Goal: Task Accomplishment & Management: Manage account settings

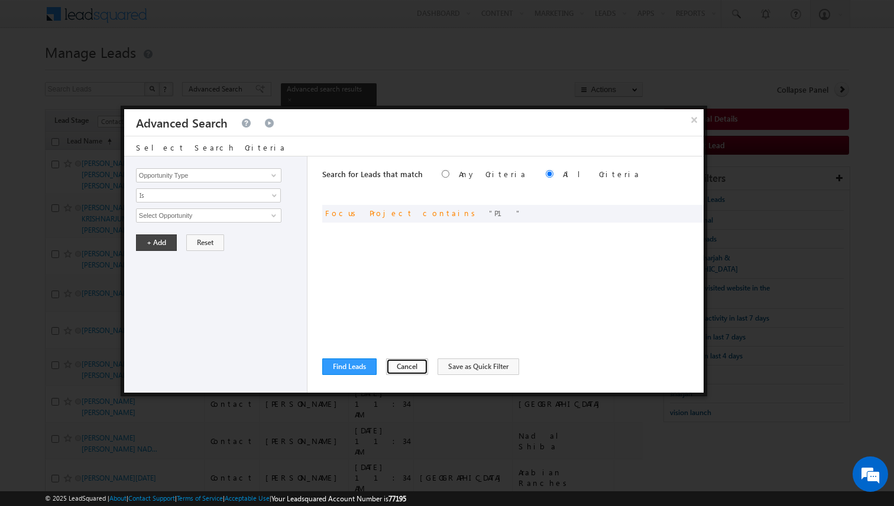
click at [402, 366] on button "Cancel" at bounding box center [407, 367] width 42 height 17
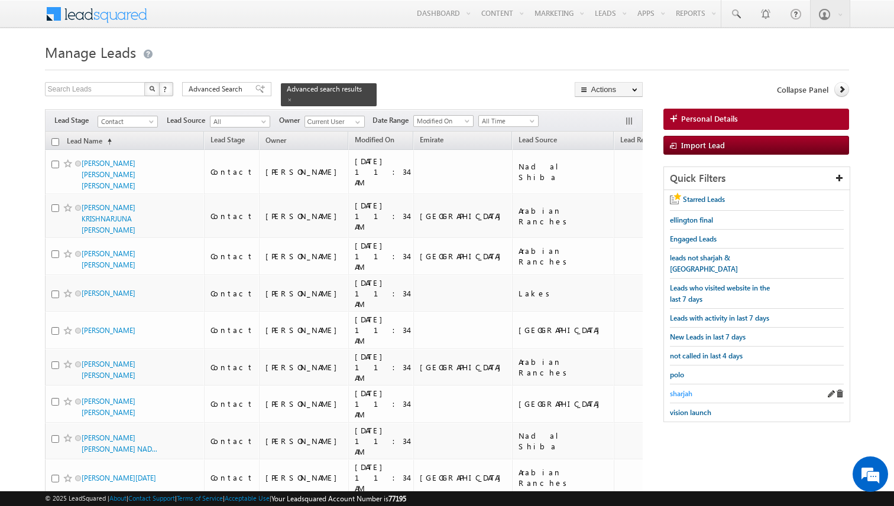
click at [680, 389] on span "sharjah" at bounding box center [681, 393] width 22 height 9
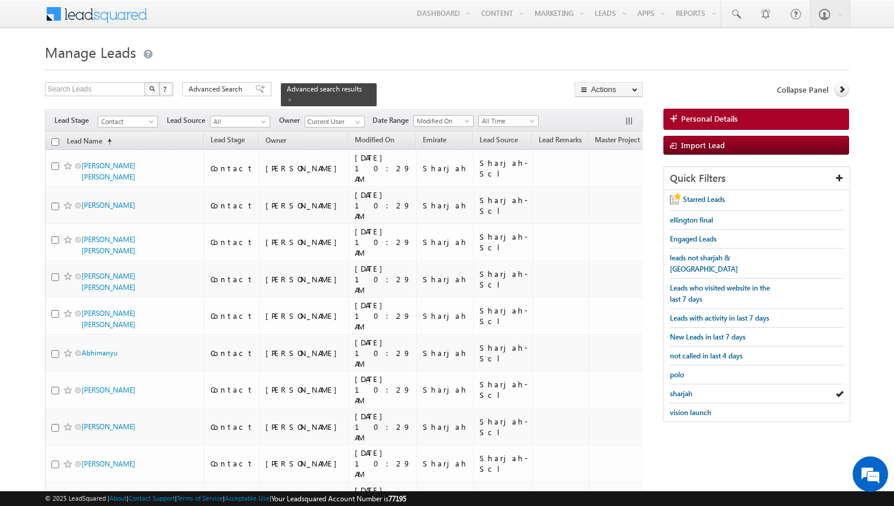
click at [55, 141] on input "checkbox" at bounding box center [55, 142] width 8 height 8
checkbox input "true"
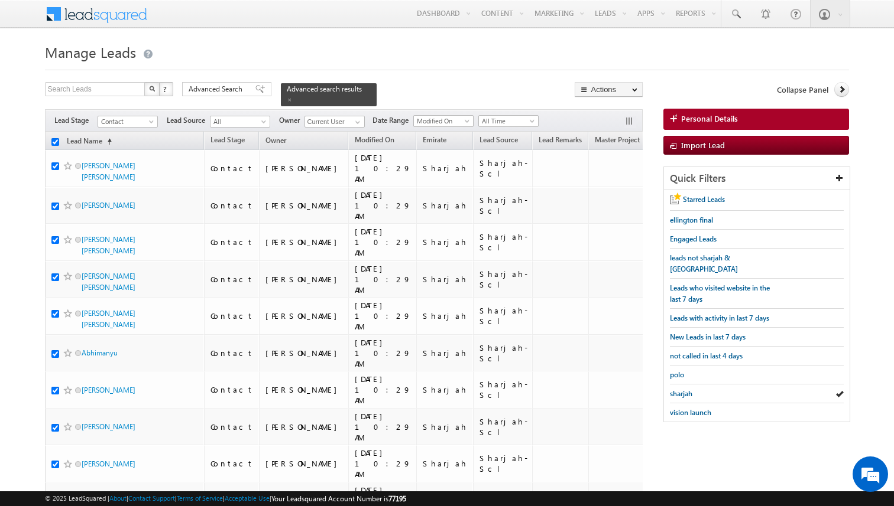
checkbox input "true"
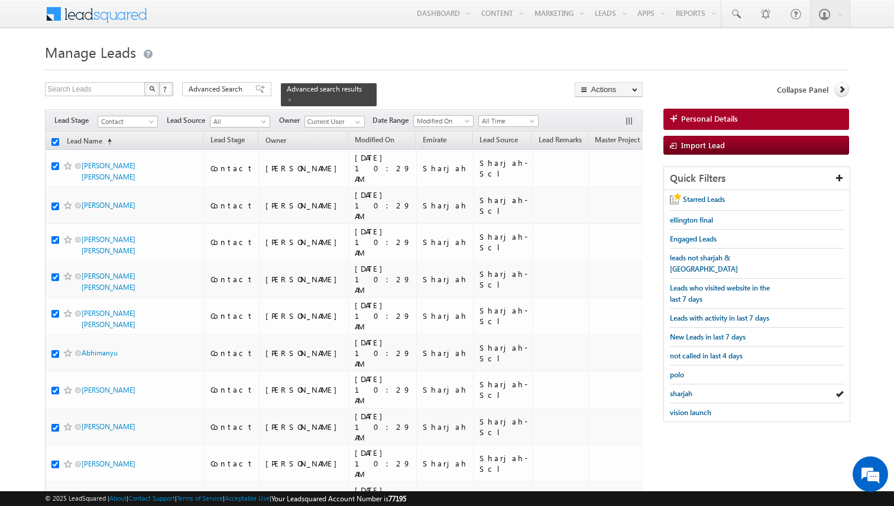
checkbox input "true"
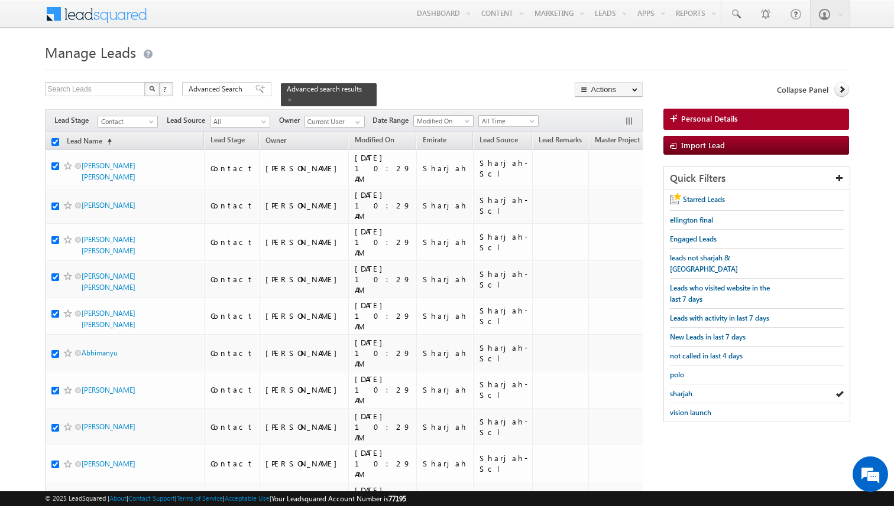
checkbox input "true"
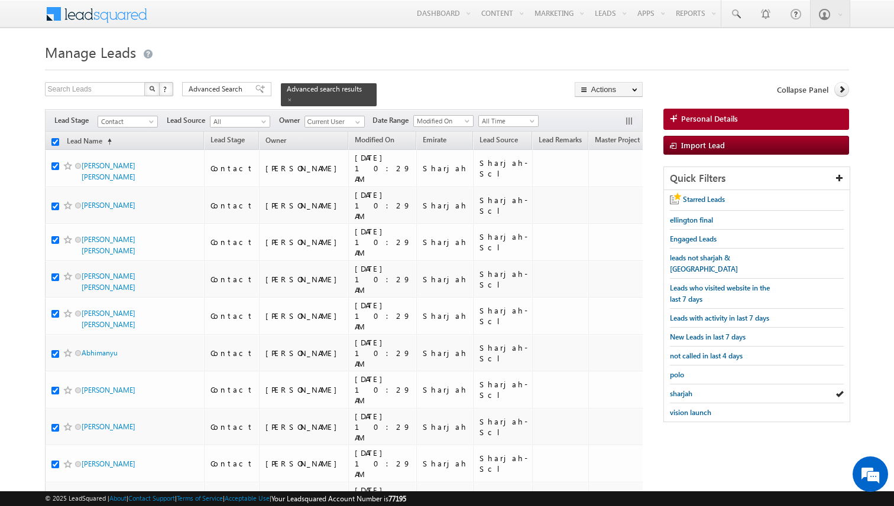
checkbox input "true"
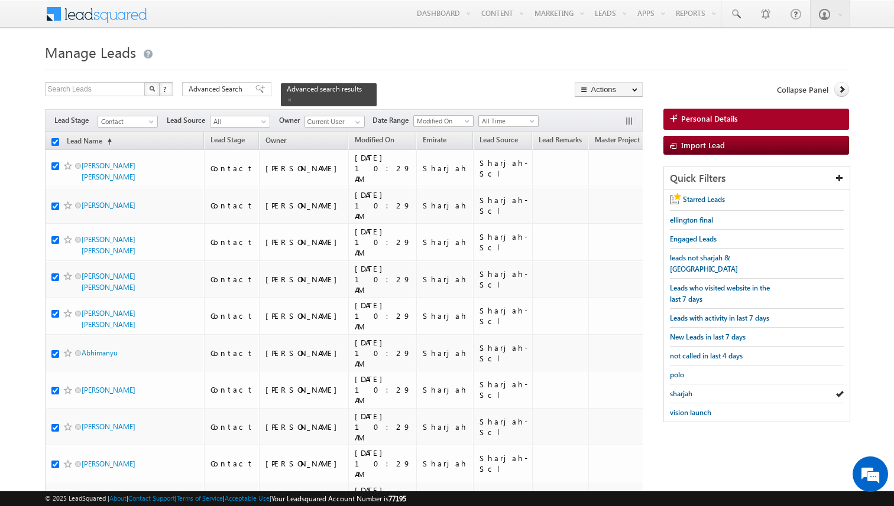
checkbox input "true"
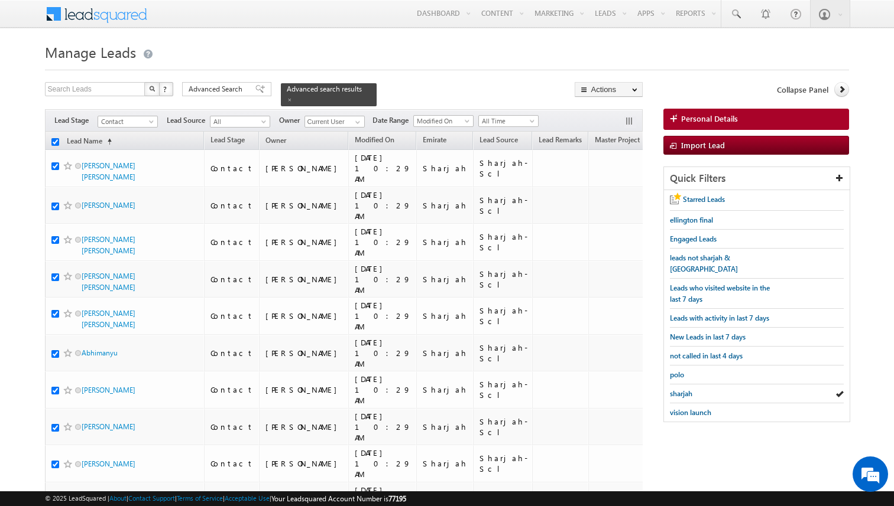
checkbox input "true"
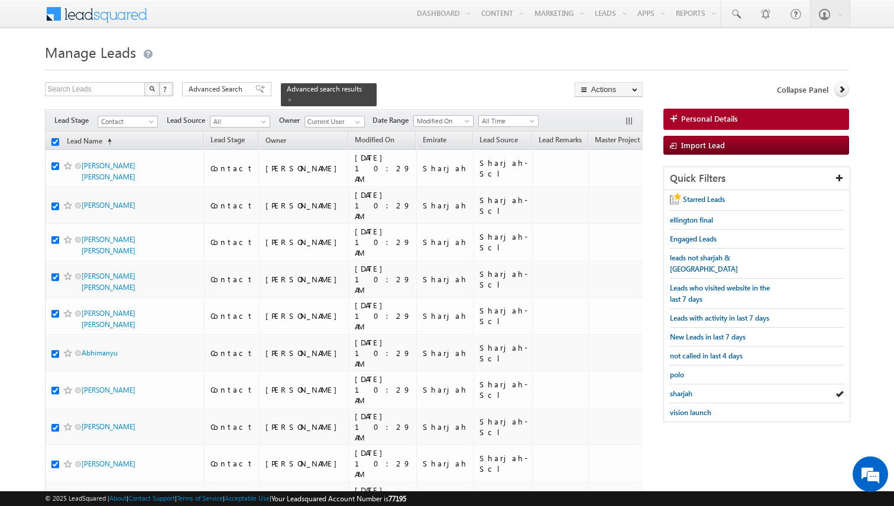
checkbox input "true"
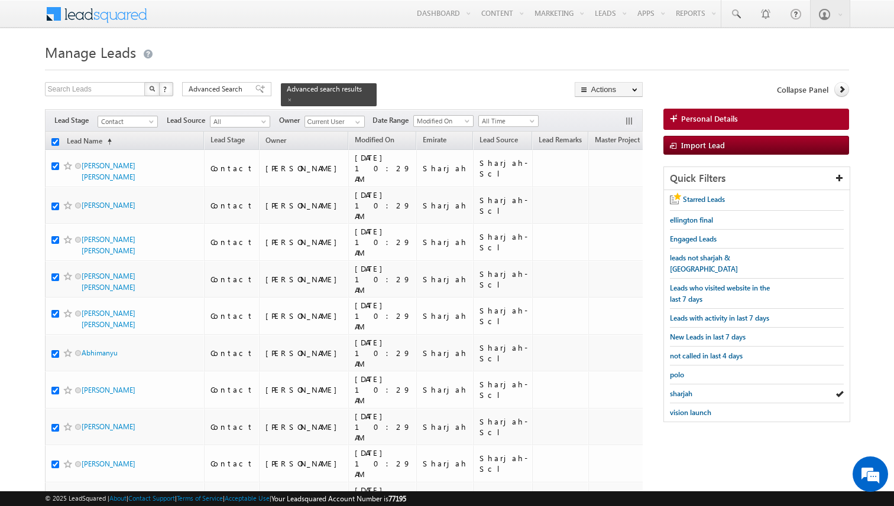
checkbox input "true"
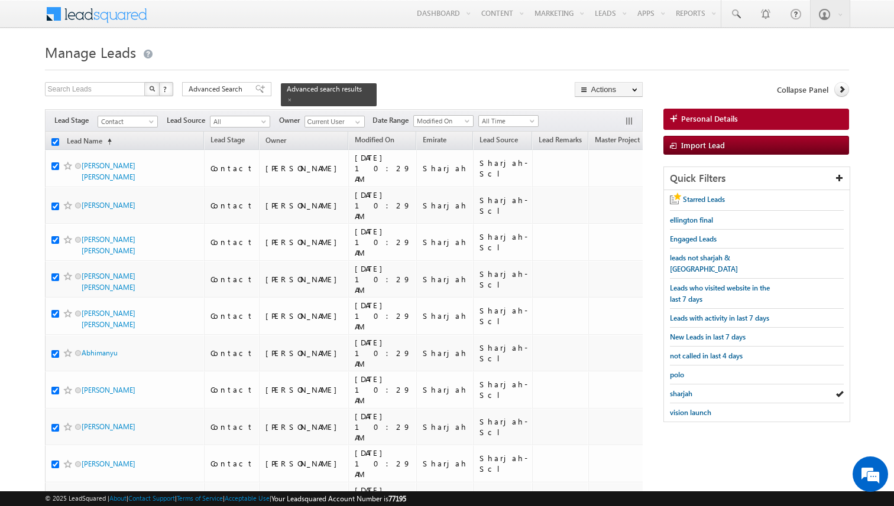
checkbox input "true"
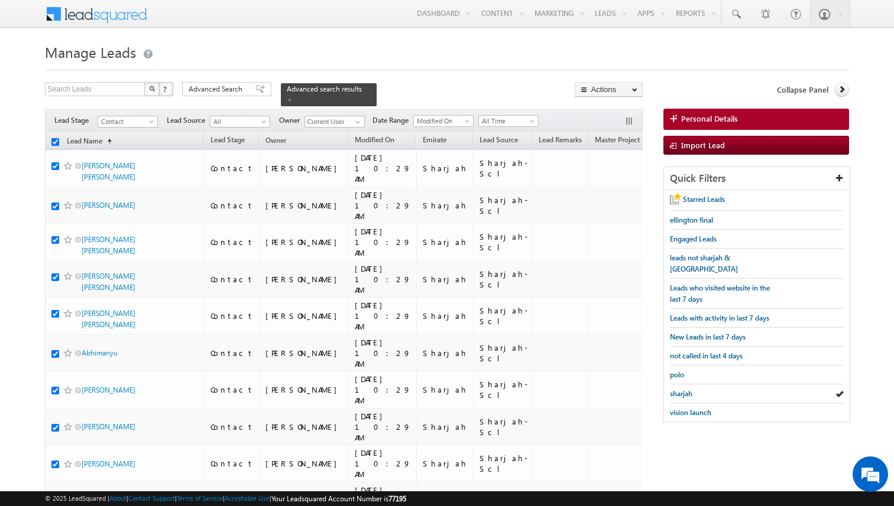
checkbox input "true"
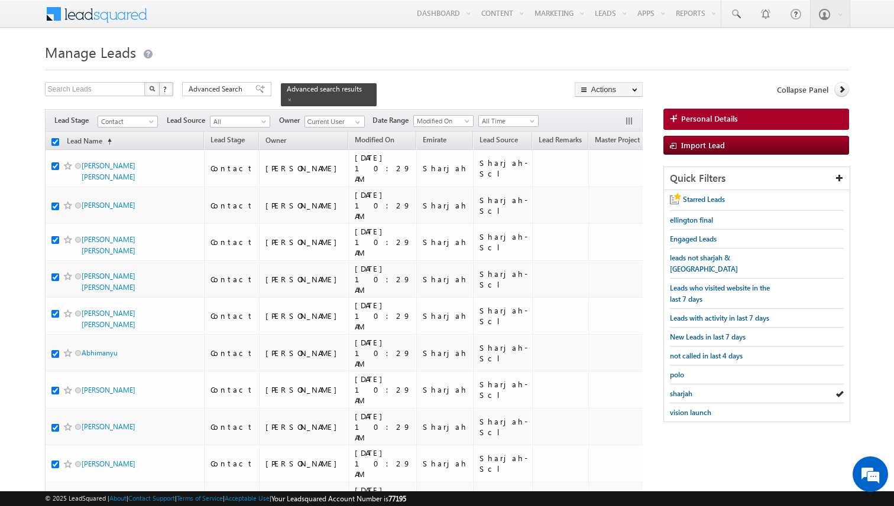
checkbox input "true"
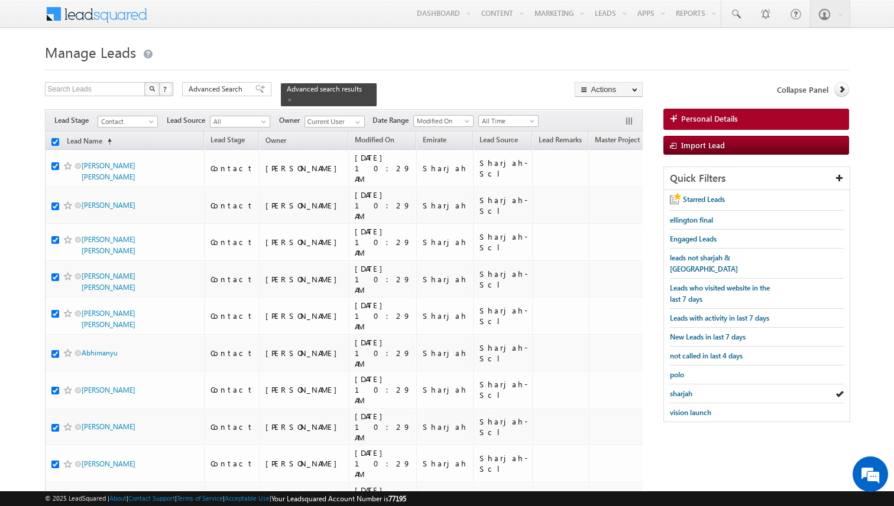
checkbox input "true"
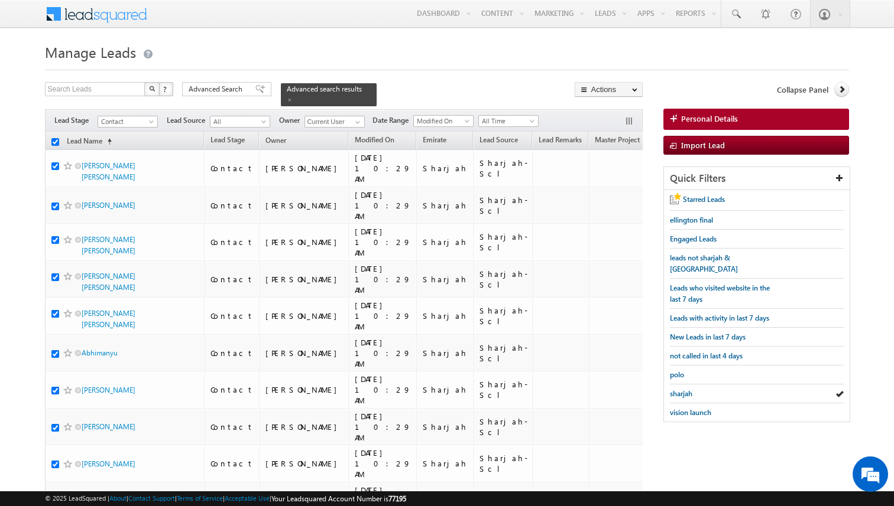
checkbox input "true"
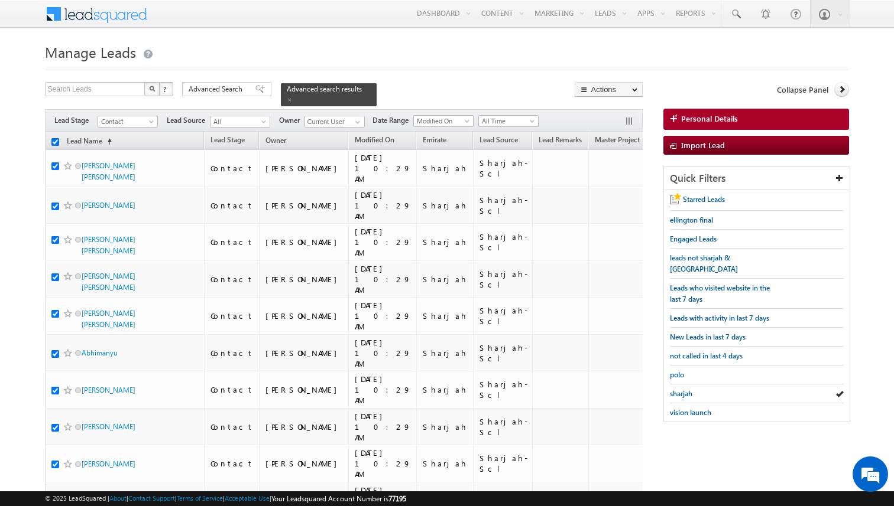
checkbox input "true"
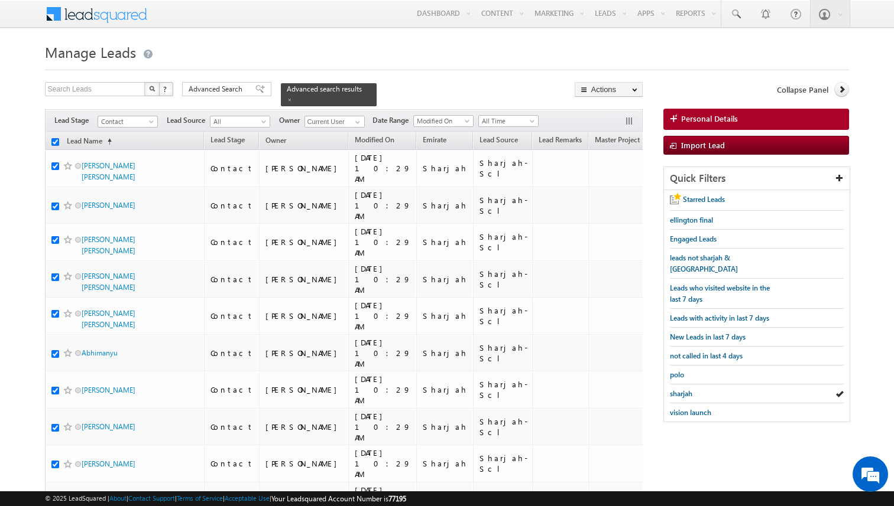
checkbox input "true"
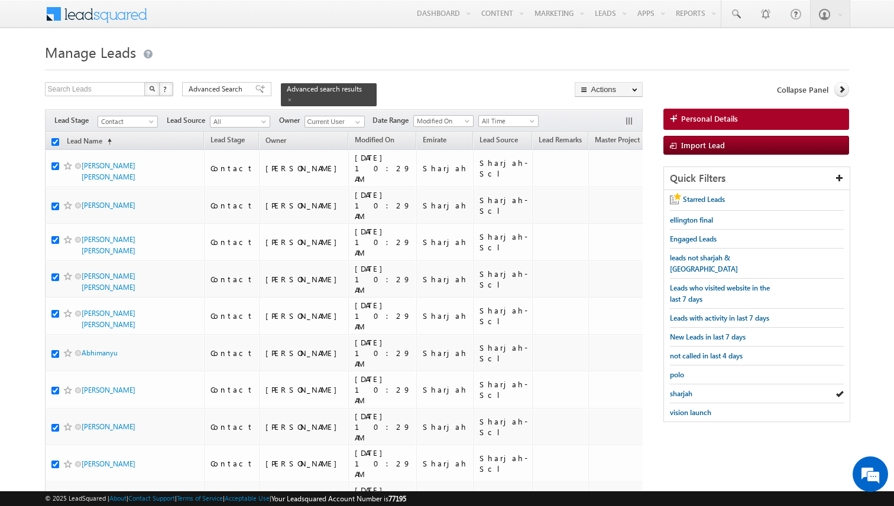
checkbox input "true"
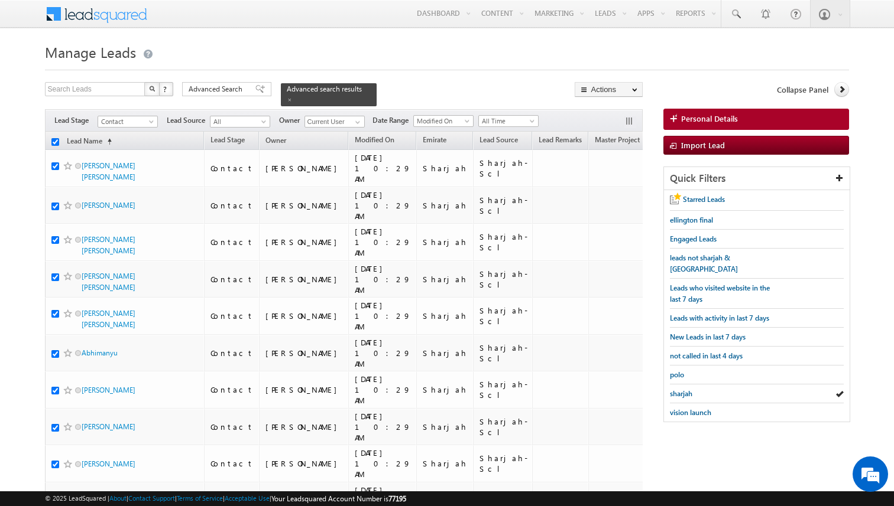
checkbox input "true"
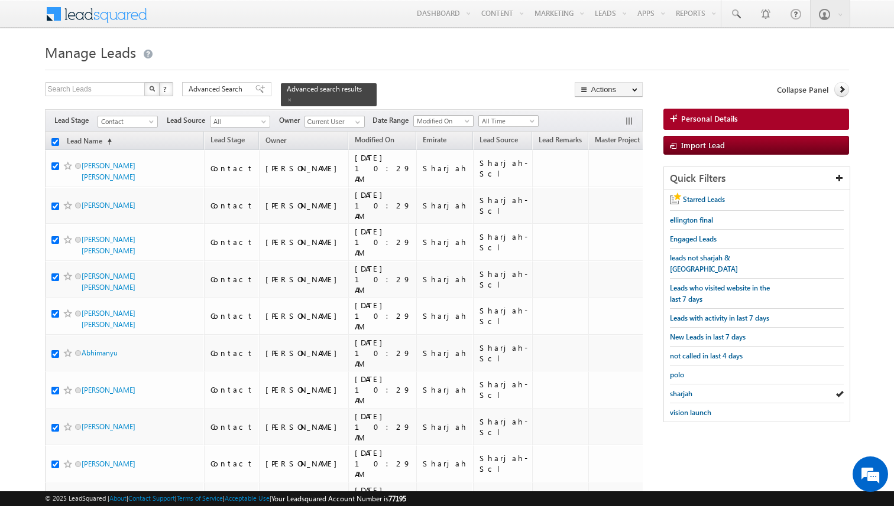
checkbox input "true"
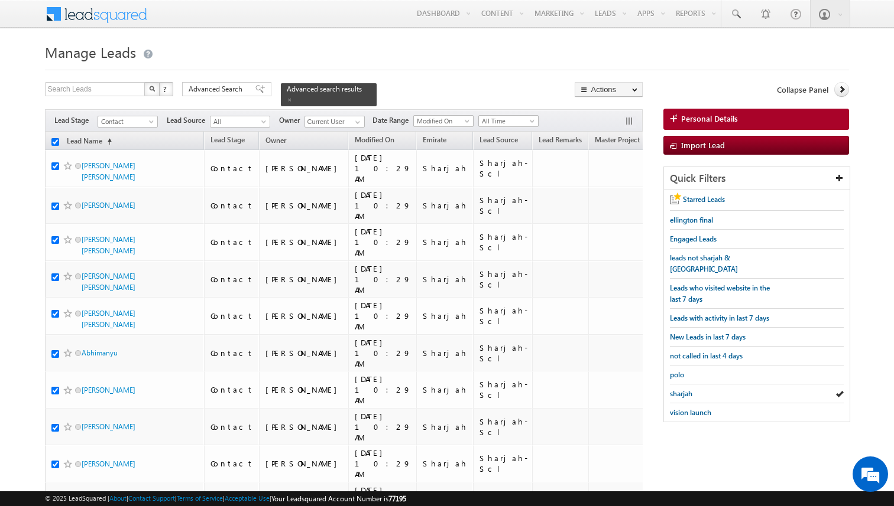
checkbox input "true"
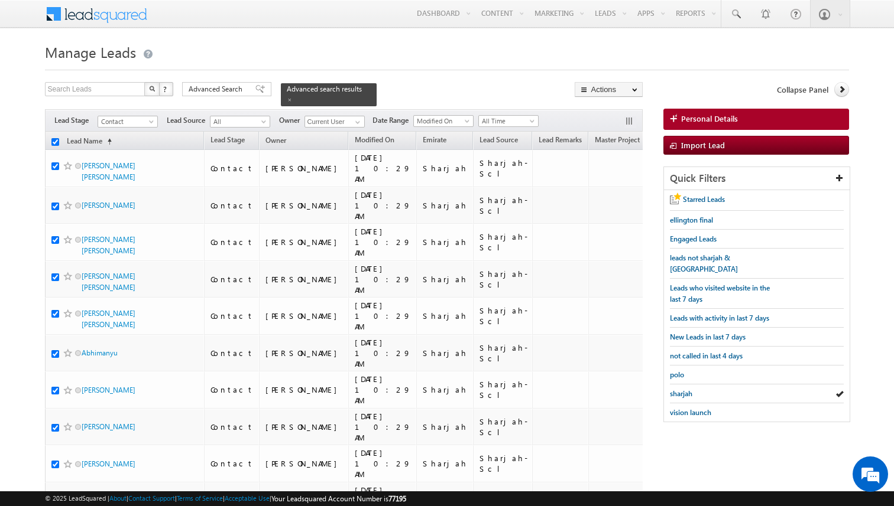
checkbox input "true"
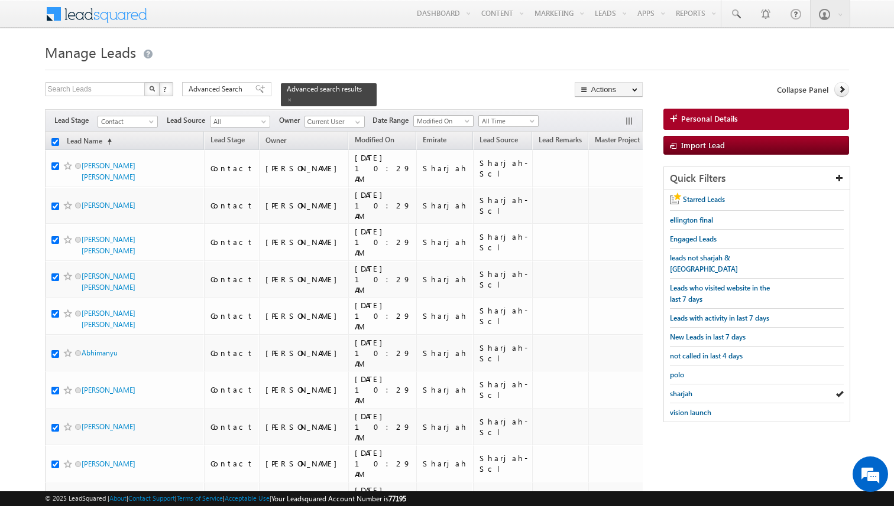
checkbox input "true"
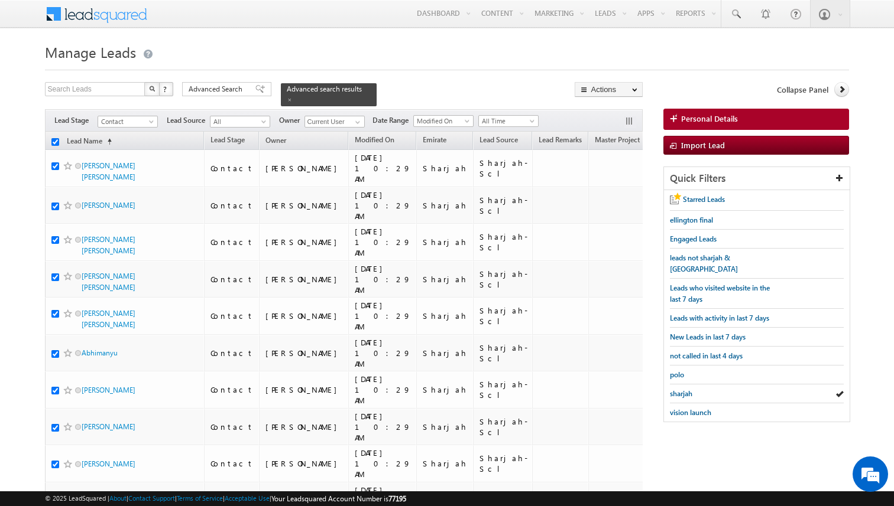
checkbox input "true"
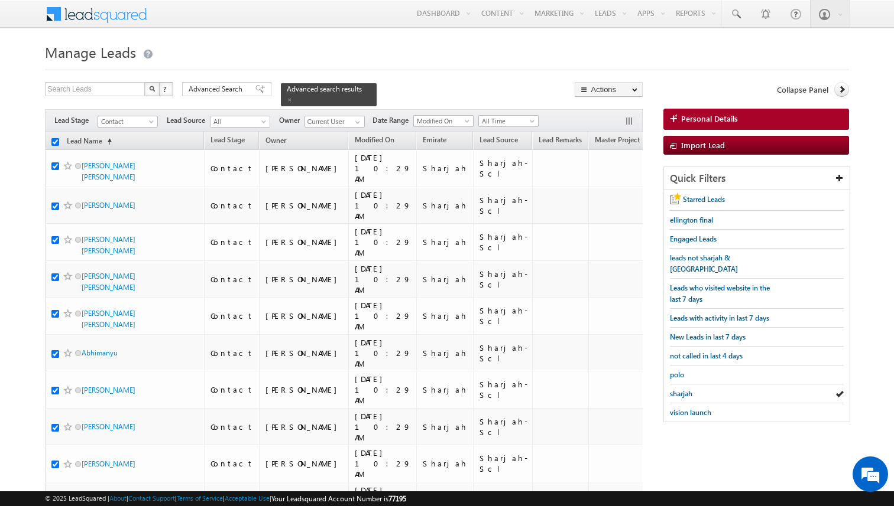
checkbox input "true"
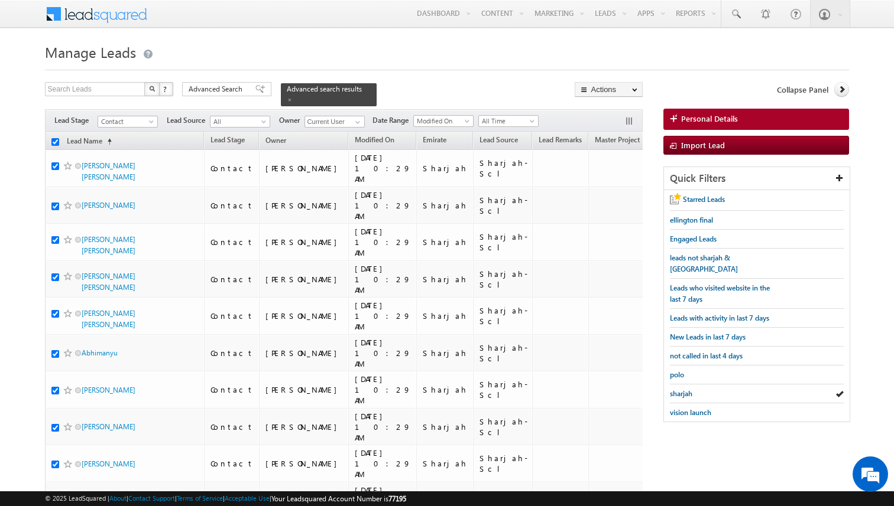
checkbox input "true"
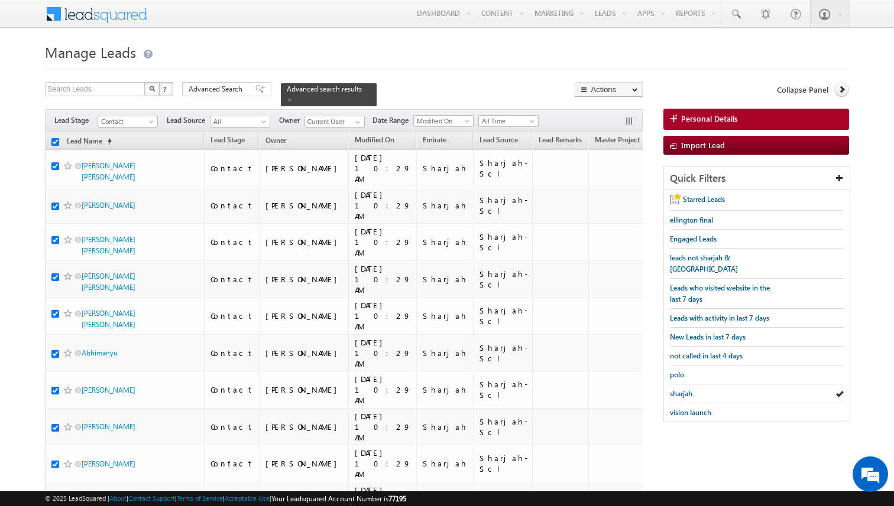
checkbox input "true"
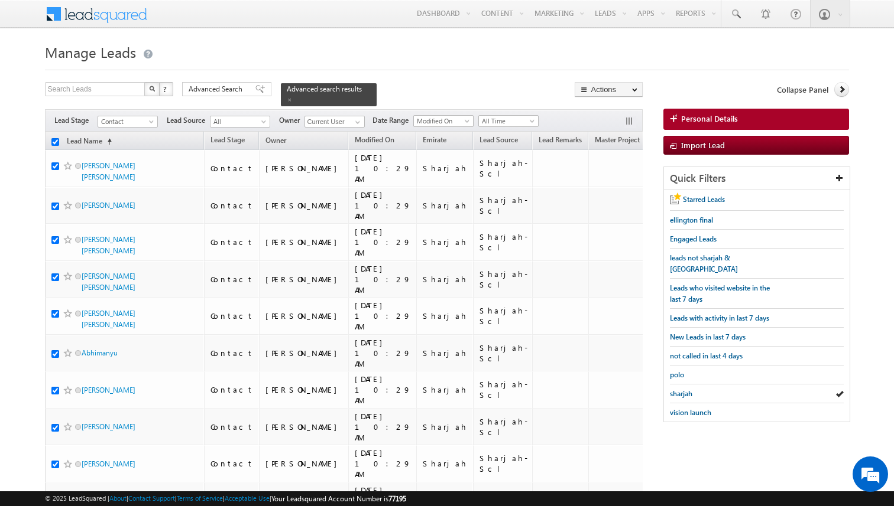
checkbox input "true"
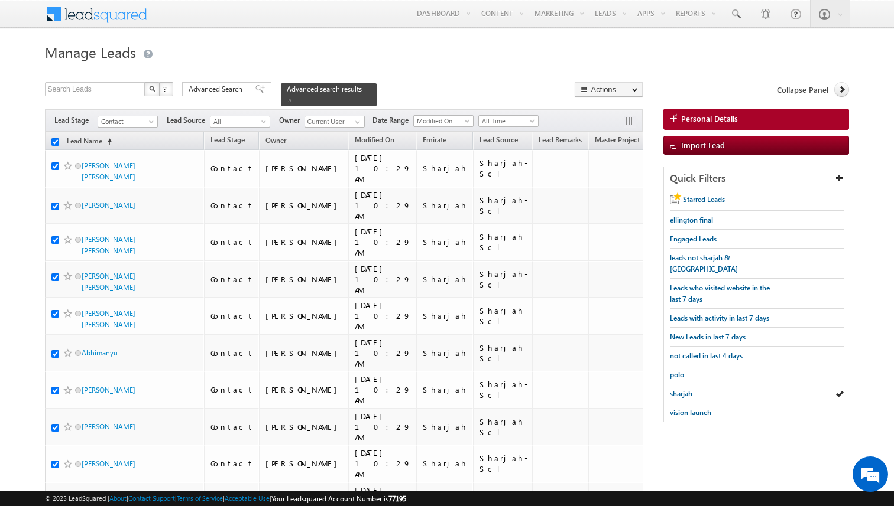
checkbox input "true"
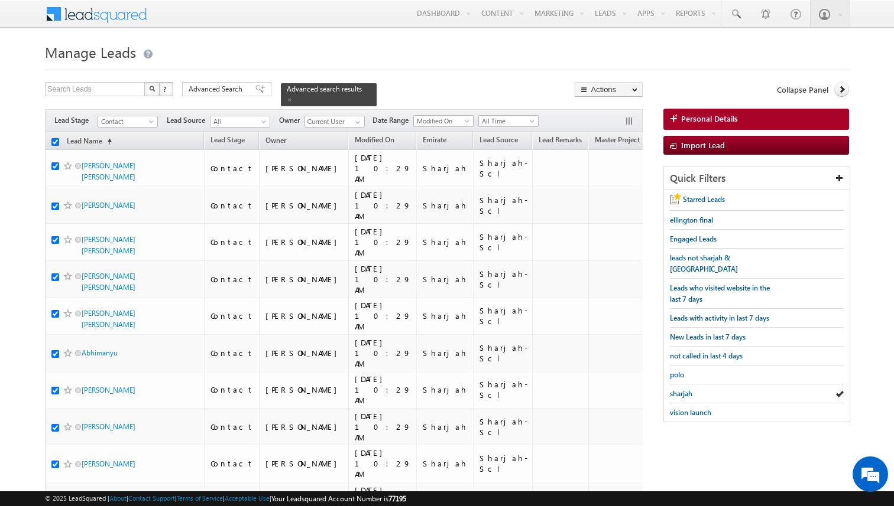
checkbox input "true"
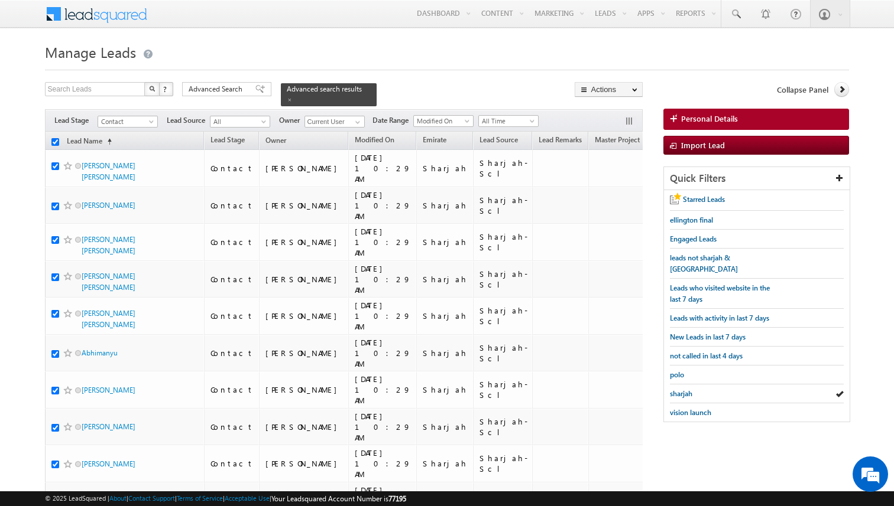
checkbox input "true"
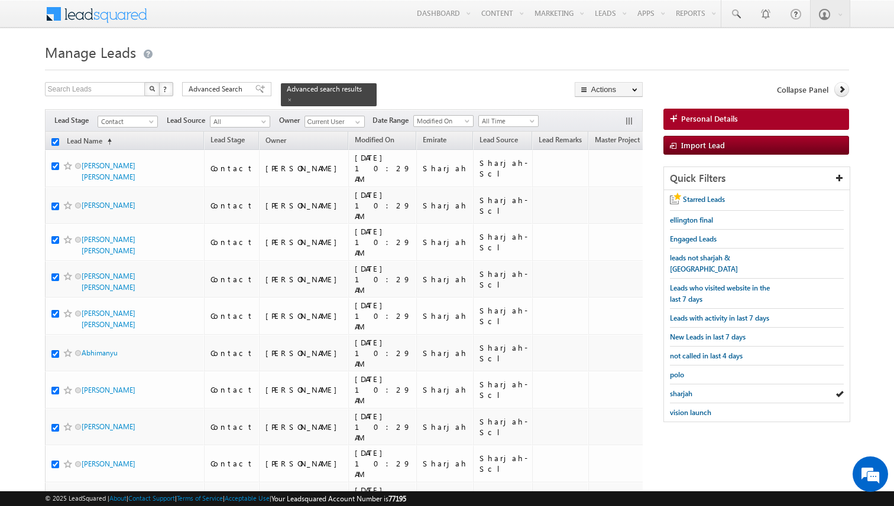
checkbox input "true"
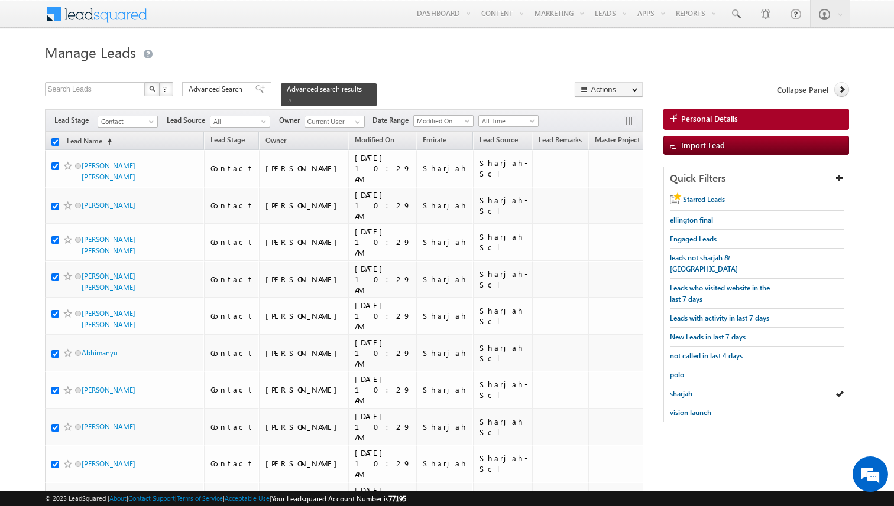
checkbox input "true"
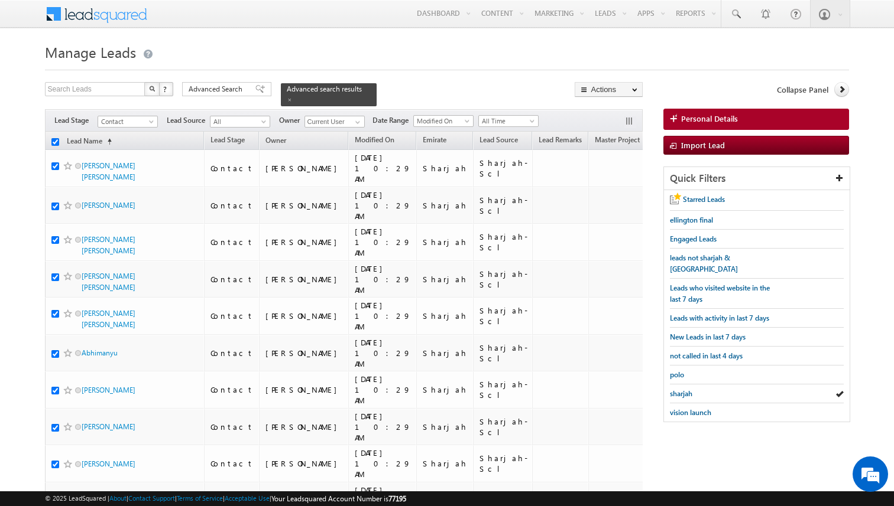
checkbox input "true"
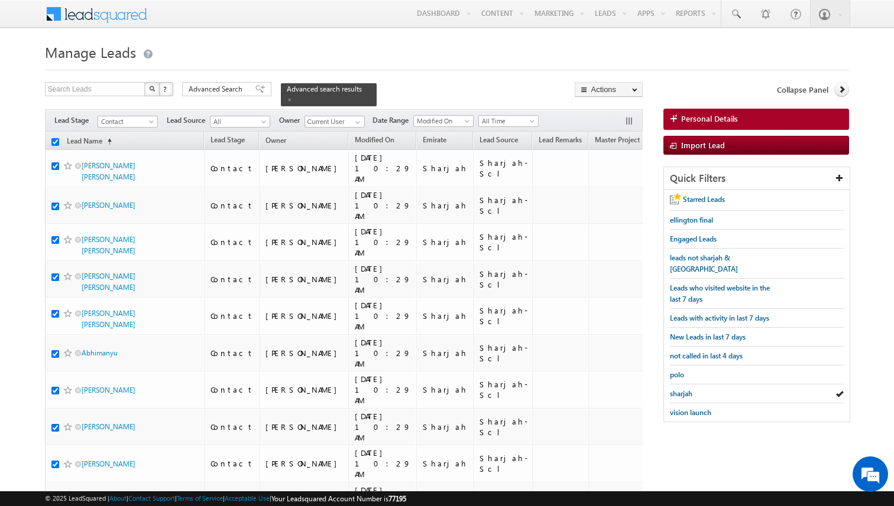
checkbox input "true"
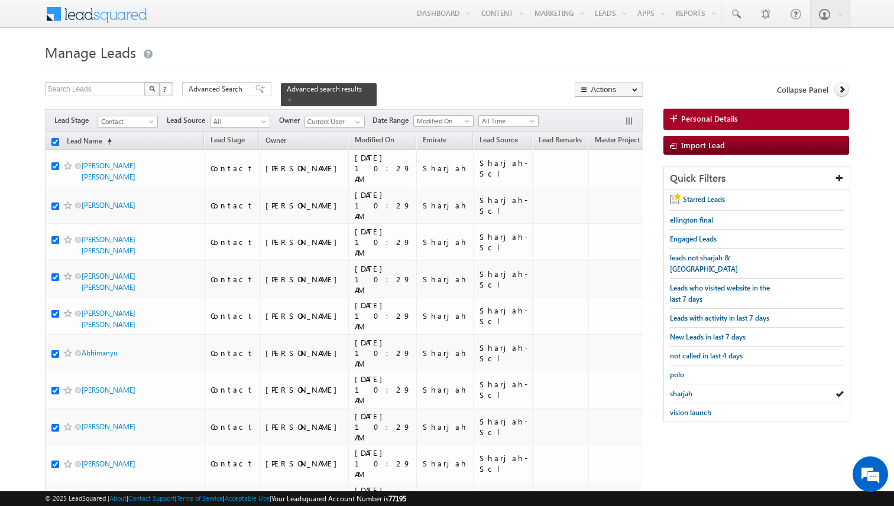
checkbox input "true"
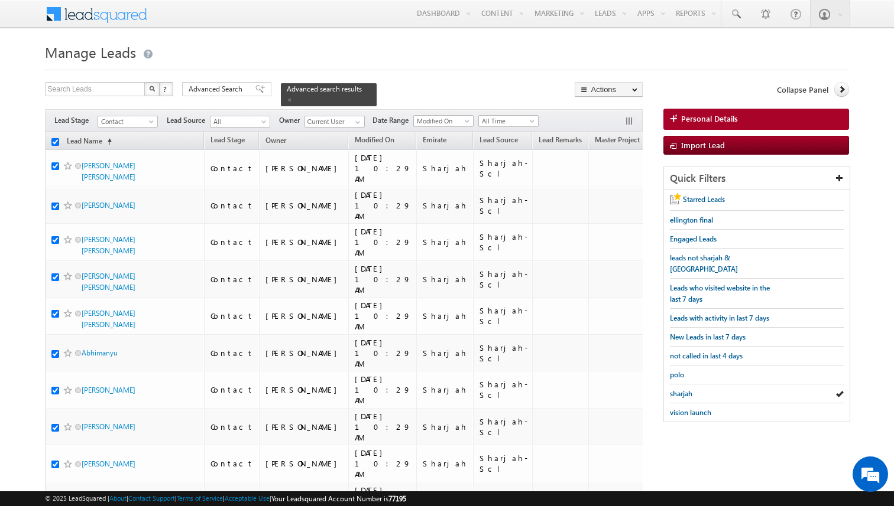
checkbox input "true"
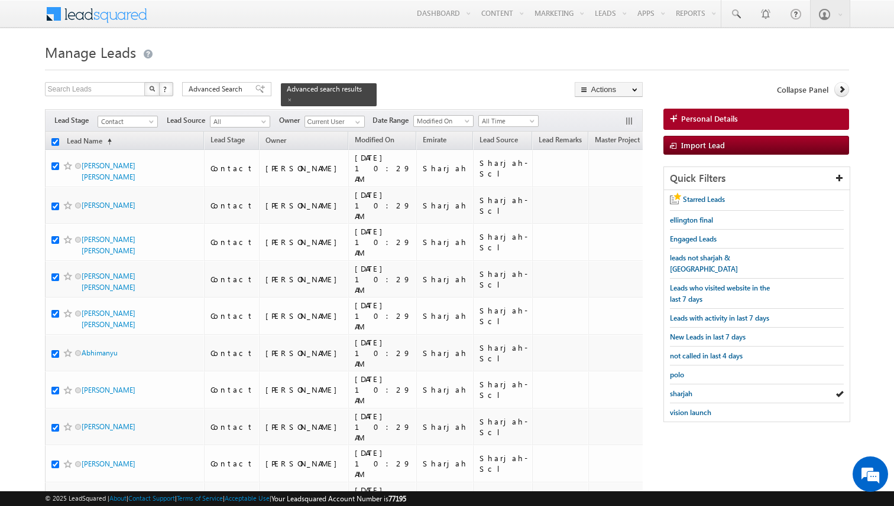
checkbox input "true"
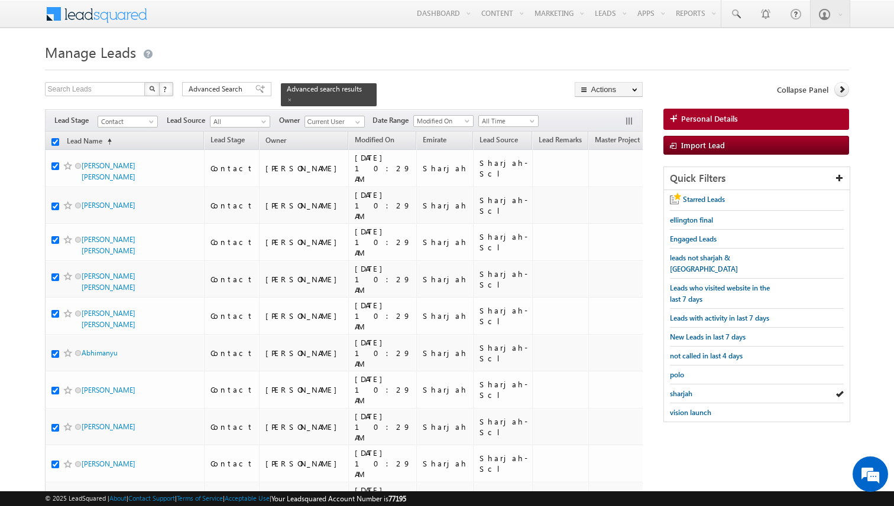
checkbox input "true"
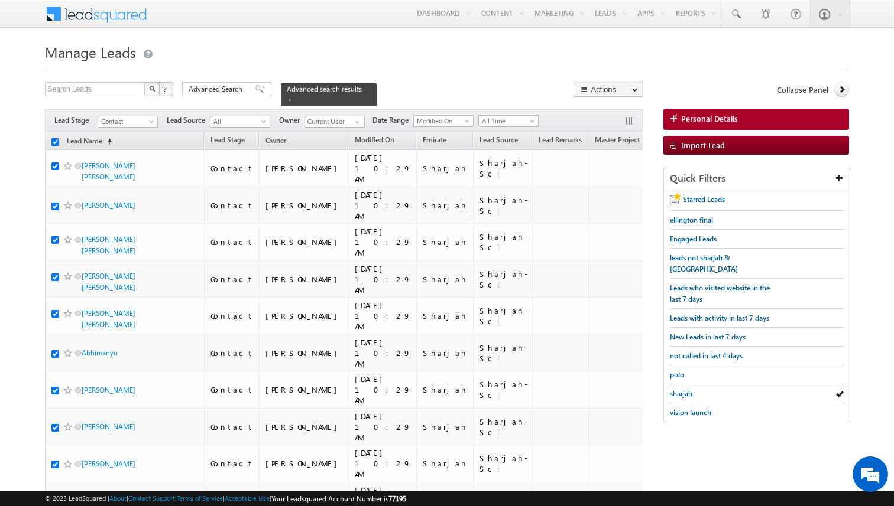
checkbox input "true"
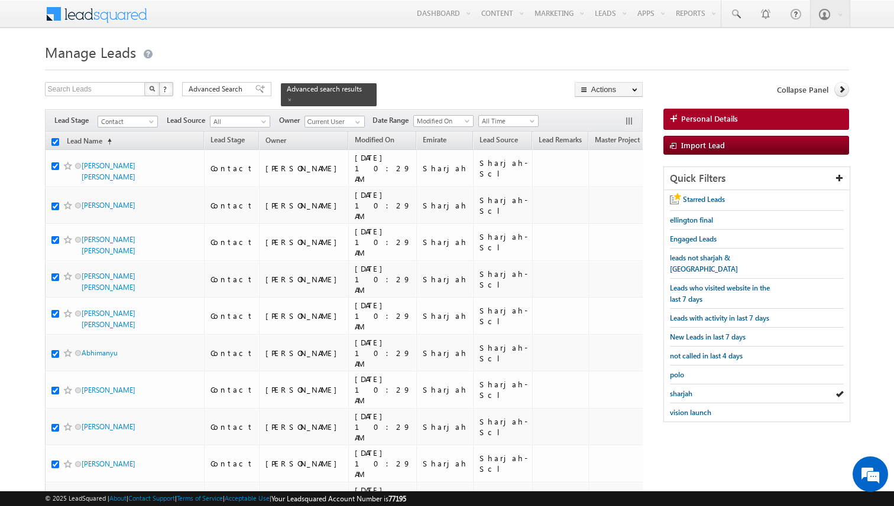
checkbox input "true"
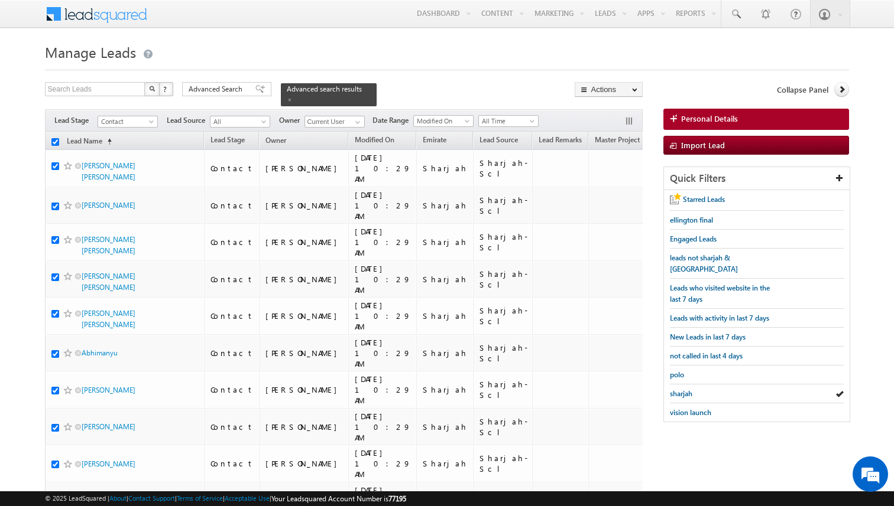
checkbox input "true"
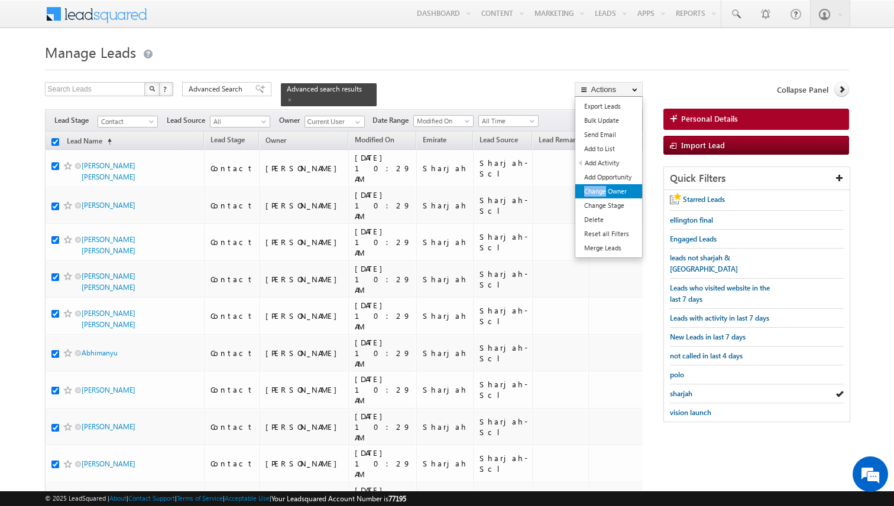
click at [605, 187] on link "Change Owner" at bounding box center [608, 191] width 67 height 14
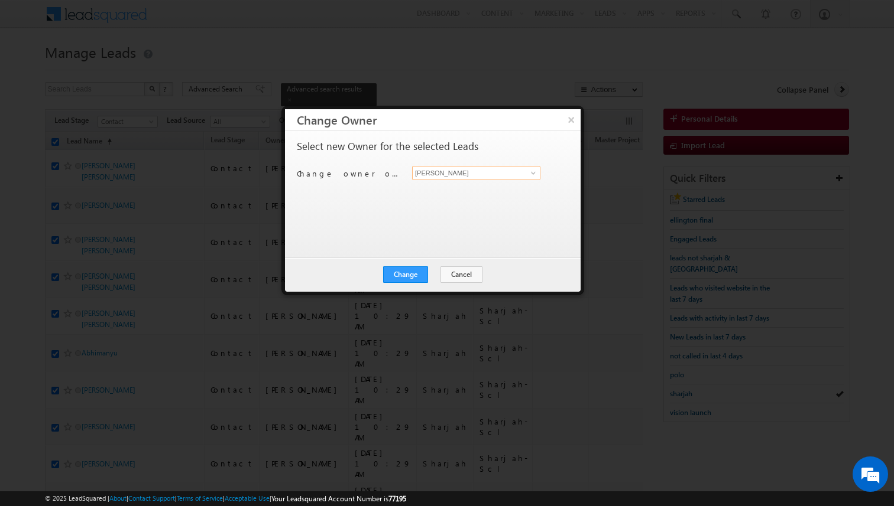
click at [454, 171] on input "[PERSON_NAME]" at bounding box center [476, 173] width 128 height 14
click at [417, 246] on div "Select new Owner for the selected Leads Change owner of 200 leads to Kunal Sehr…" at bounding box center [432, 194] width 295 height 127
click at [412, 277] on button "Change" at bounding box center [405, 275] width 45 height 17
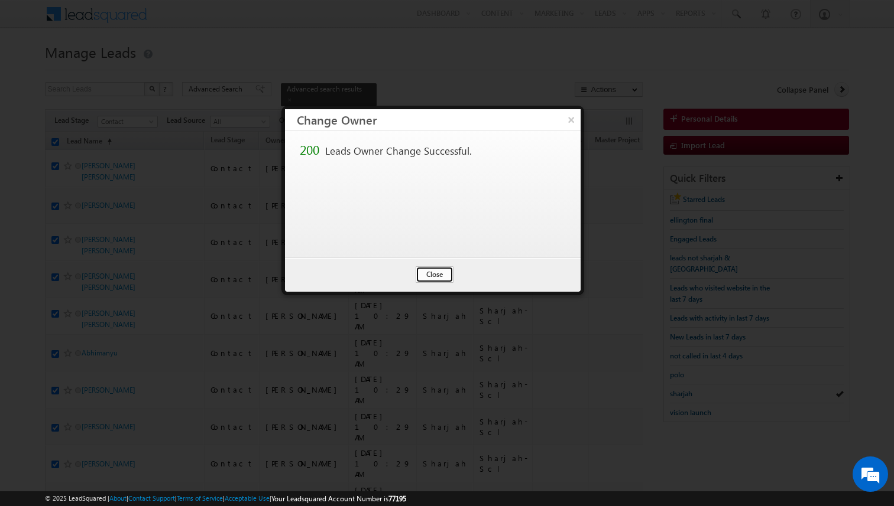
click at [427, 274] on button "Close" at bounding box center [434, 275] width 38 height 17
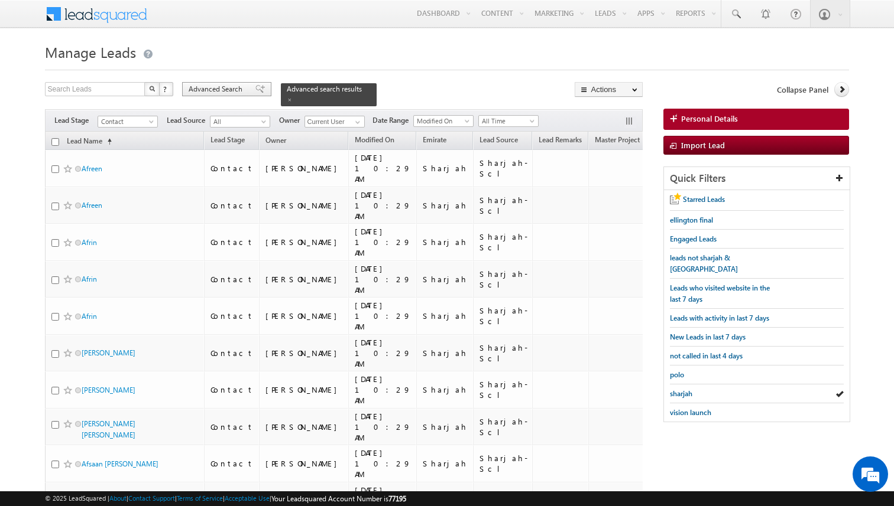
click at [245, 93] on div "Advanced Search" at bounding box center [226, 89] width 89 height 14
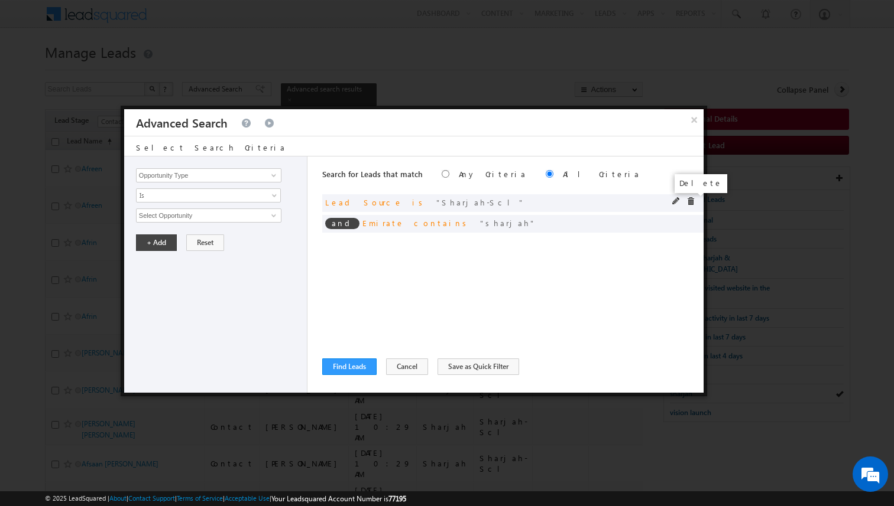
click at [690, 202] on span at bounding box center [690, 201] width 8 height 8
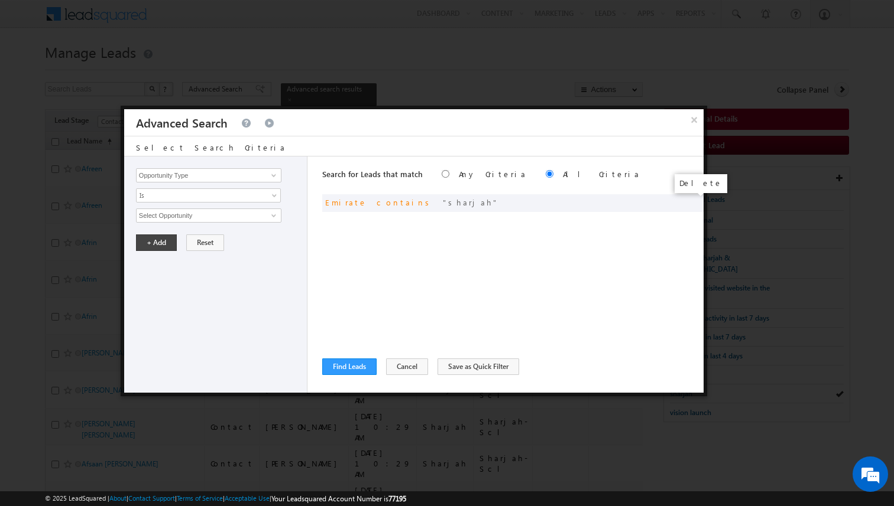
click at [0, 0] on span at bounding box center [0, 0] width 0 height 0
click at [503, 249] on div "Search for Leads that match Any Criteria All Criteria Note that the current tri…" at bounding box center [512, 275] width 381 height 236
click at [244, 180] on input "Opportunity Type" at bounding box center [208, 175] width 145 height 14
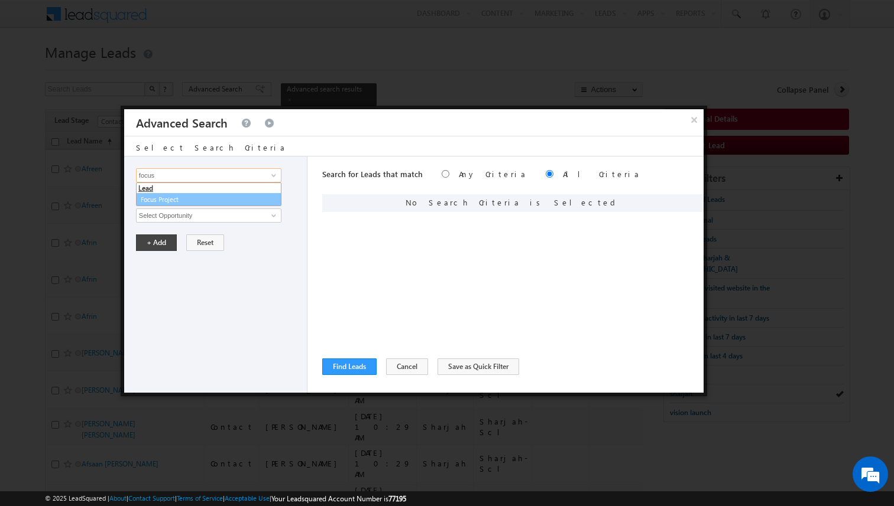
click at [209, 203] on link "Focus Project" at bounding box center [208, 200] width 145 height 14
click at [192, 193] on span "Is" at bounding box center [201, 195] width 128 height 11
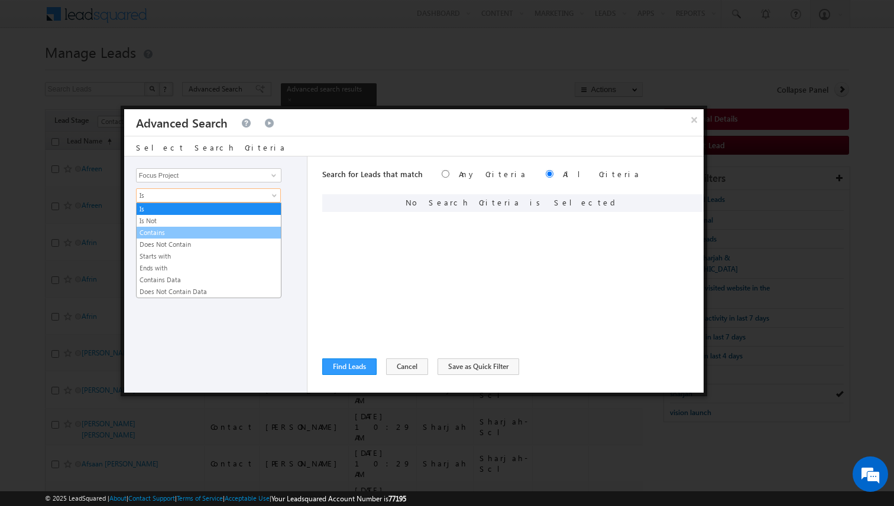
click at [177, 230] on link "Contains" at bounding box center [209, 233] width 144 height 11
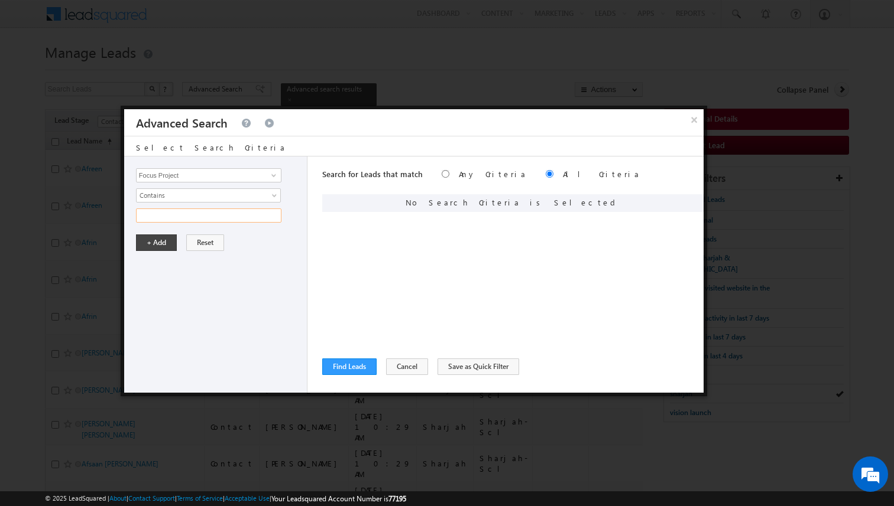
click at [177, 219] on input "text" at bounding box center [208, 216] width 145 height 14
click at [163, 241] on button "+ Add" at bounding box center [156, 243] width 41 height 17
click at [356, 360] on button "Find Leads" at bounding box center [349, 367] width 54 height 17
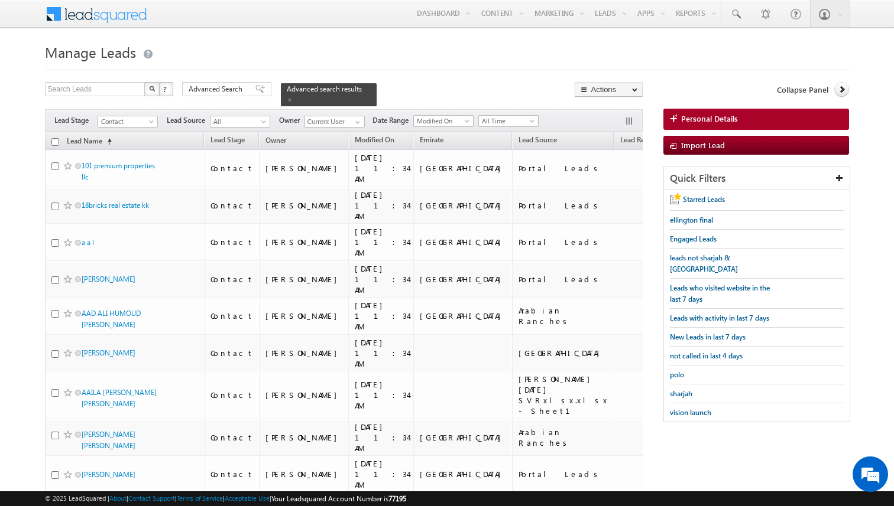
click at [53, 140] on input "checkbox" at bounding box center [55, 142] width 8 height 8
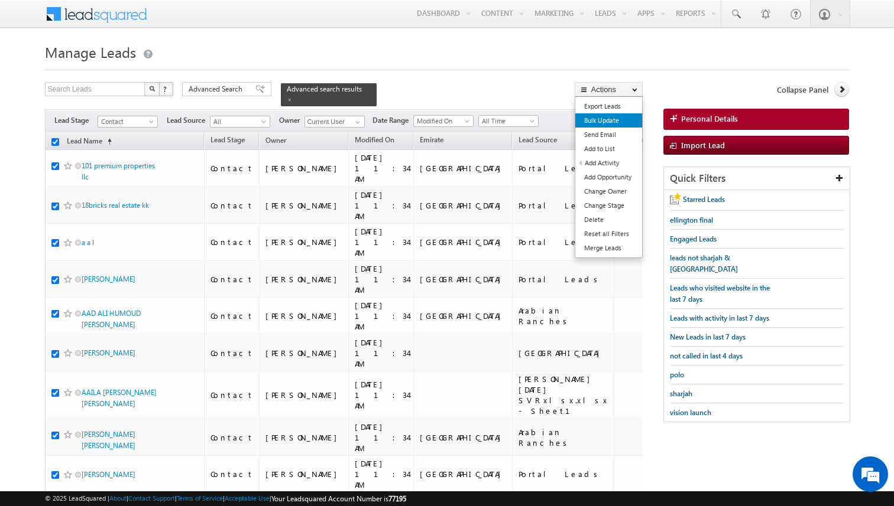
click at [596, 116] on link "Bulk Update" at bounding box center [608, 120] width 67 height 14
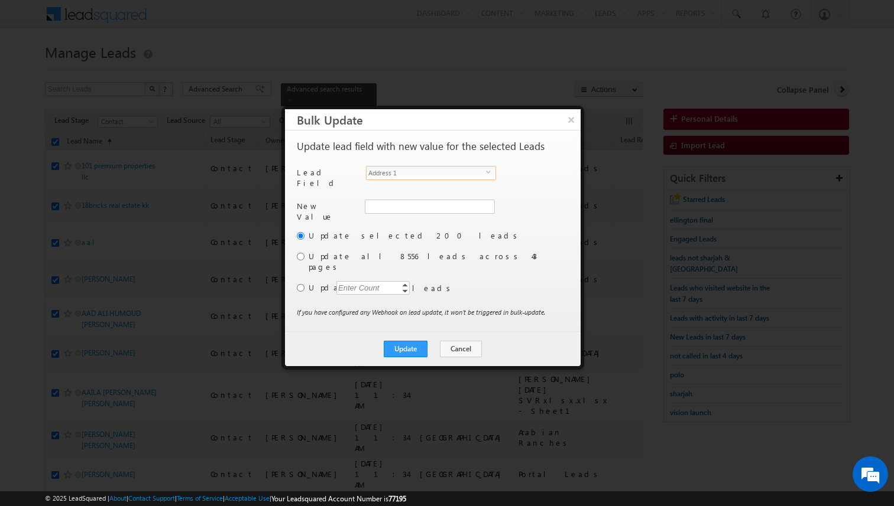
click at [433, 172] on span "Address 1" at bounding box center [425, 173] width 119 height 13
click at [421, 200] on input "[PERSON_NAME]" at bounding box center [429, 207] width 129 height 14
click at [304, 284] on input "radio" at bounding box center [301, 288] width 8 height 8
click at [344, 281] on div "Enter Count" at bounding box center [358, 288] width 45 height 14
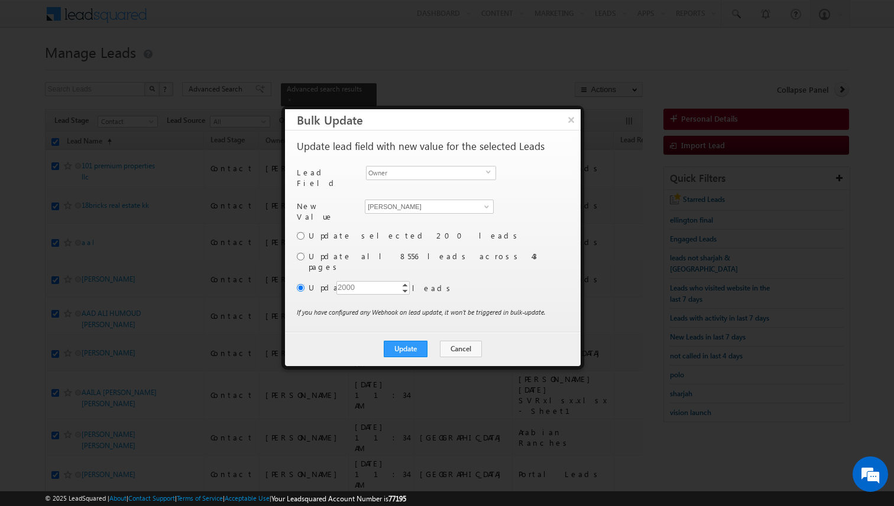
click at [489, 256] on div "Update selected 200 leads Update all 8556 leads across 43 pages Update Enter Co…" at bounding box center [431, 268] width 269 height 77
click at [410, 341] on button "Update" at bounding box center [406, 349] width 44 height 17
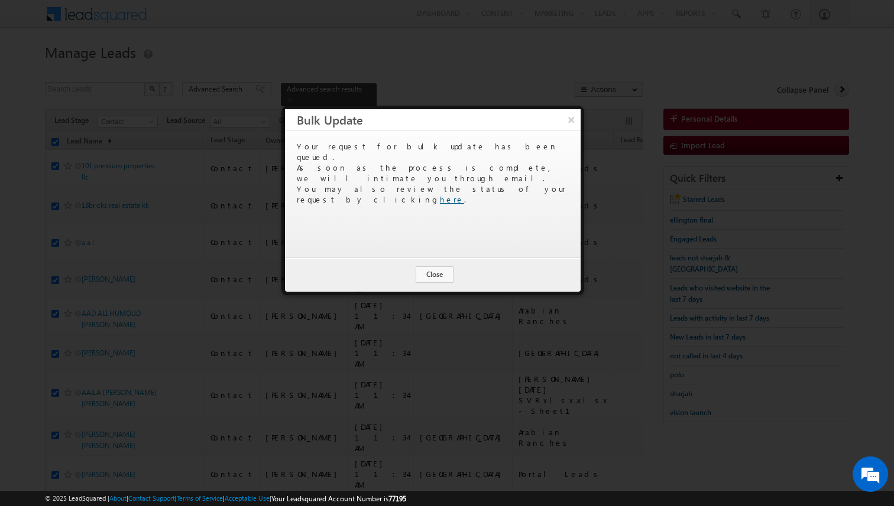
click at [464, 194] on link "here" at bounding box center [452, 199] width 24 height 10
click at [436, 278] on button "Close" at bounding box center [434, 275] width 38 height 17
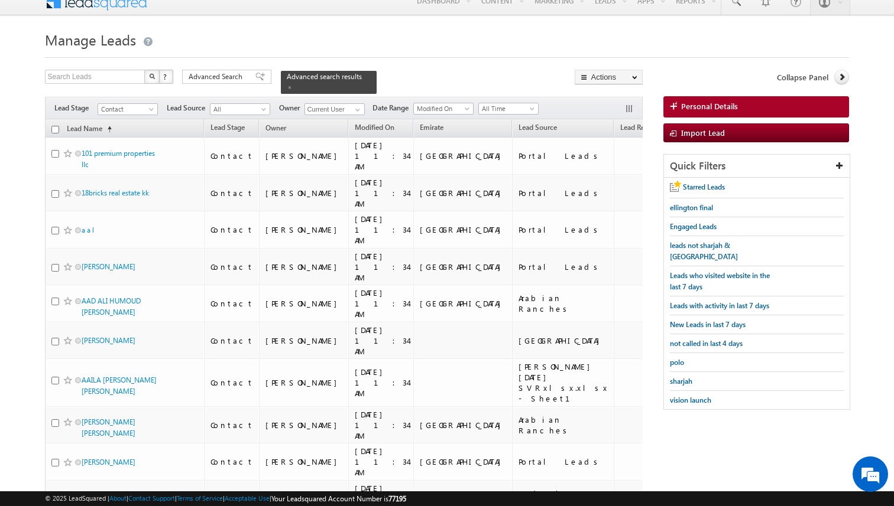
scroll to position [872, 0]
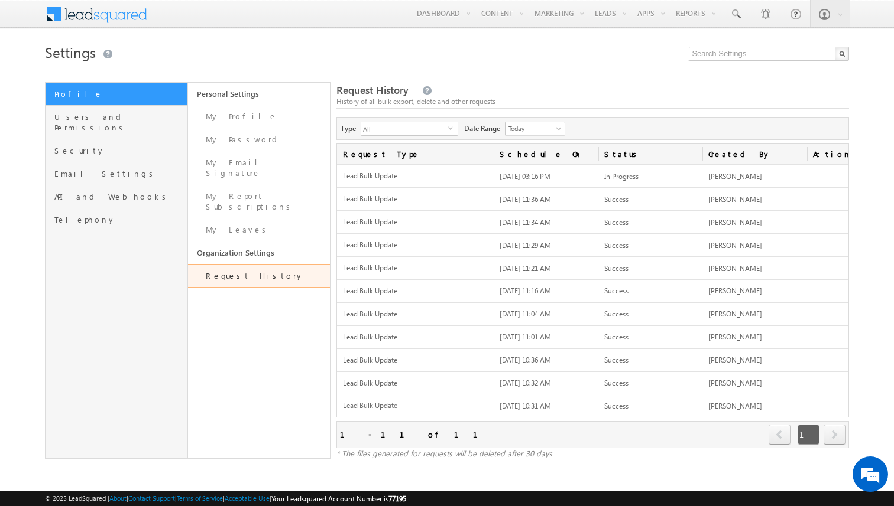
click at [5, 141] on body "Menu Kunal Sehrawat kunal .sehr awat@ indgl obal. obal." at bounding box center [447, 238] width 894 height 477
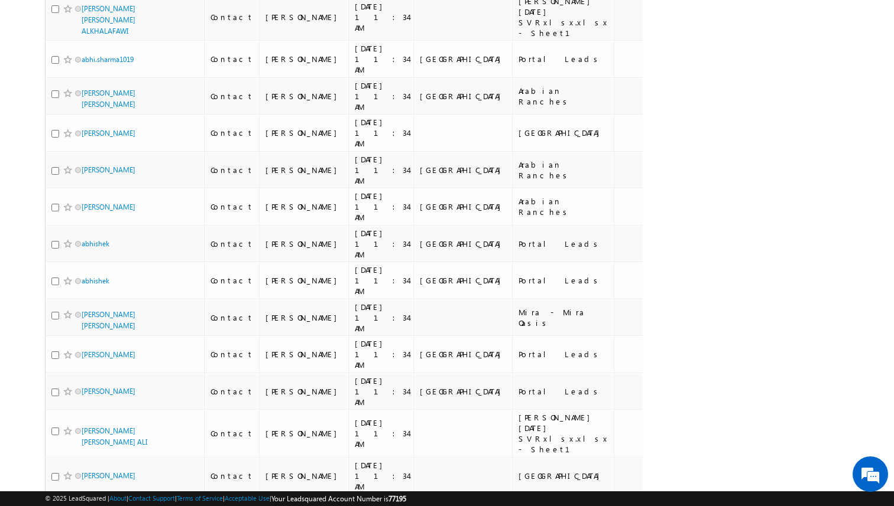
scroll to position [6902, 0]
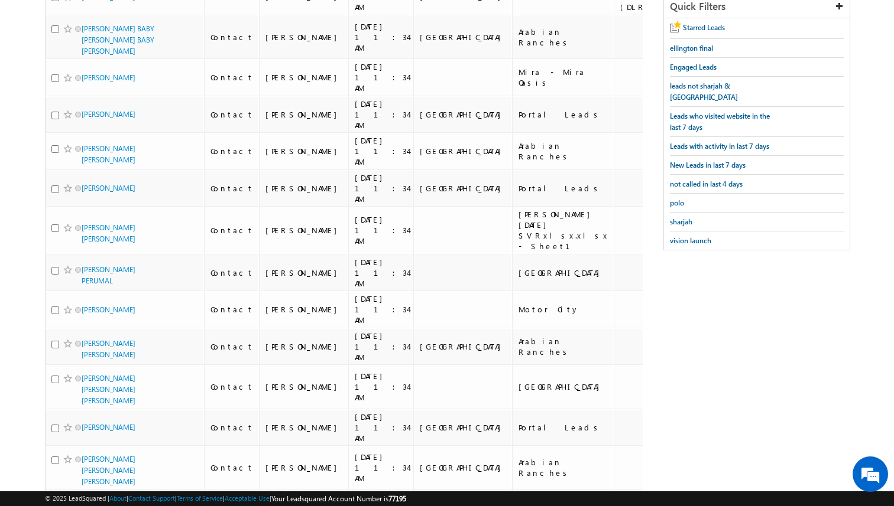
scroll to position [0, 0]
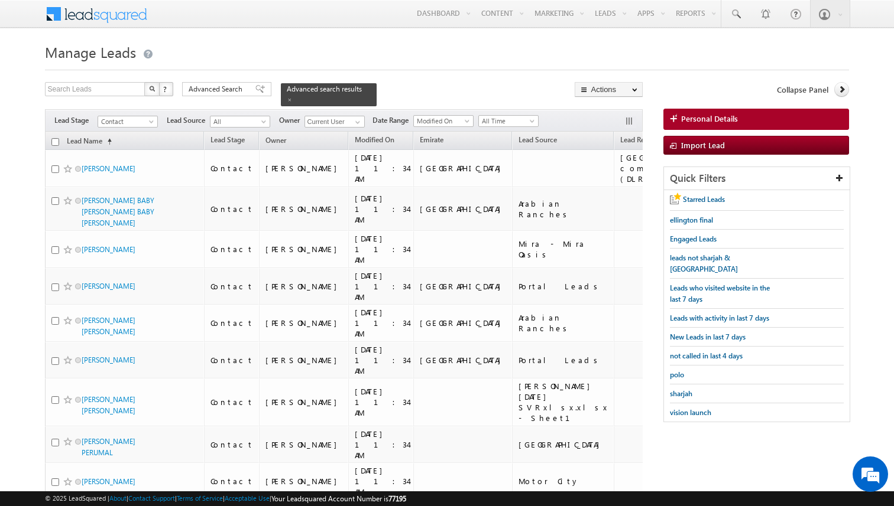
click at [54, 140] on input "checkbox" at bounding box center [55, 142] width 8 height 8
checkbox input "true"
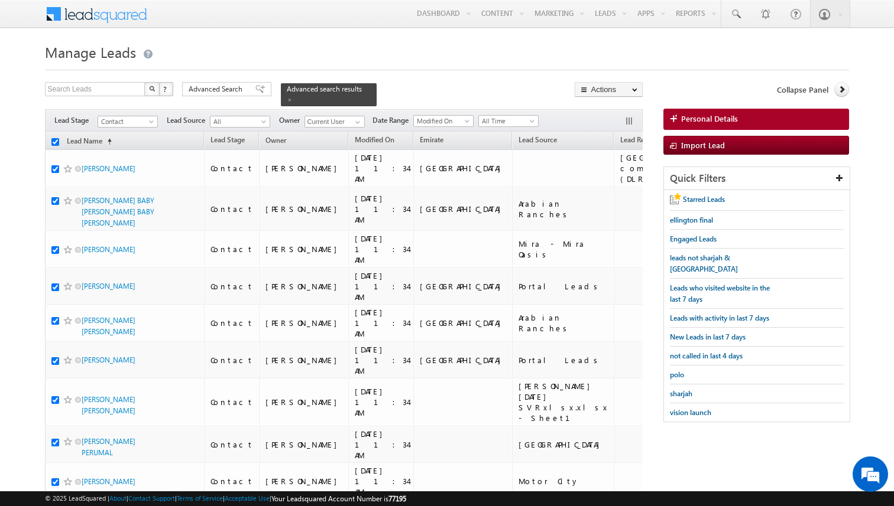
checkbox input "true"
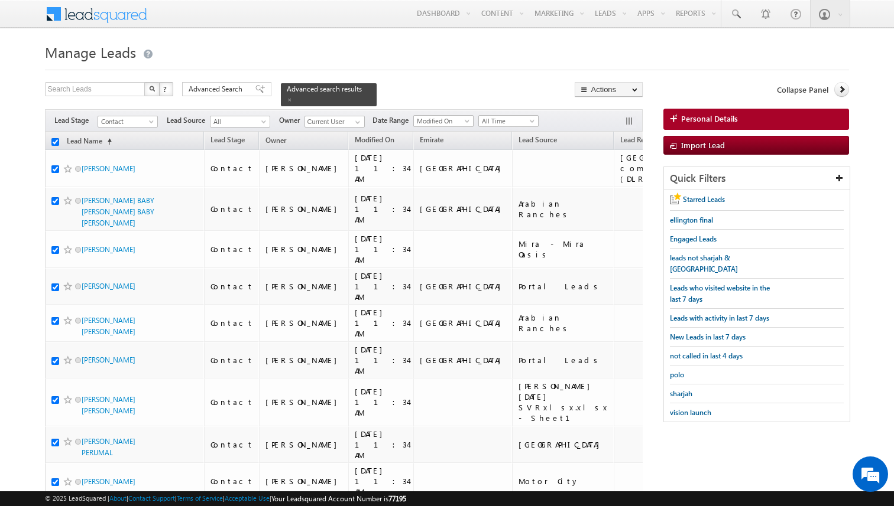
checkbox input "true"
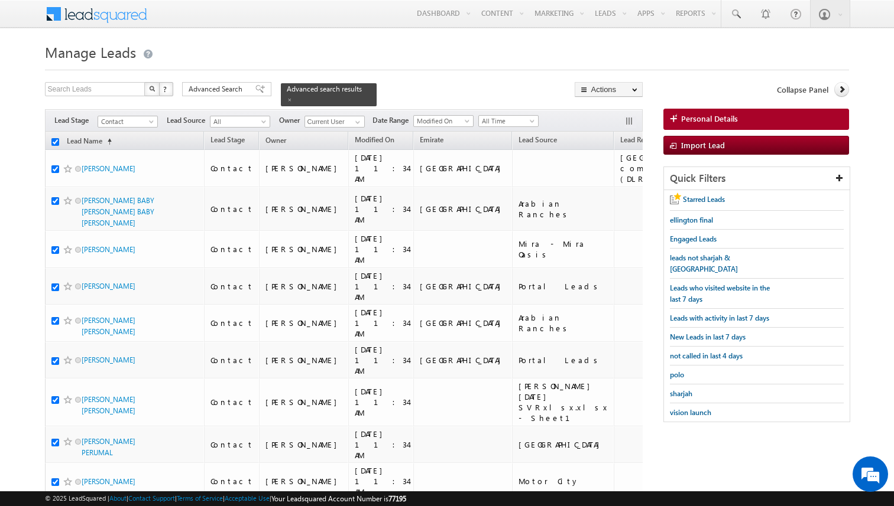
checkbox input "true"
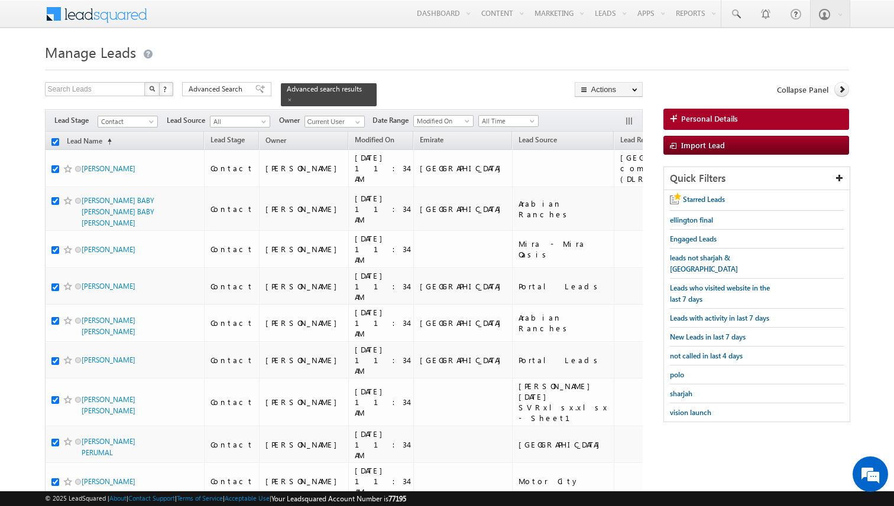
checkbox input "true"
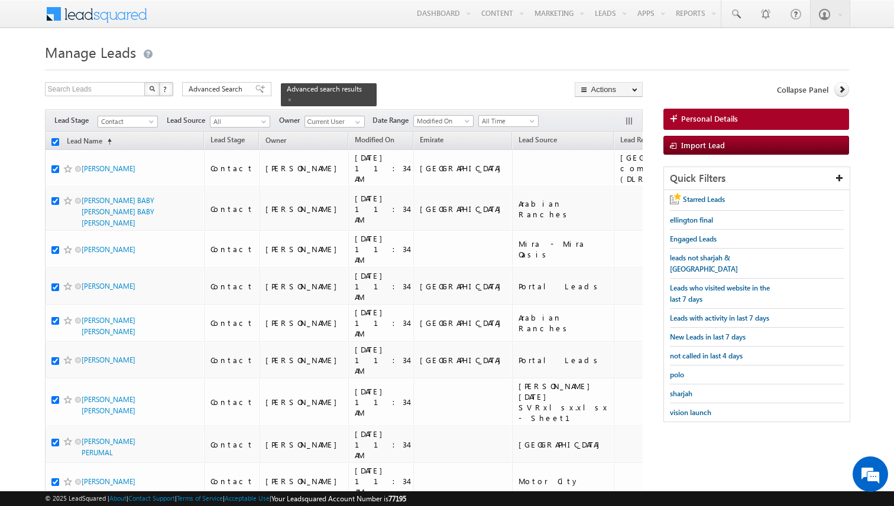
checkbox input "true"
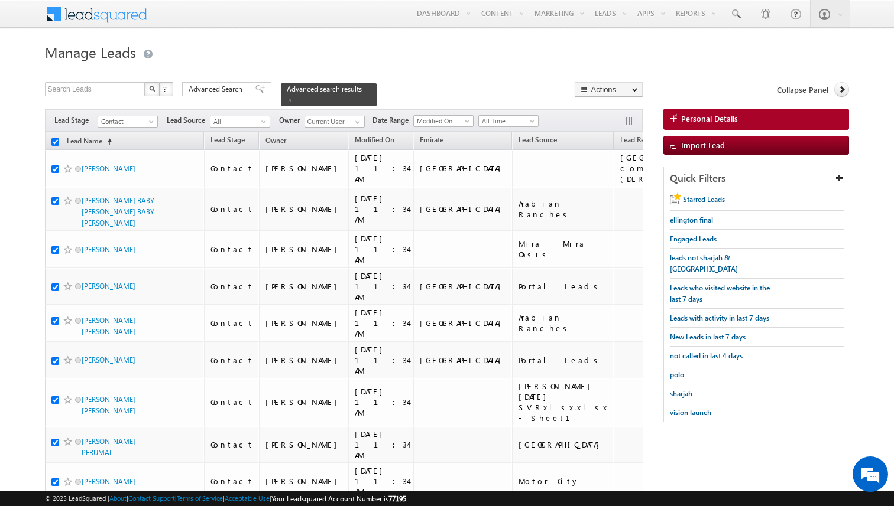
checkbox input "true"
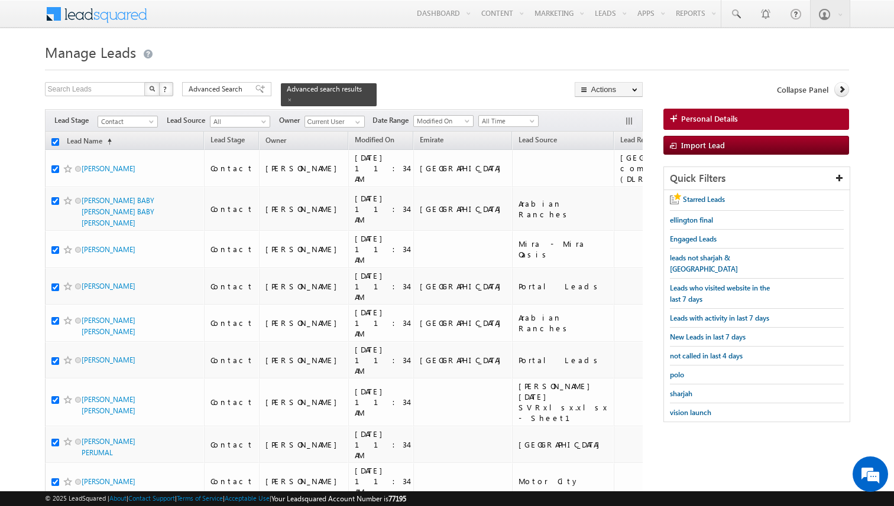
checkbox input "true"
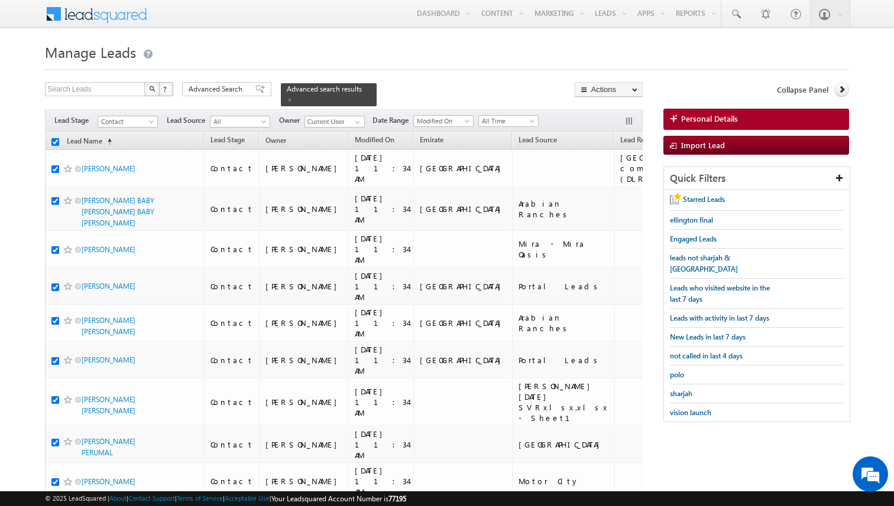
checkbox input "true"
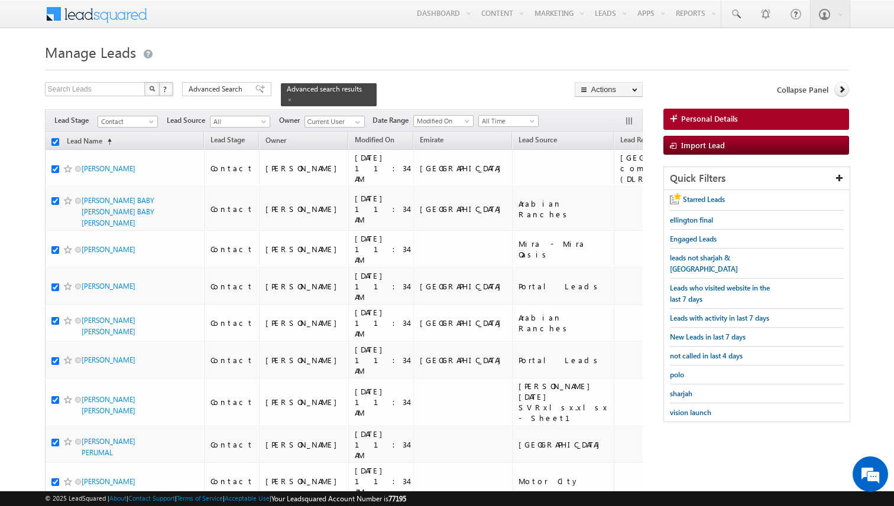
checkbox input "true"
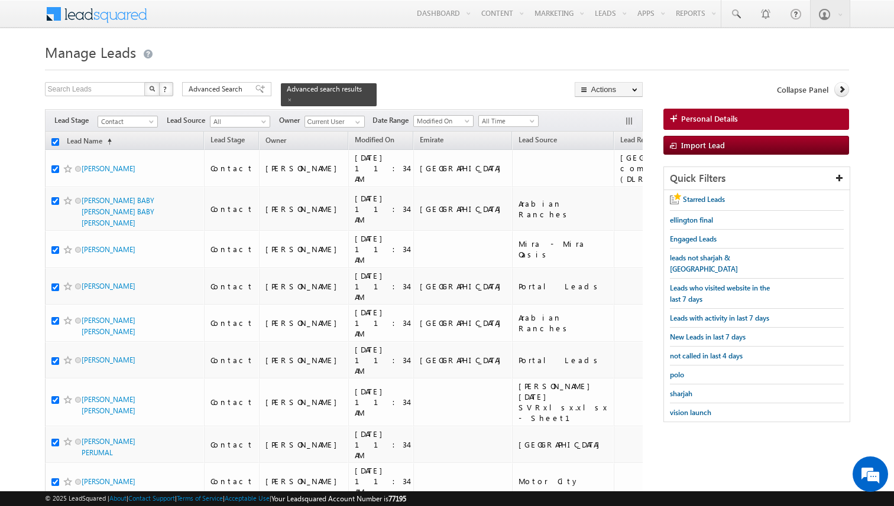
checkbox input "true"
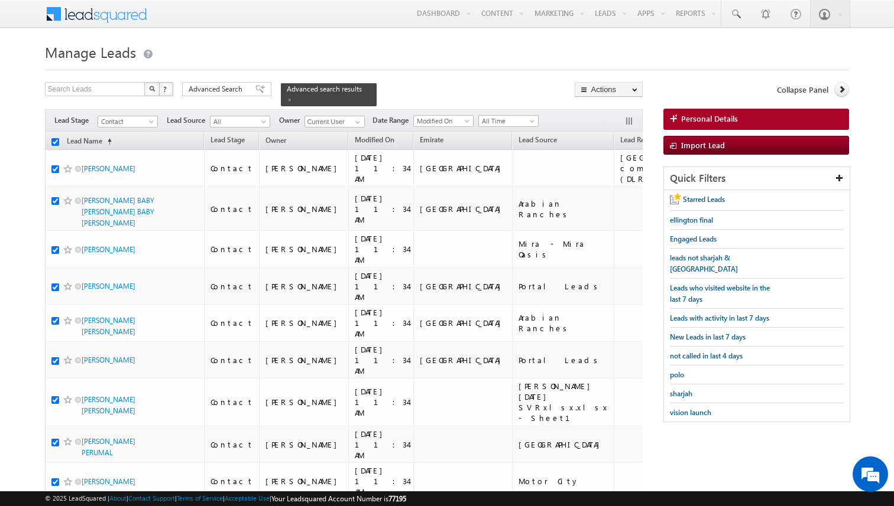
checkbox input "true"
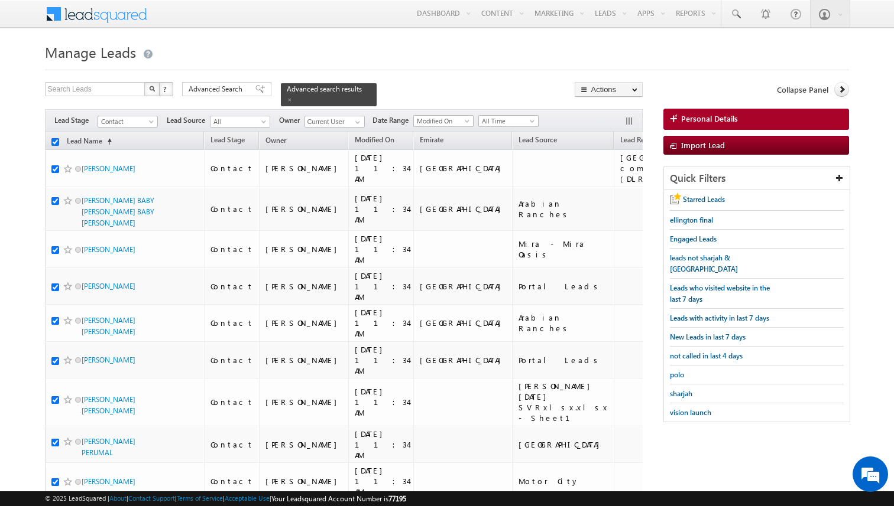
checkbox input "true"
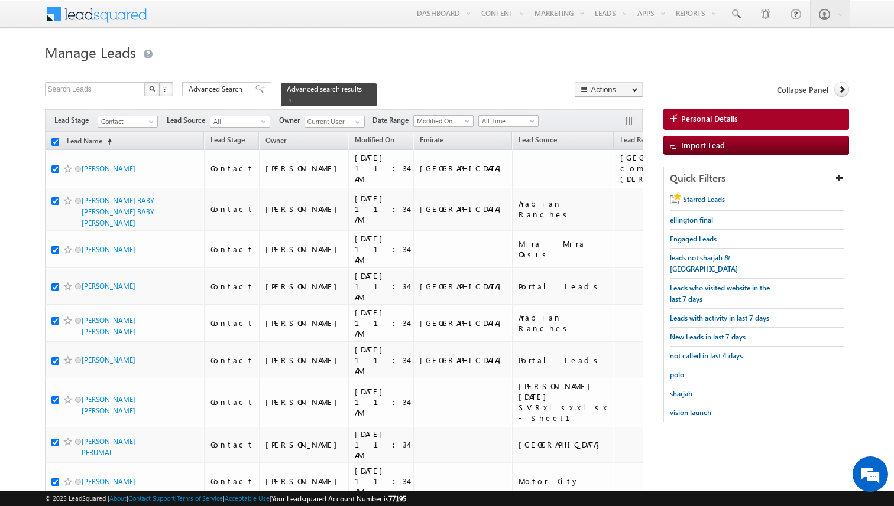
checkbox input "true"
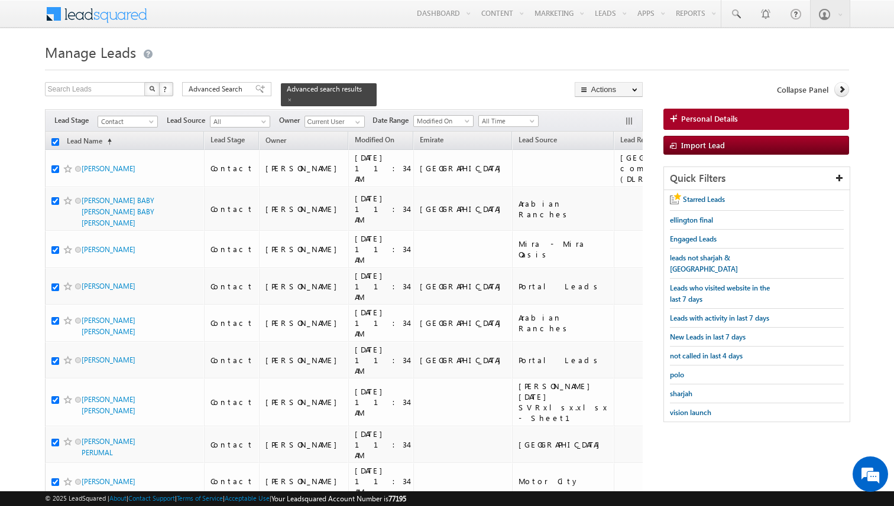
checkbox input "true"
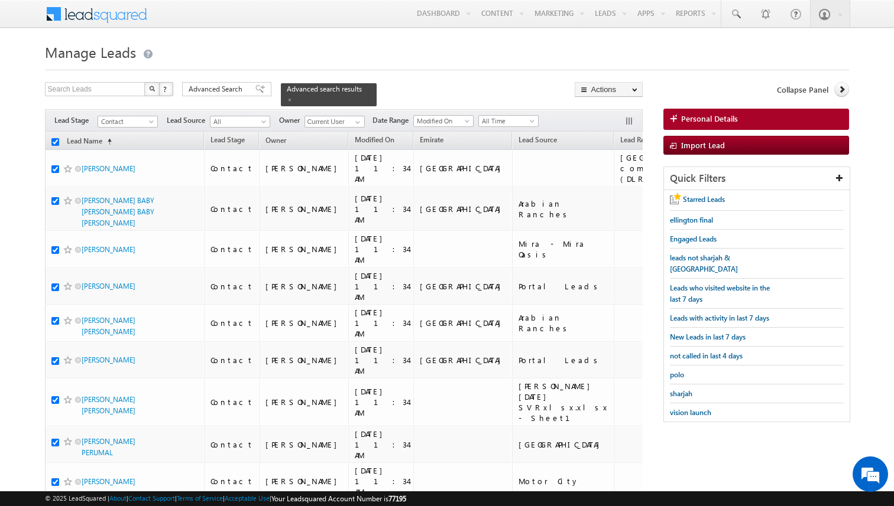
checkbox input "true"
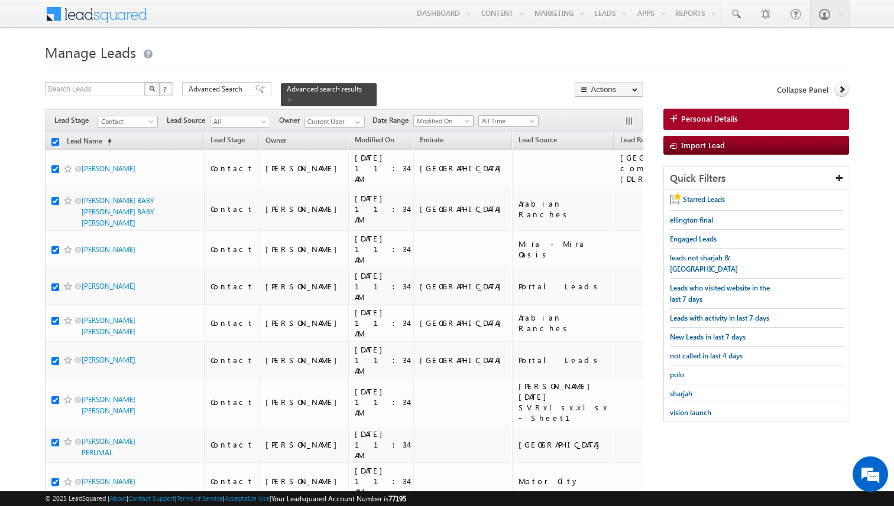
checkbox input "true"
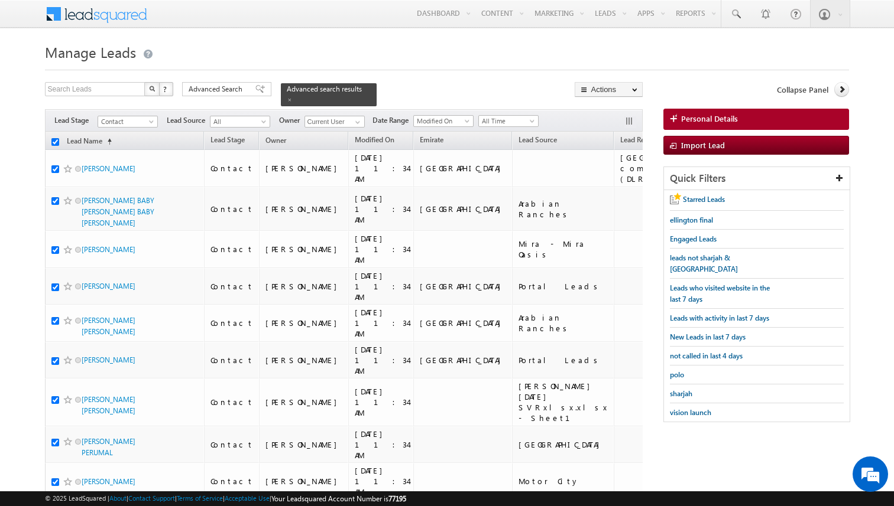
checkbox input "true"
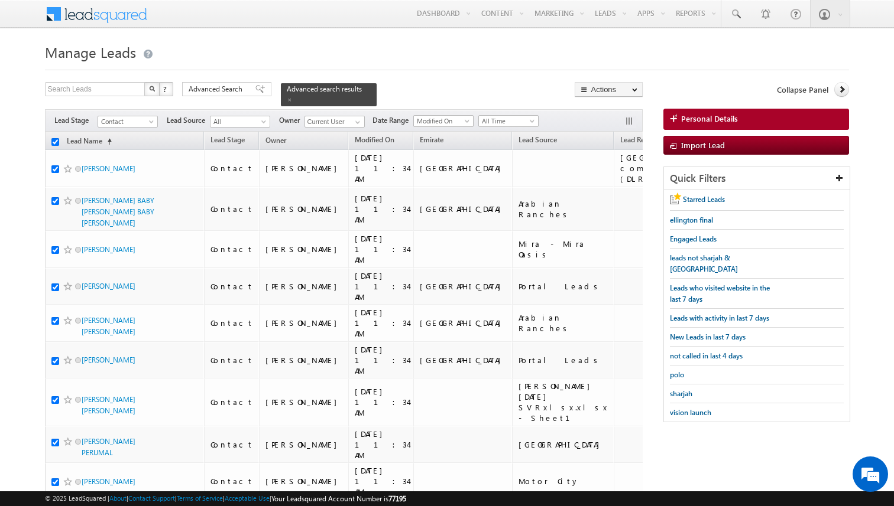
checkbox input "true"
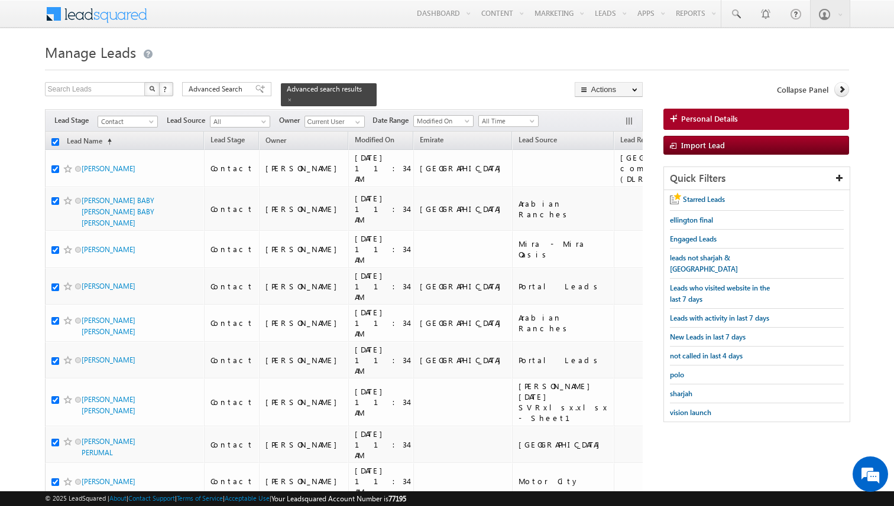
checkbox input "true"
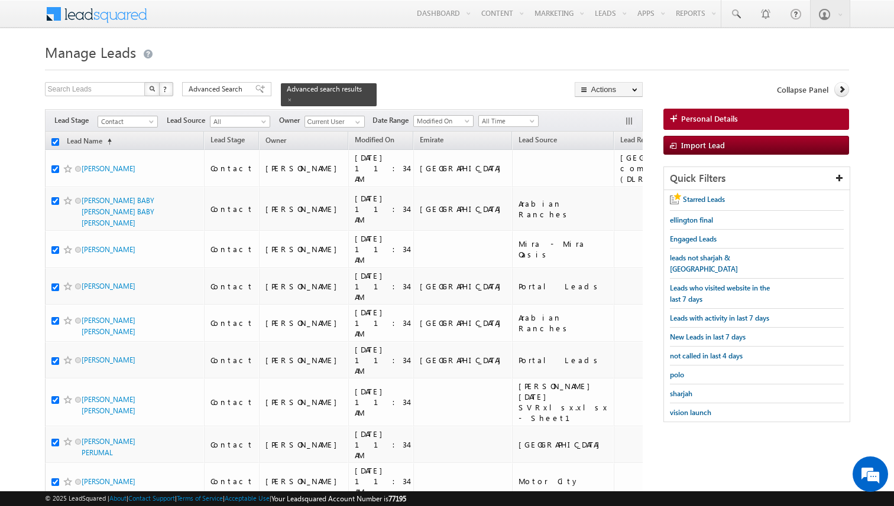
checkbox input "true"
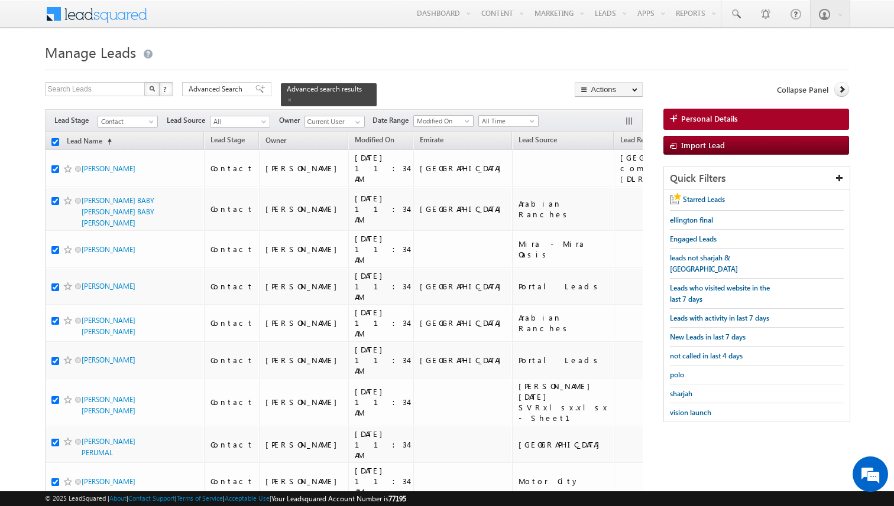
checkbox input "true"
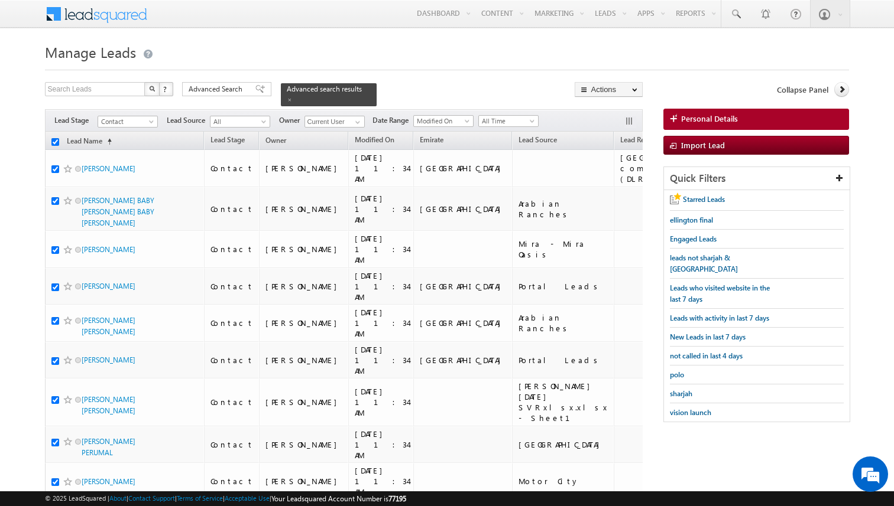
checkbox input "true"
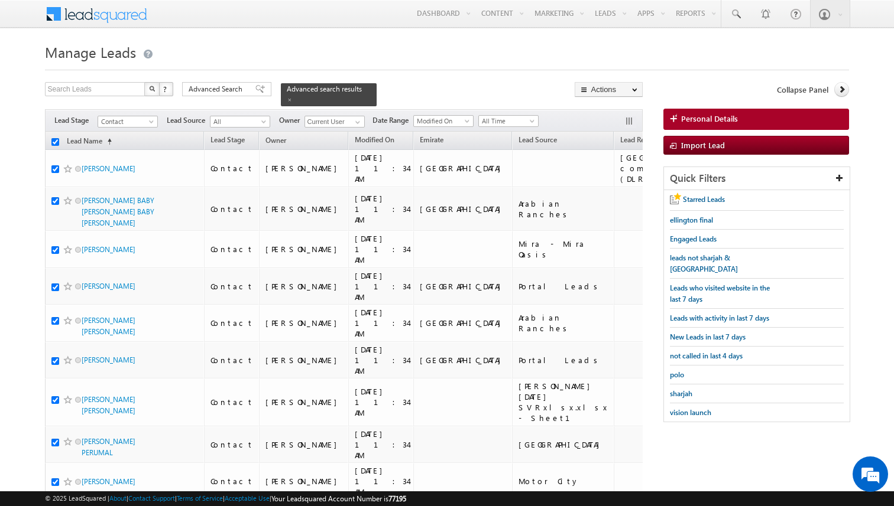
checkbox input "true"
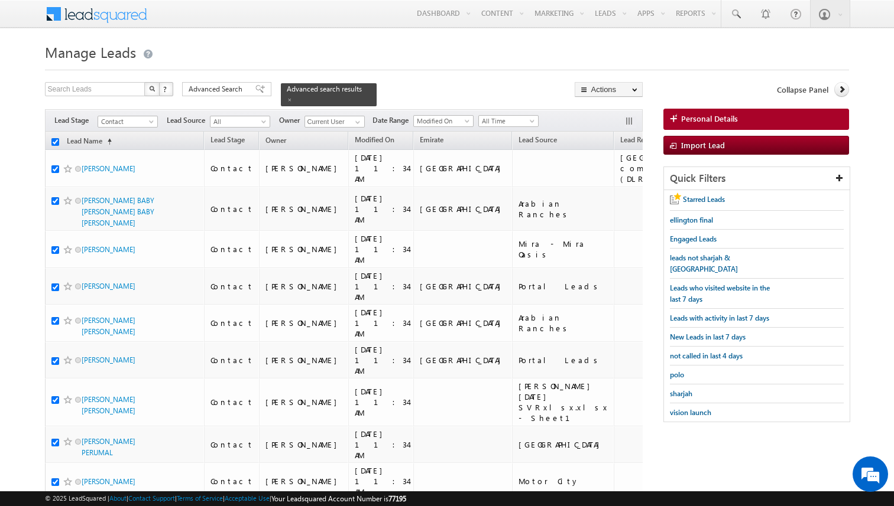
checkbox input "true"
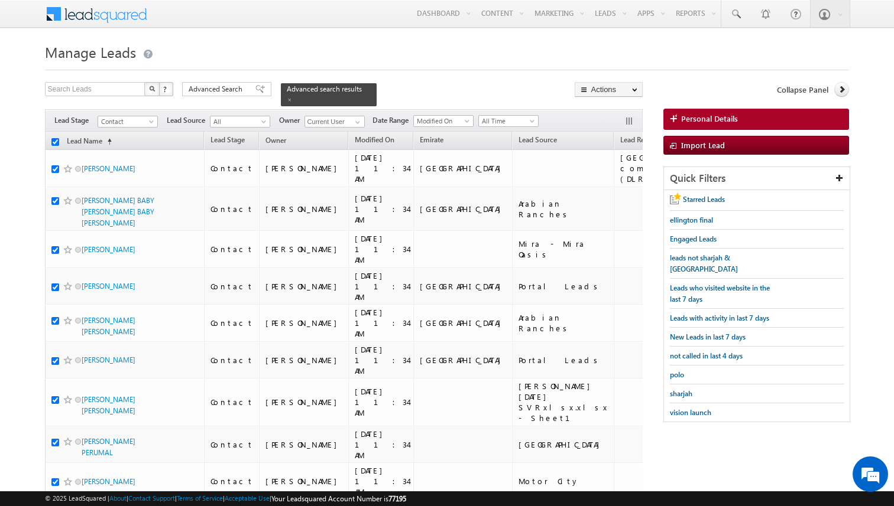
checkbox input "true"
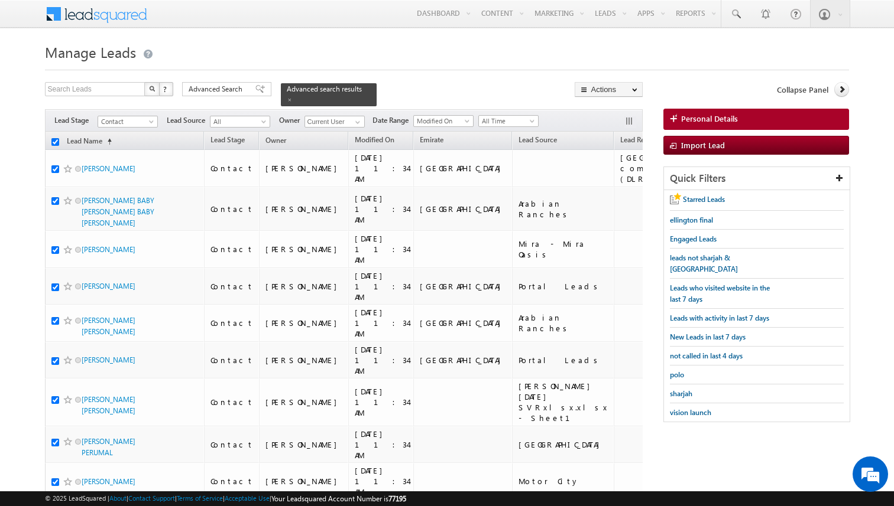
checkbox input "true"
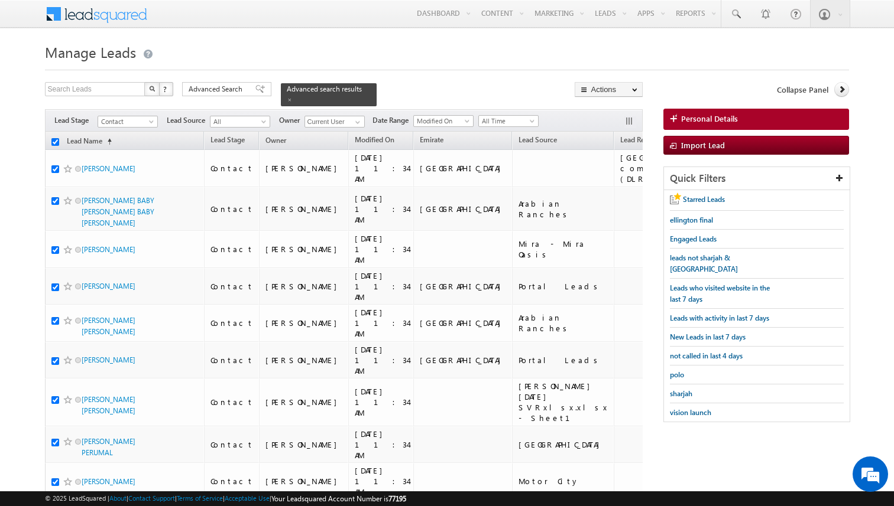
checkbox input "true"
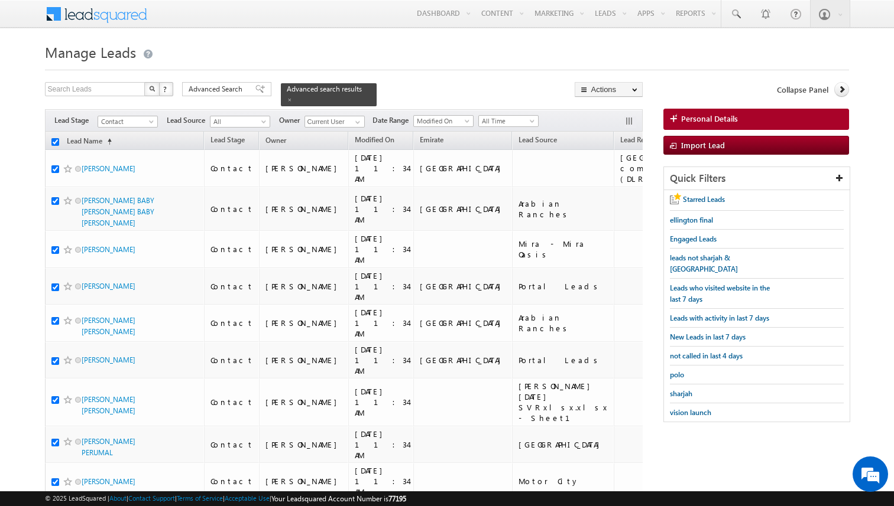
checkbox input "true"
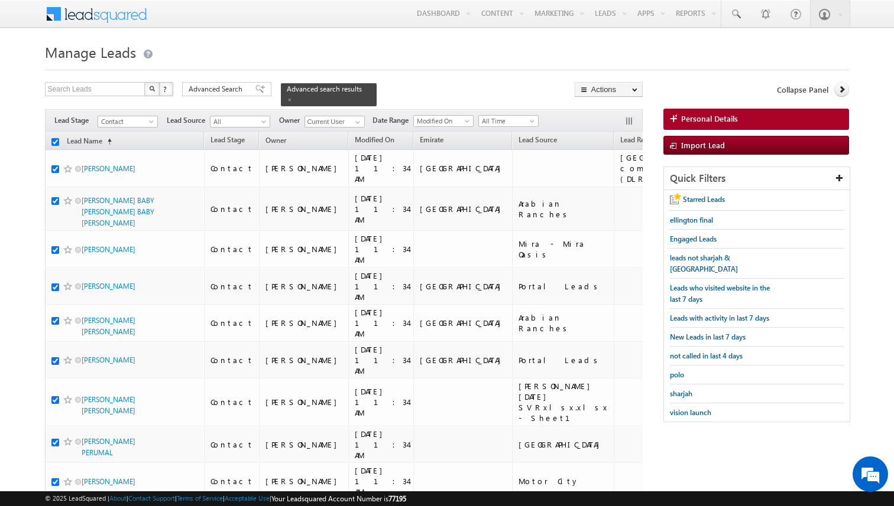
checkbox input "true"
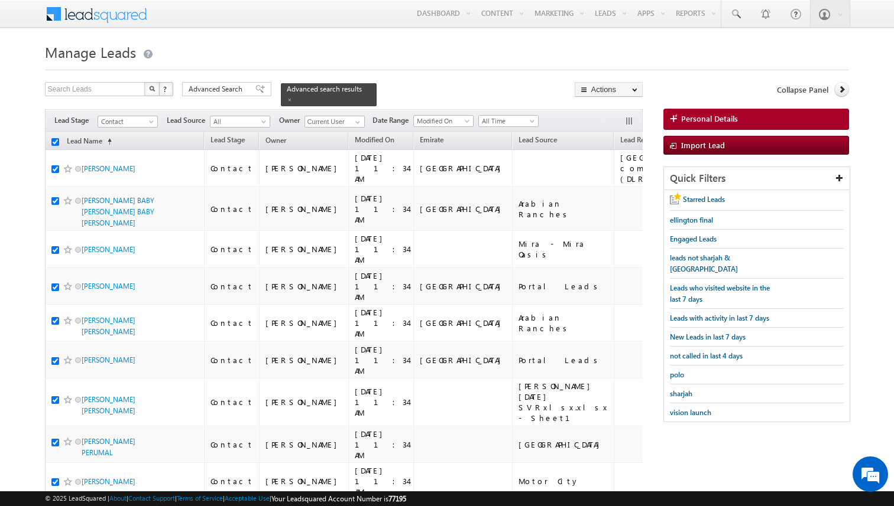
checkbox input "true"
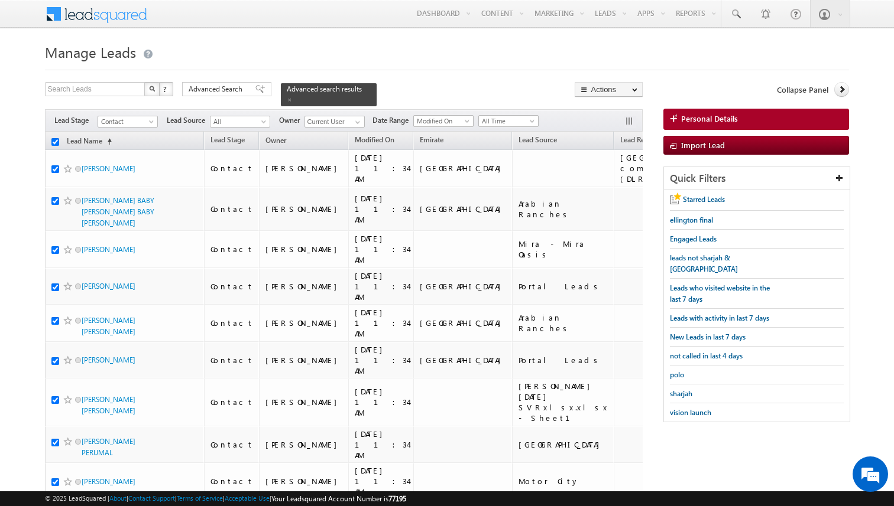
checkbox input "true"
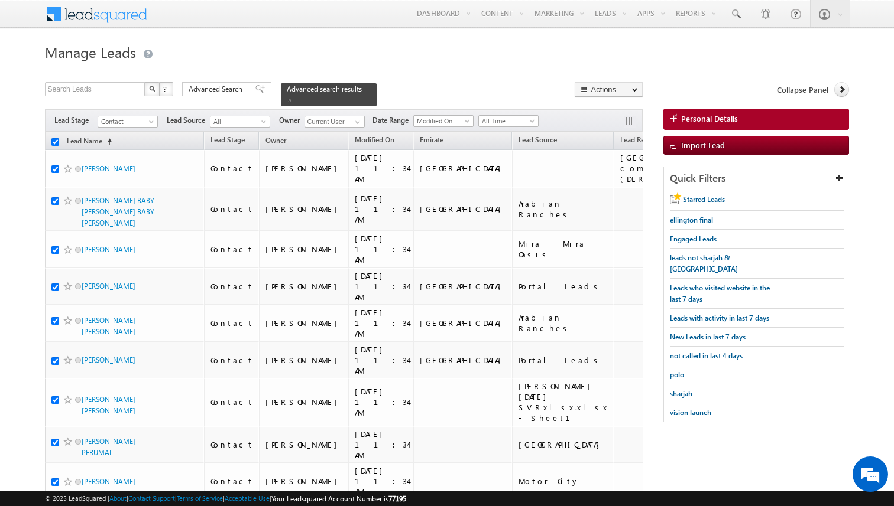
checkbox input "true"
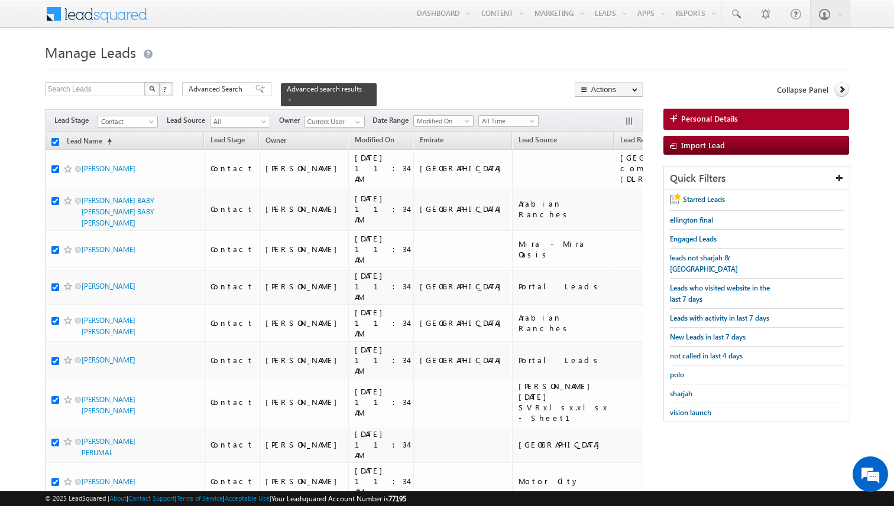
checkbox input "true"
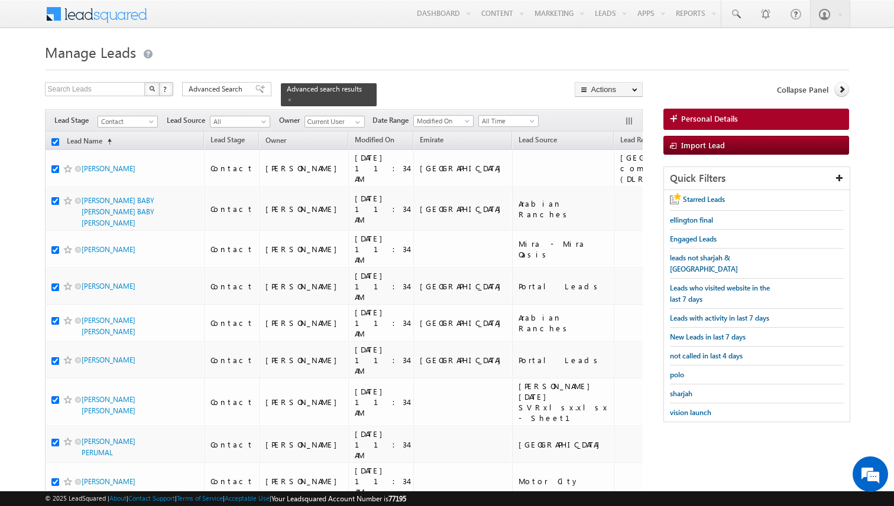
checkbox input "true"
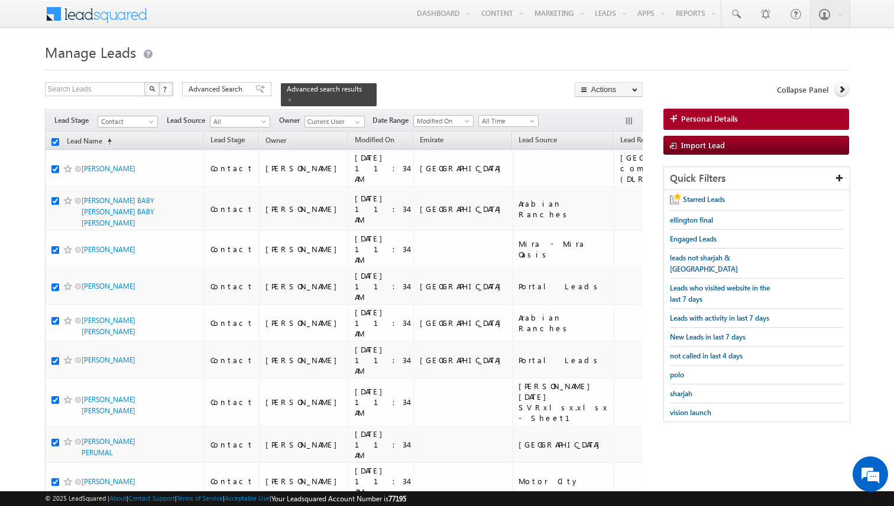
checkbox input "true"
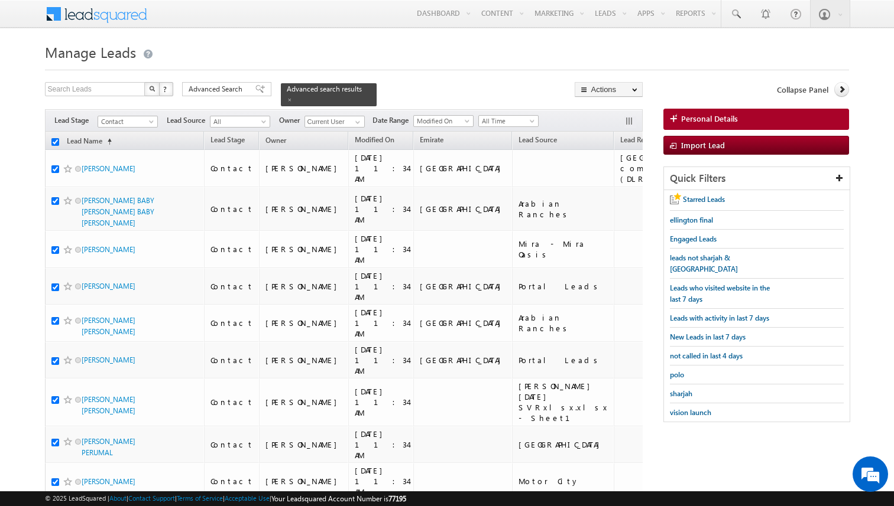
checkbox input "true"
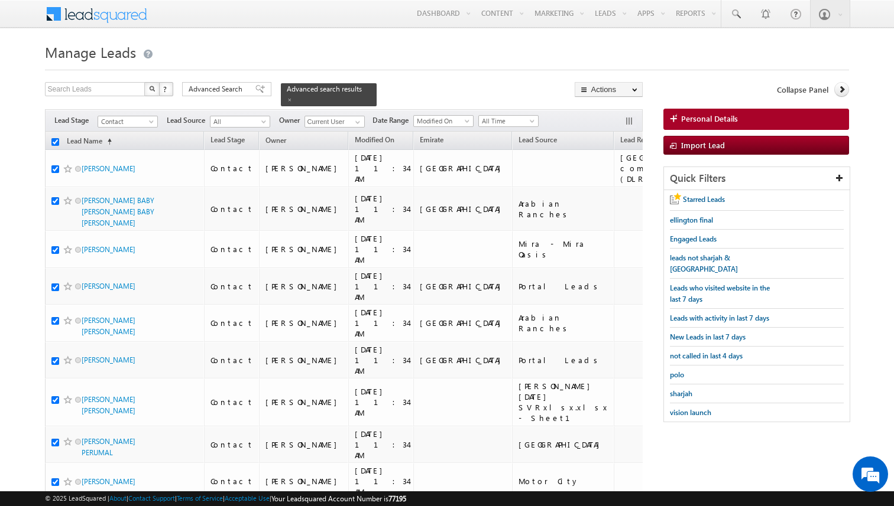
checkbox input "true"
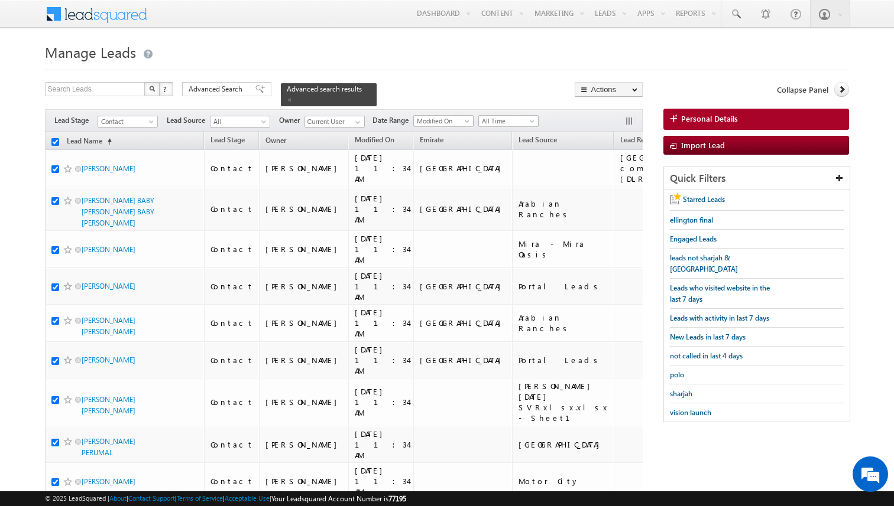
checkbox input "true"
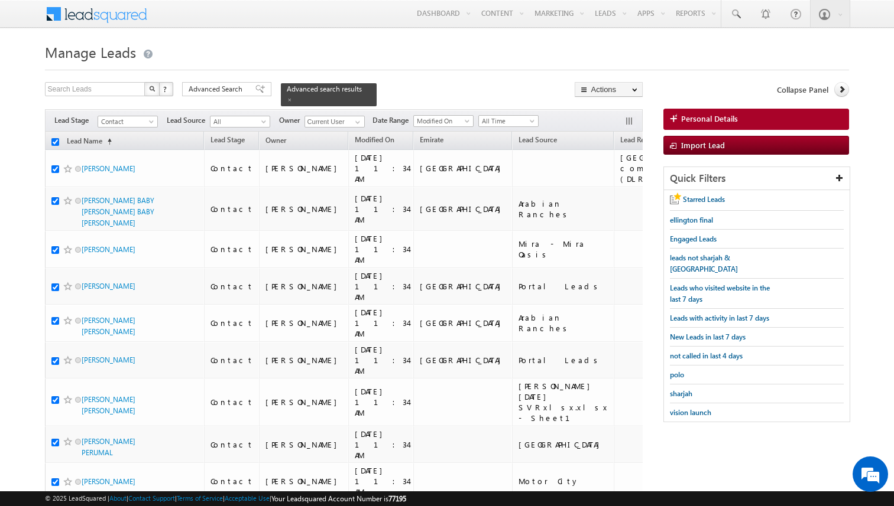
checkbox input "true"
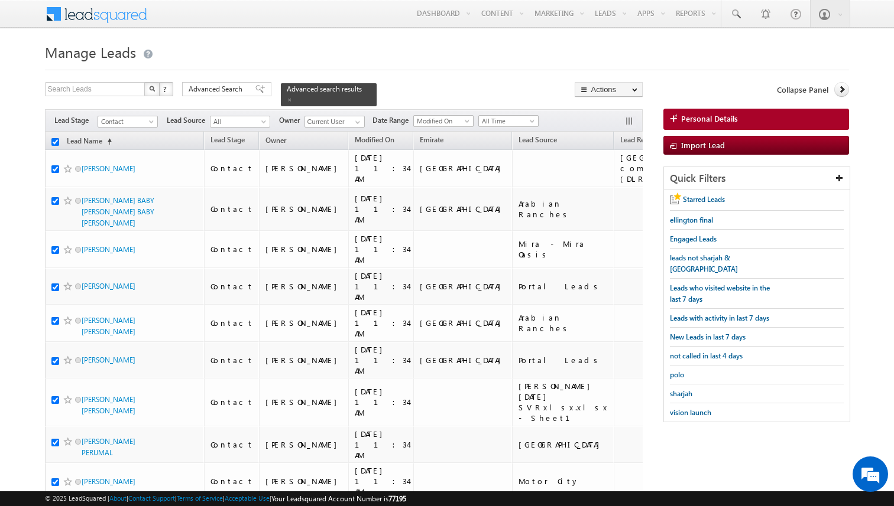
checkbox input "true"
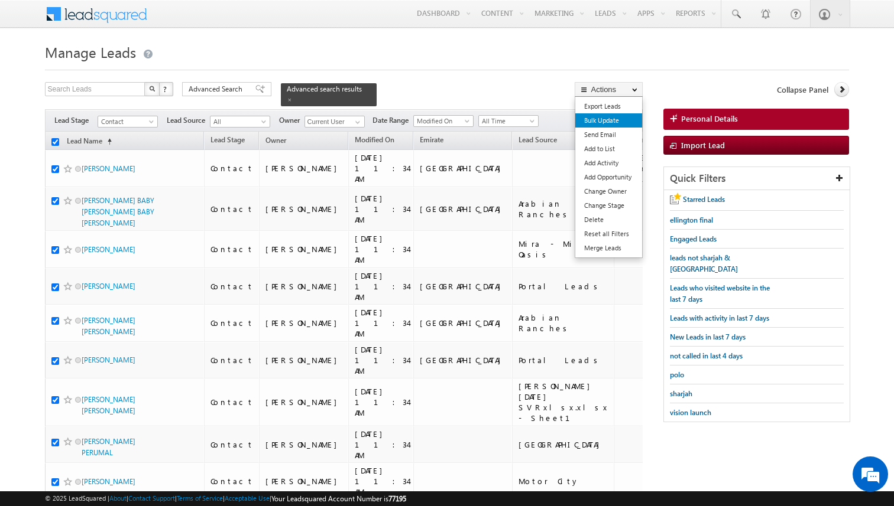
click at [603, 116] on link "Bulk Update" at bounding box center [608, 120] width 67 height 14
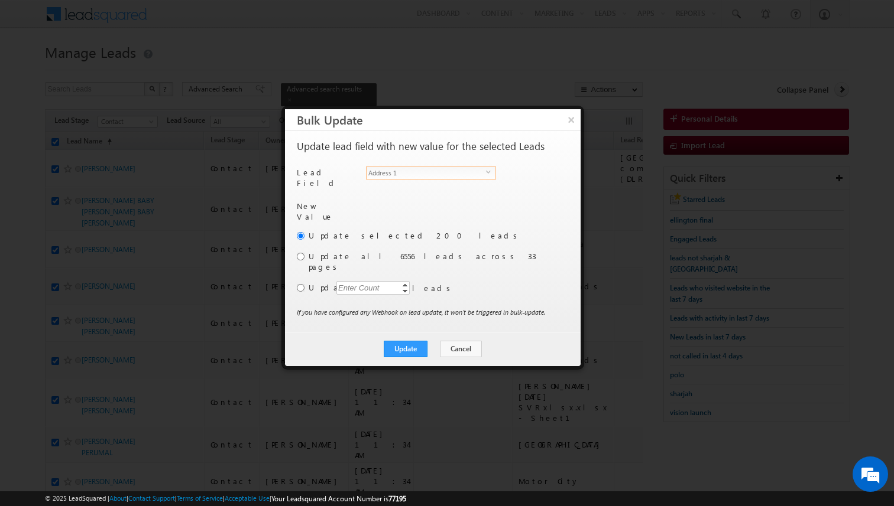
click at [430, 168] on span "Address 1" at bounding box center [425, 173] width 119 height 13
click at [404, 200] on input "[PERSON_NAME]" at bounding box center [429, 207] width 129 height 14
click at [464, 341] on button "Cancel" at bounding box center [461, 349] width 42 height 17
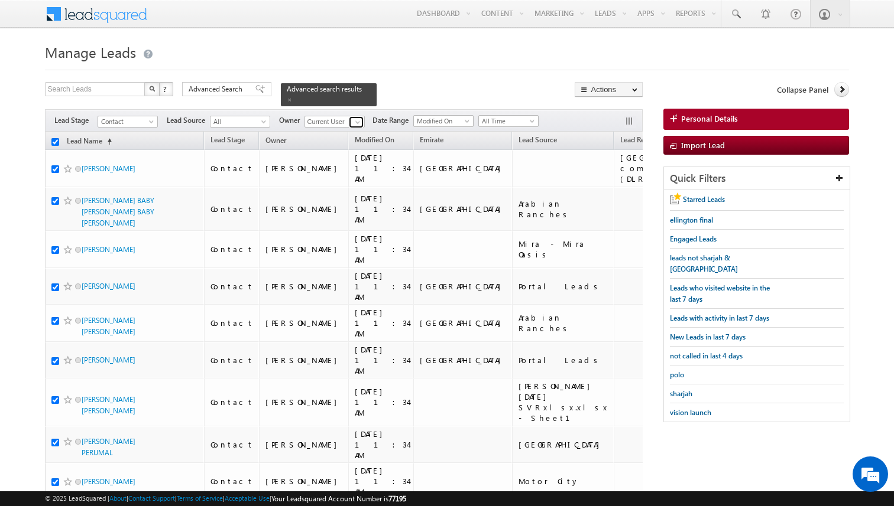
click at [353, 119] on span at bounding box center [357, 122] width 9 height 9
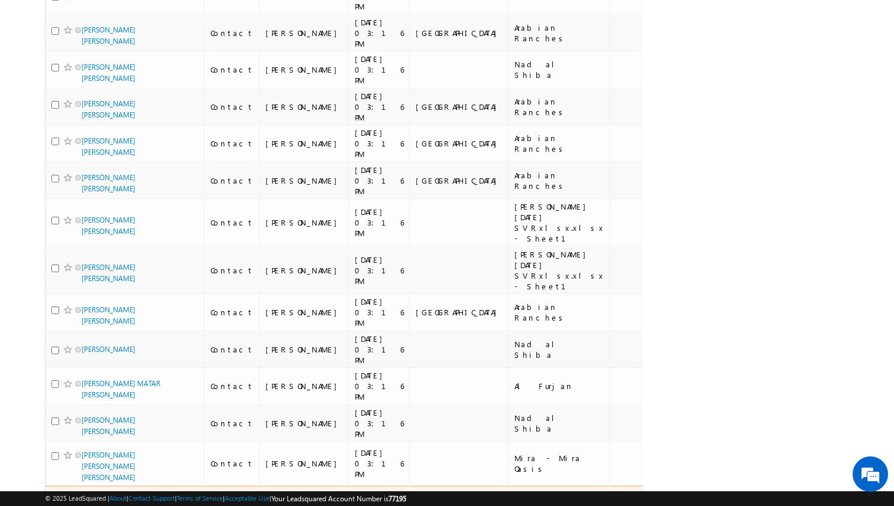
scroll to position [0, 0]
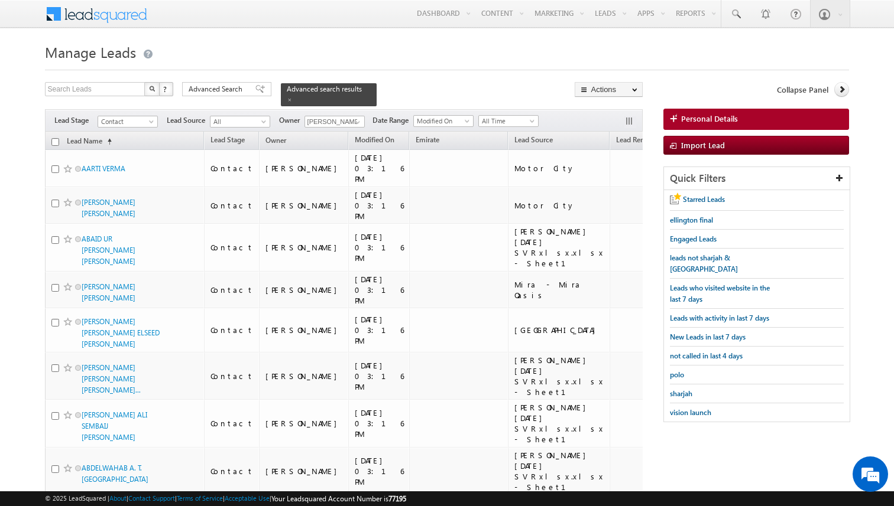
click at [355, 120] on span at bounding box center [357, 122] width 9 height 9
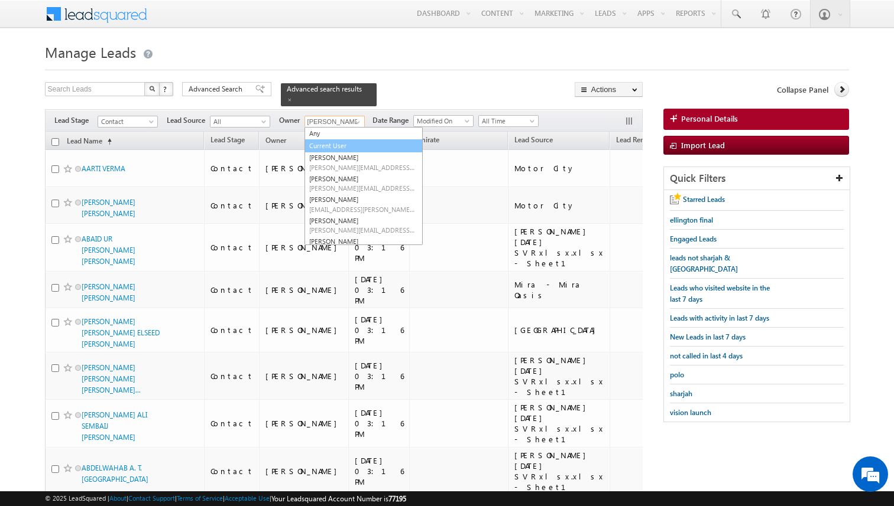
click at [333, 141] on link "Current User" at bounding box center [363, 146] width 118 height 14
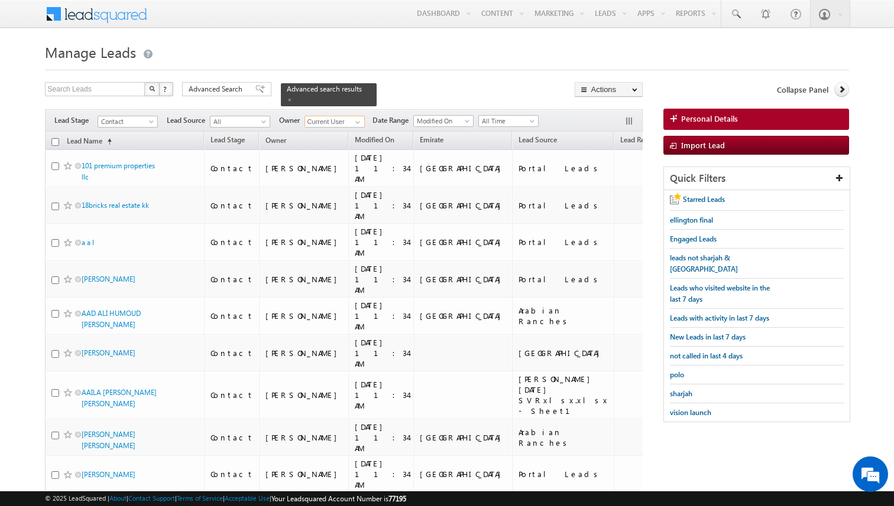
click at [54, 143] on input "checkbox" at bounding box center [55, 142] width 8 height 8
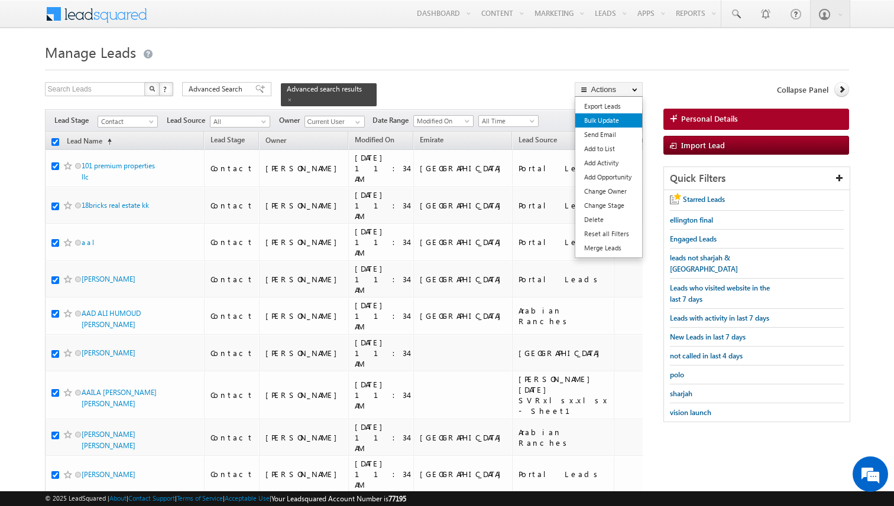
click at [610, 123] on link "Bulk Update" at bounding box center [608, 120] width 67 height 14
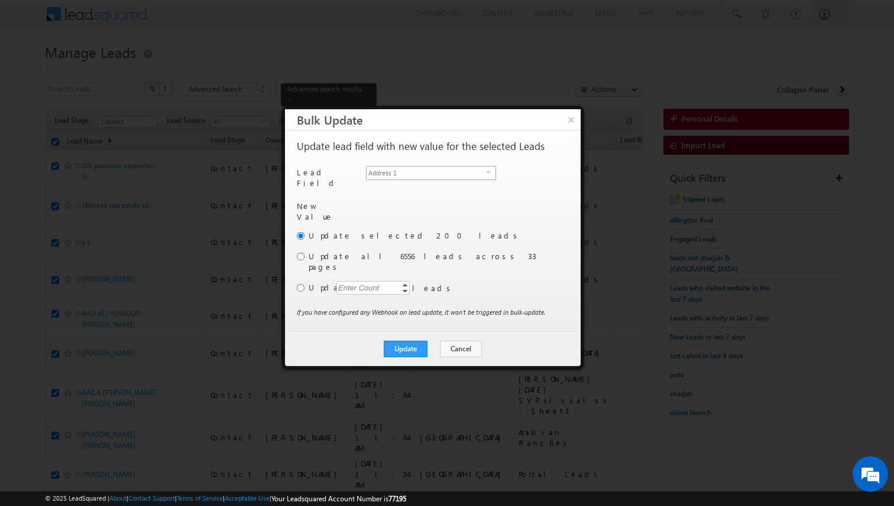
click at [454, 175] on span "Address 1" at bounding box center [425, 173] width 119 height 13
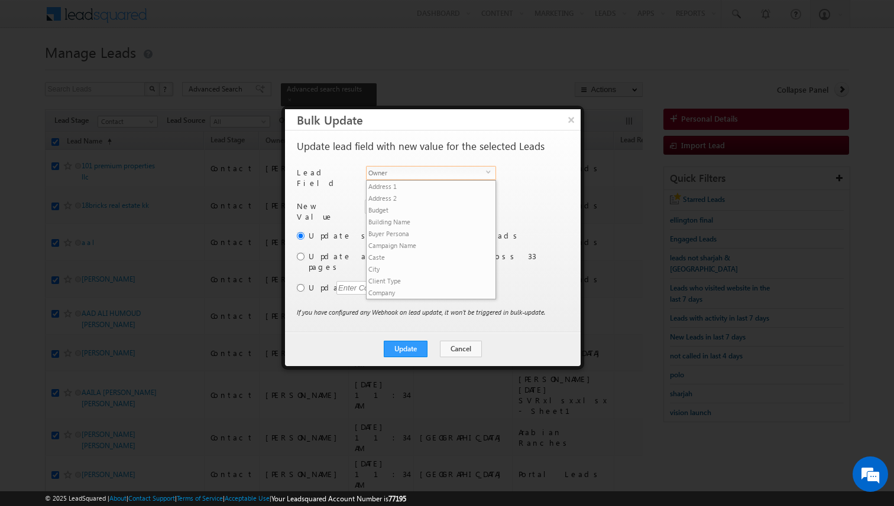
scroll to position [450, 0]
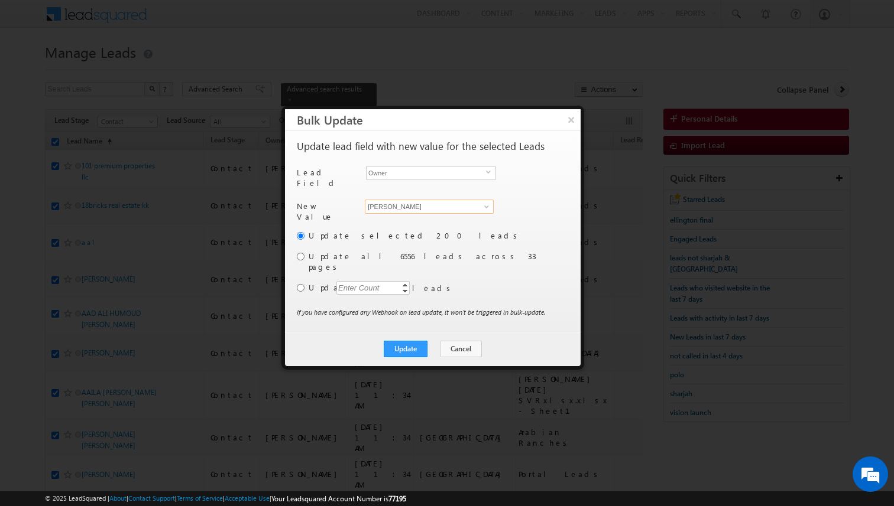
click at [422, 203] on input "[PERSON_NAME]" at bounding box center [429, 207] width 129 height 14
click at [300, 284] on input "radio" at bounding box center [301, 288] width 8 height 8
click at [352, 281] on div "Enter Count" at bounding box center [358, 288] width 45 height 14
click at [483, 282] on label "Update" at bounding box center [437, 287] width 258 height 11
click at [420, 341] on button "Update" at bounding box center [406, 349] width 44 height 17
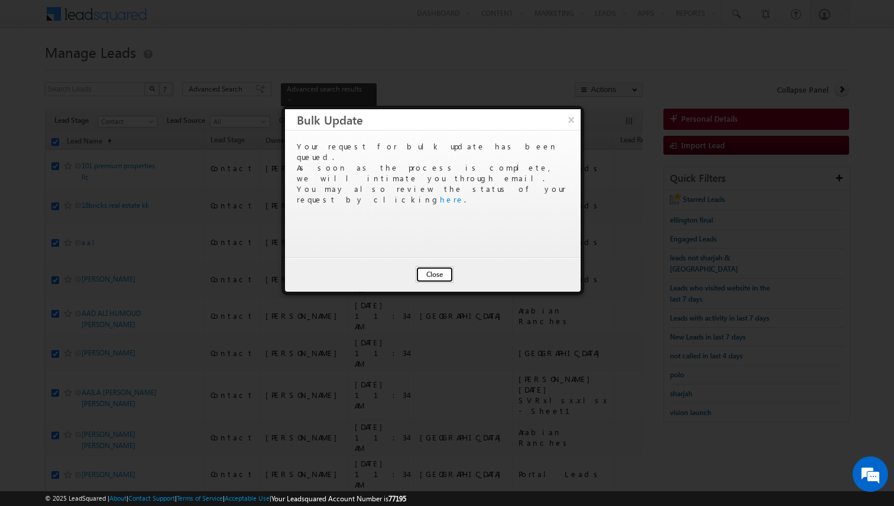
click at [440, 279] on button "Close" at bounding box center [434, 275] width 38 height 17
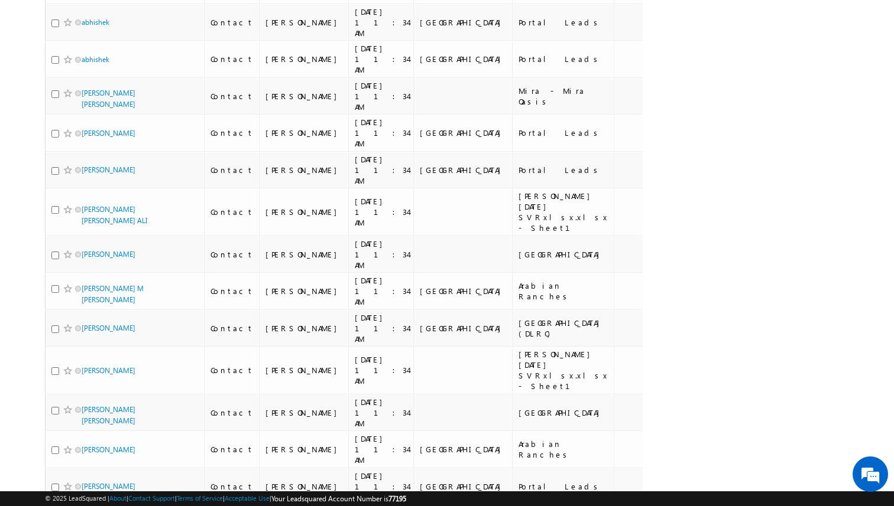
scroll to position [6902, 0]
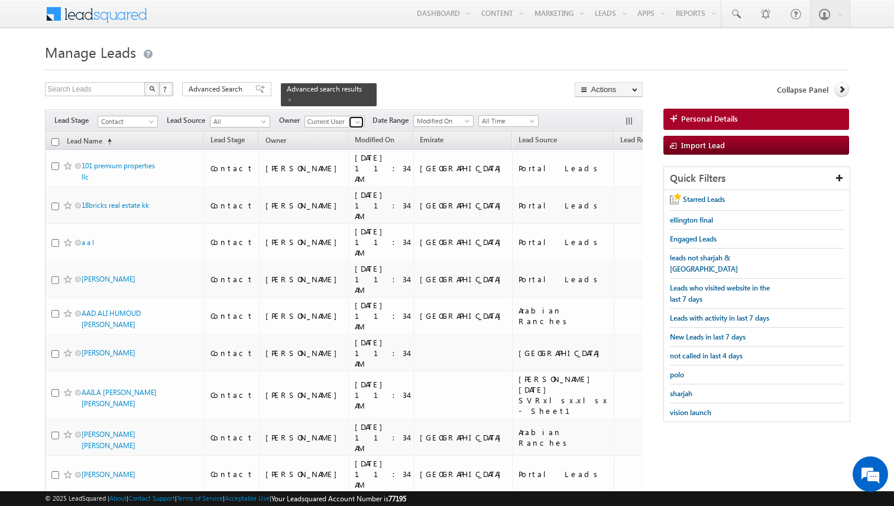
click at [359, 120] on span at bounding box center [357, 122] width 9 height 9
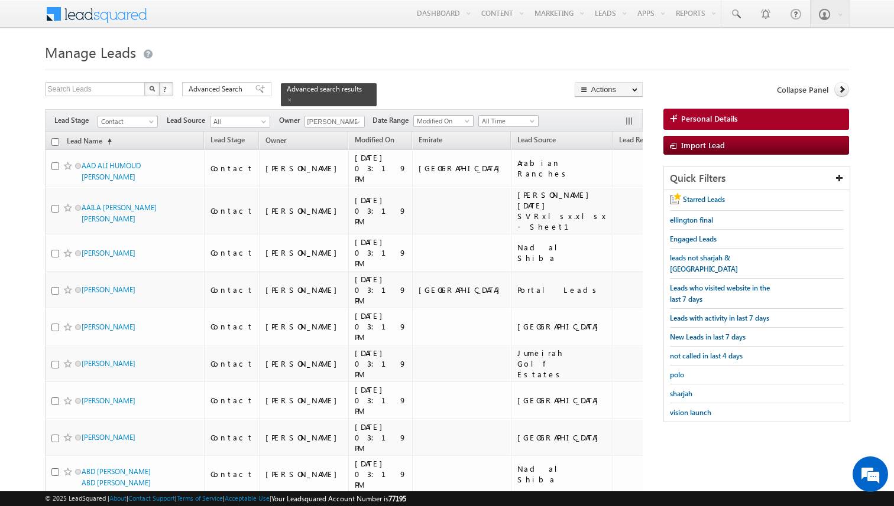
click at [356, 122] on span at bounding box center [357, 122] width 9 height 9
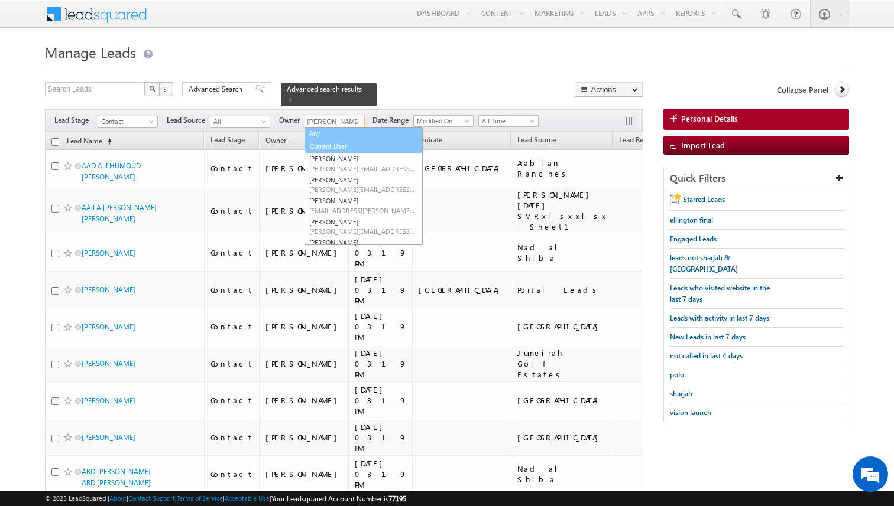
click at [337, 145] on link "Current User" at bounding box center [363, 147] width 117 height 14
type input "Current User"
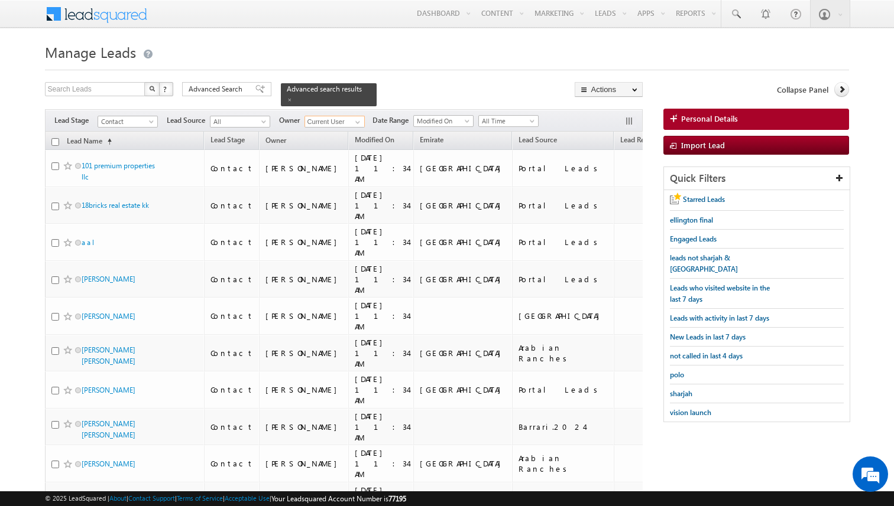
click at [55, 141] on input "checkbox" at bounding box center [55, 142] width 8 height 8
checkbox input "true"
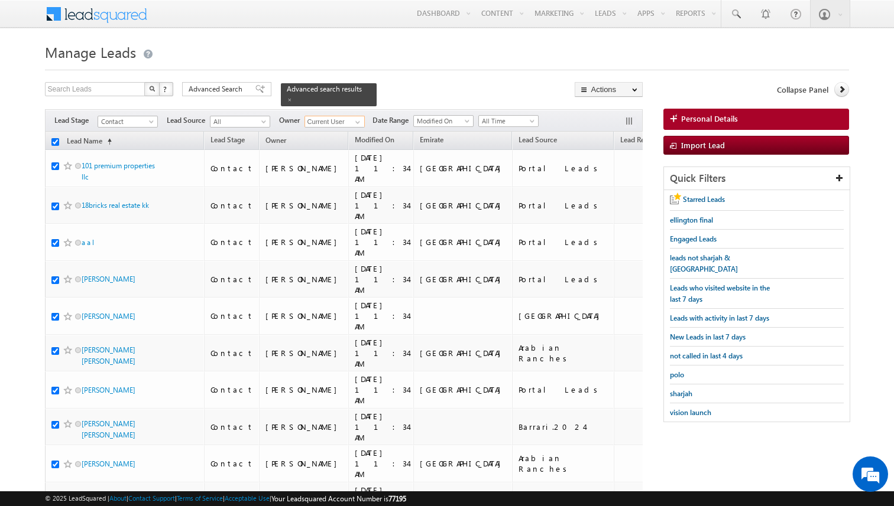
checkbox input "true"
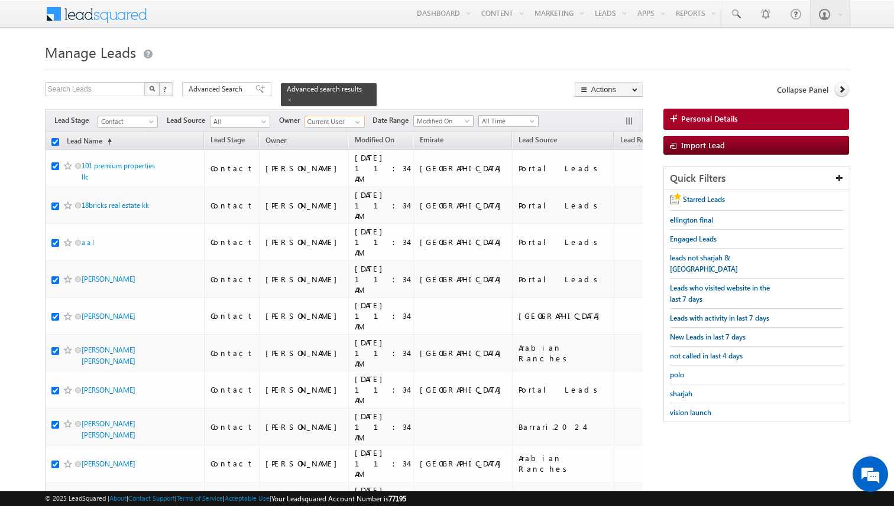
checkbox input "true"
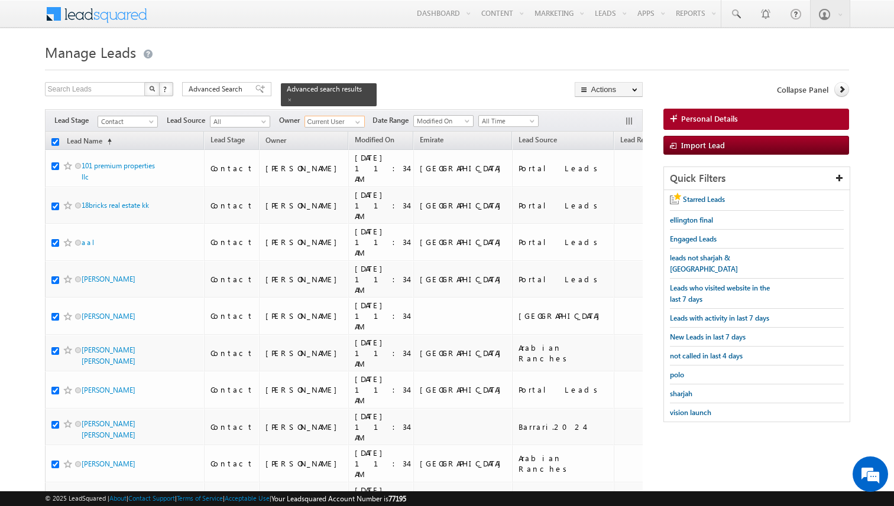
checkbox input "true"
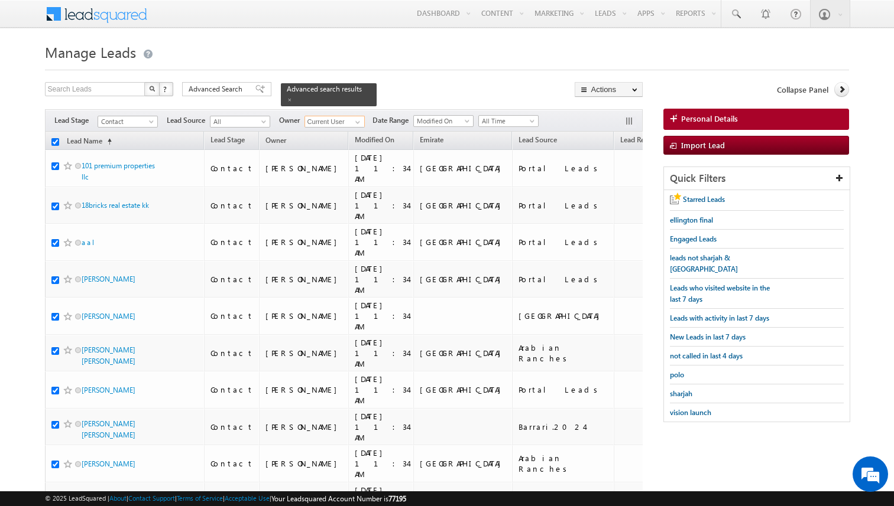
checkbox input "true"
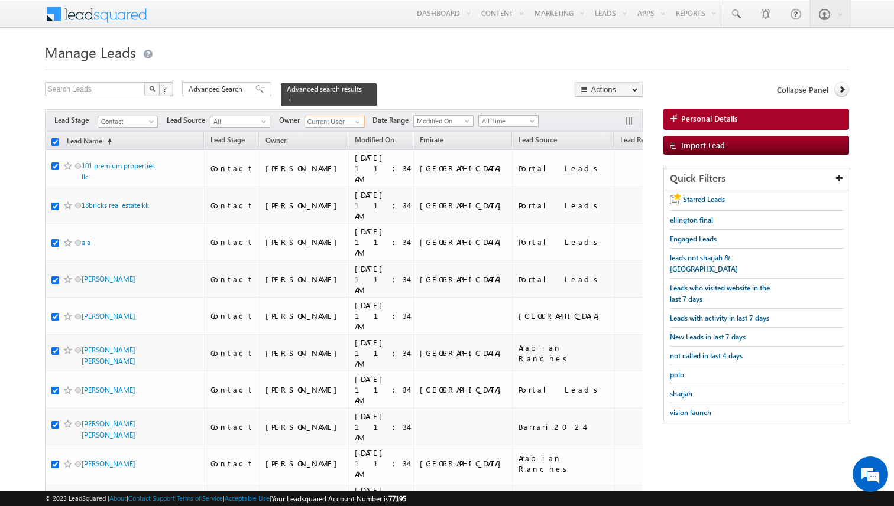
checkbox input "true"
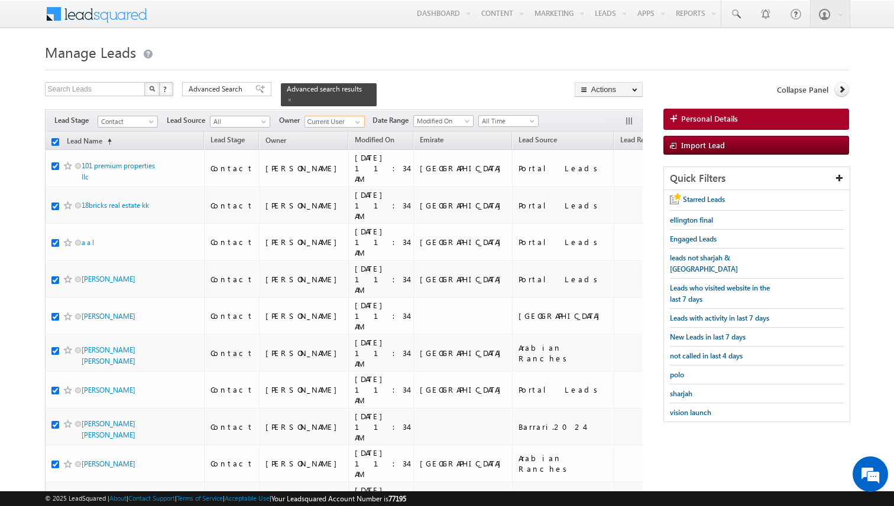
checkbox input "true"
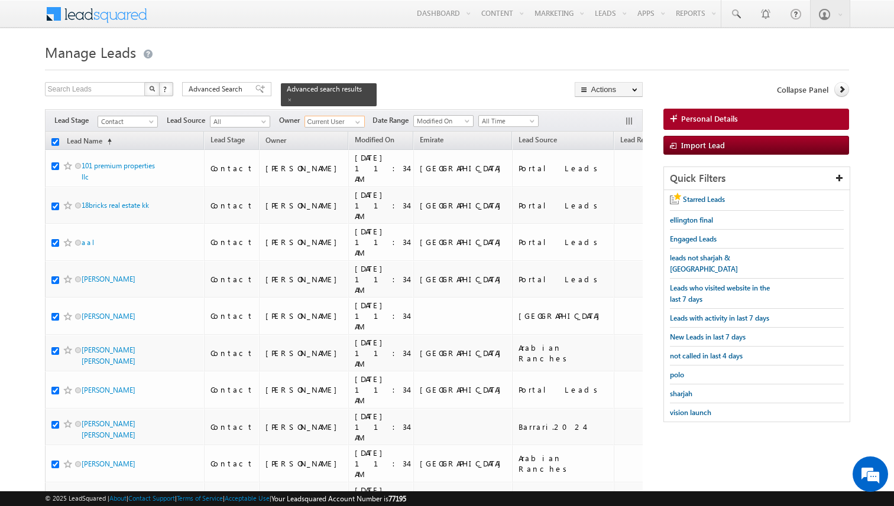
checkbox input "true"
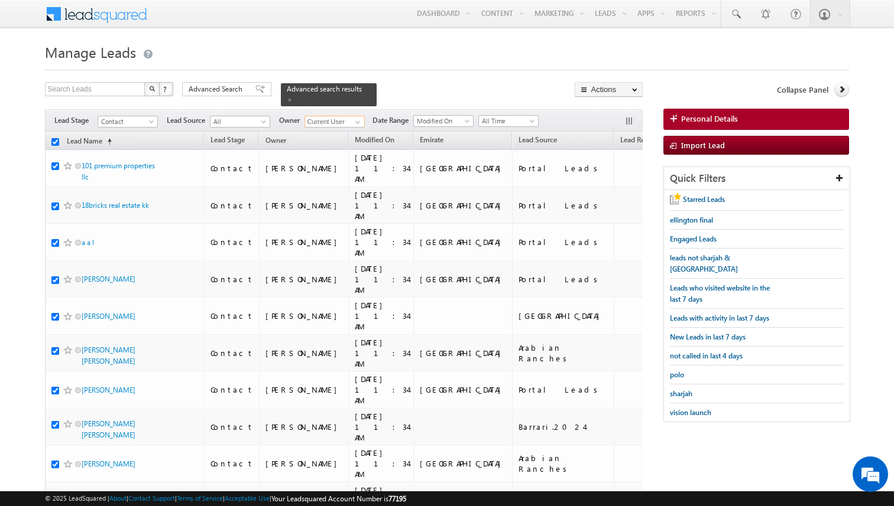
checkbox input "true"
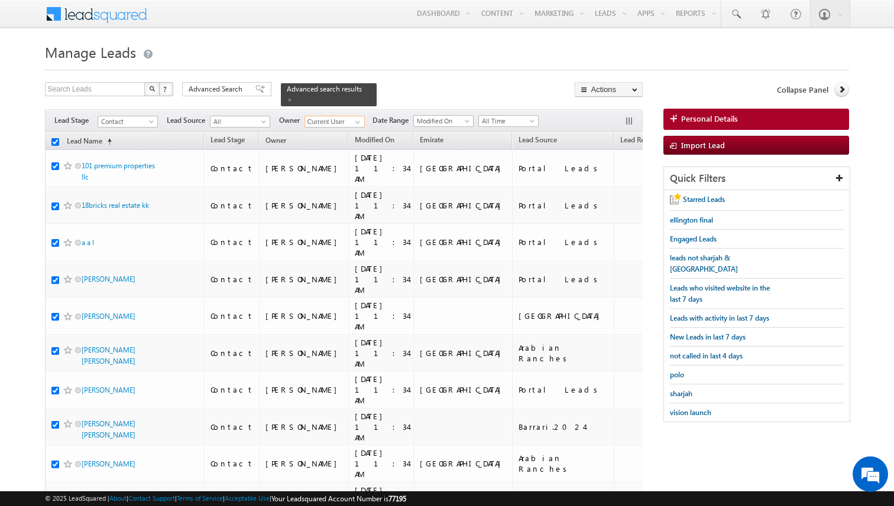
checkbox input "true"
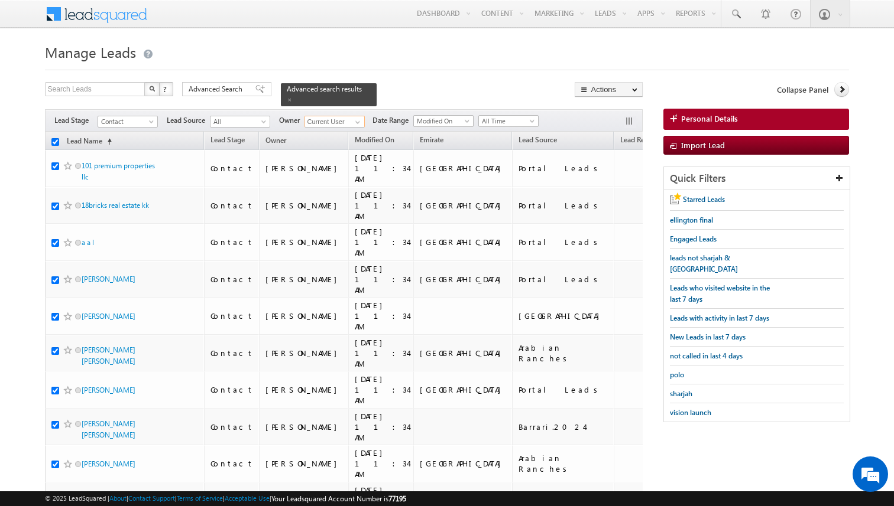
checkbox input "true"
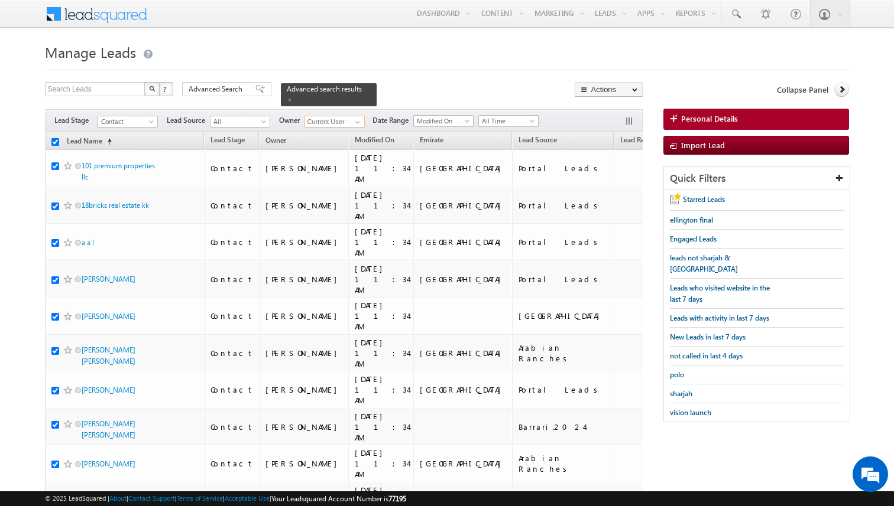
checkbox input "true"
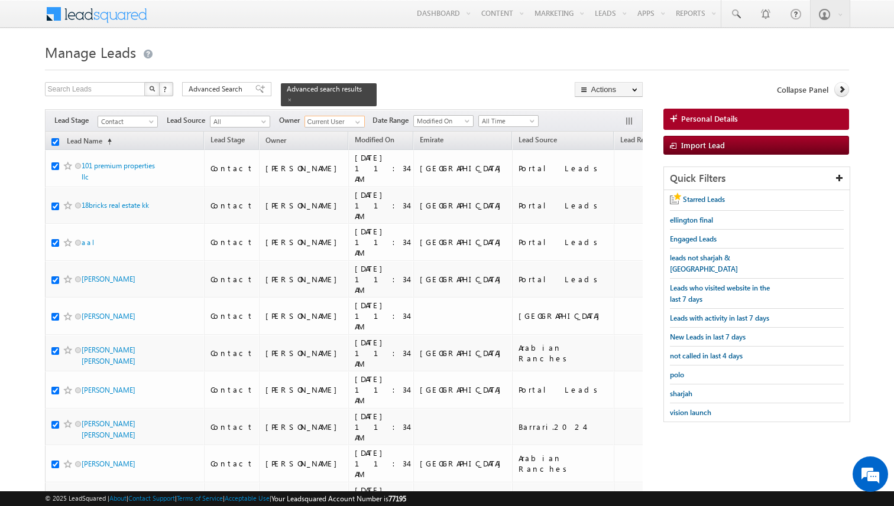
checkbox input "true"
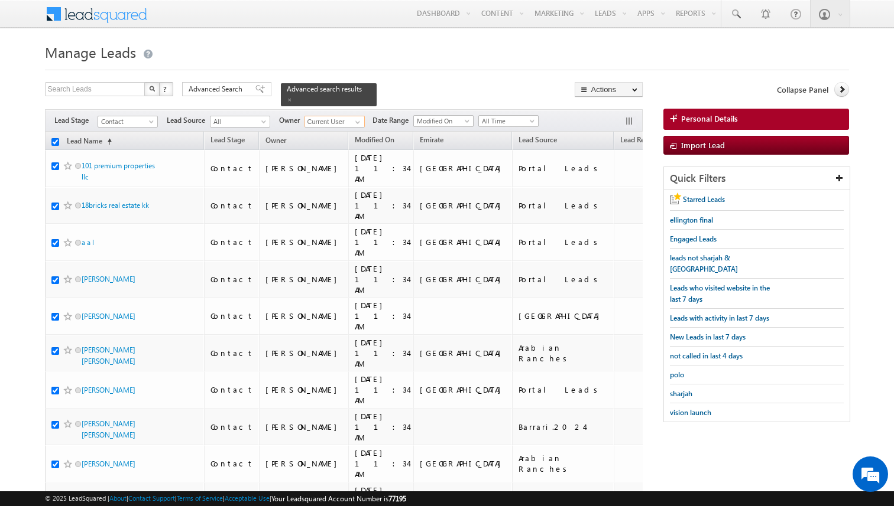
checkbox input "true"
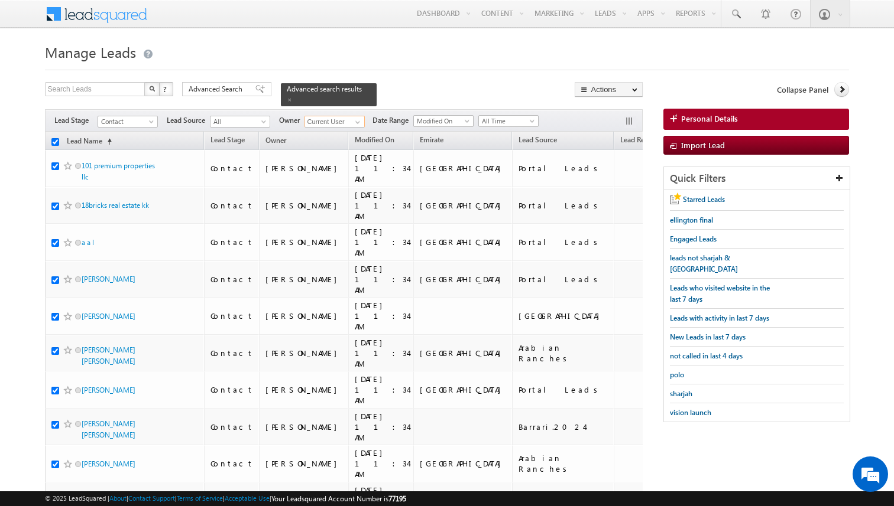
checkbox input "true"
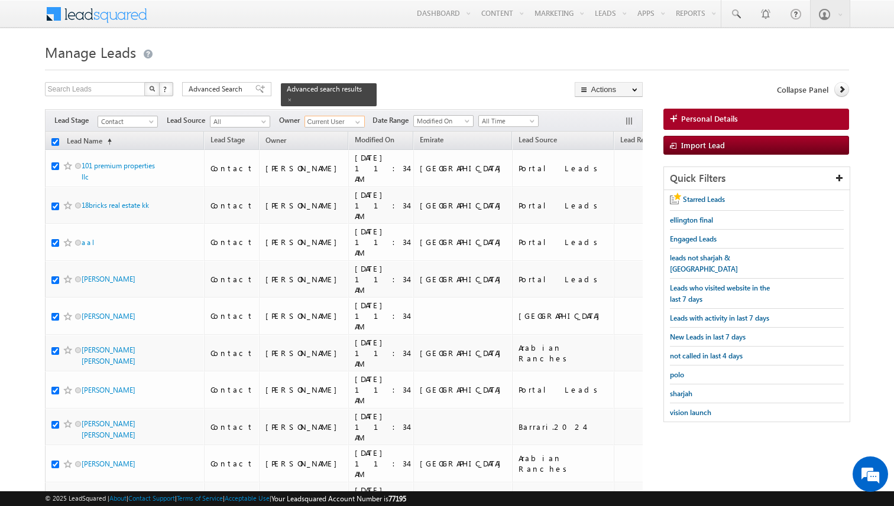
checkbox input "true"
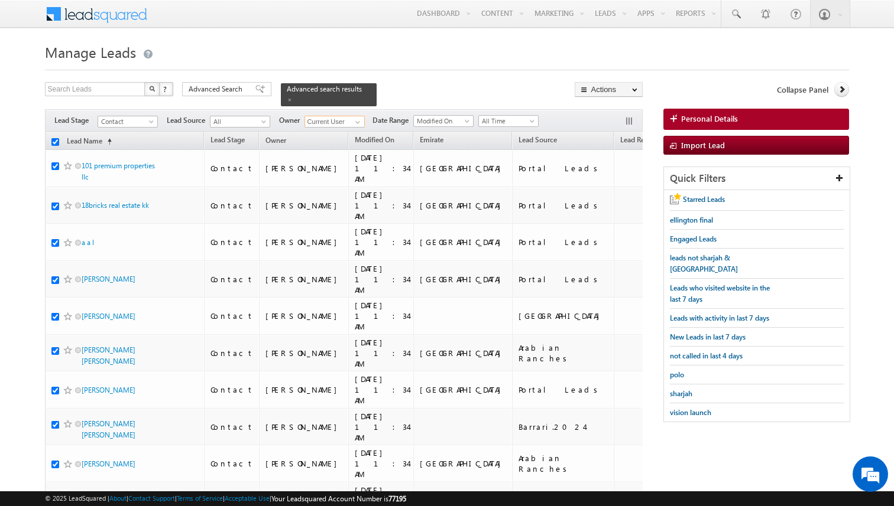
checkbox input "true"
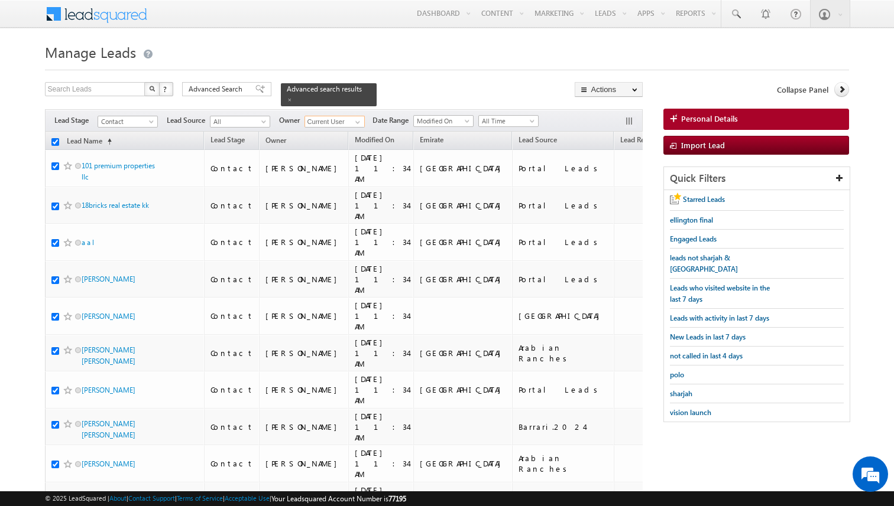
checkbox input "true"
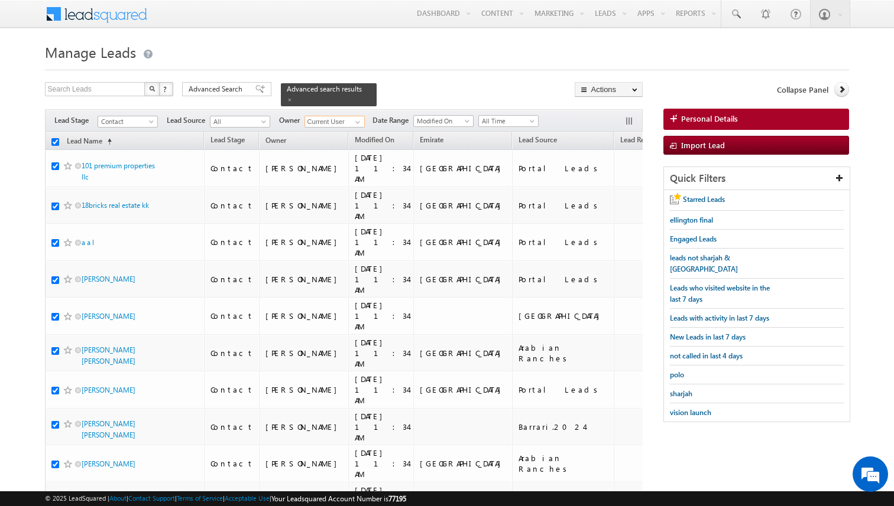
checkbox input "true"
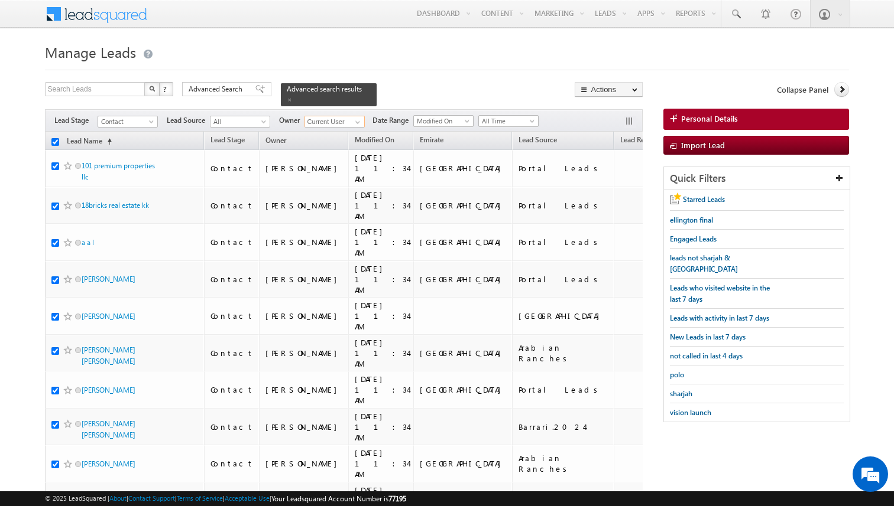
checkbox input "true"
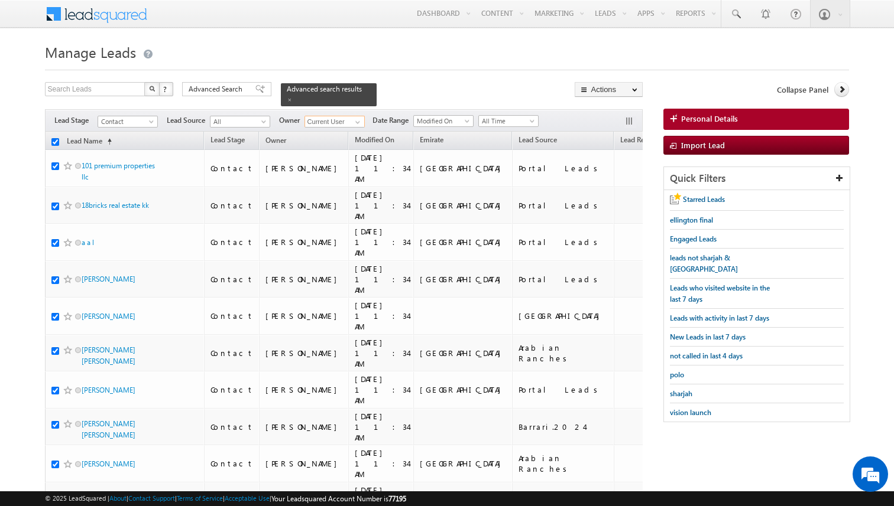
checkbox input "true"
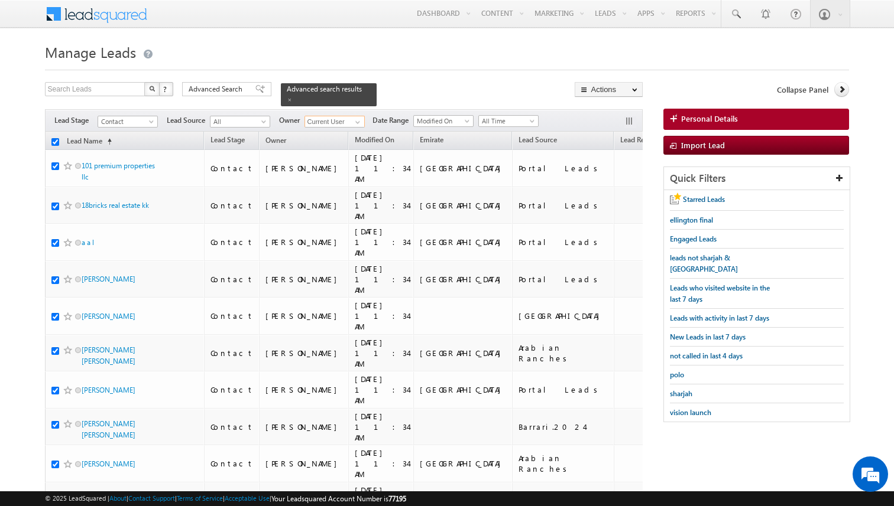
checkbox input "true"
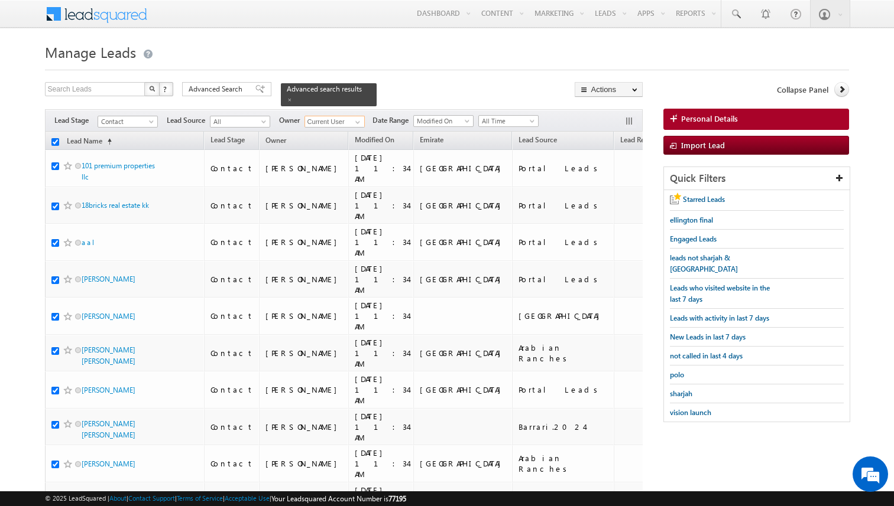
checkbox input "true"
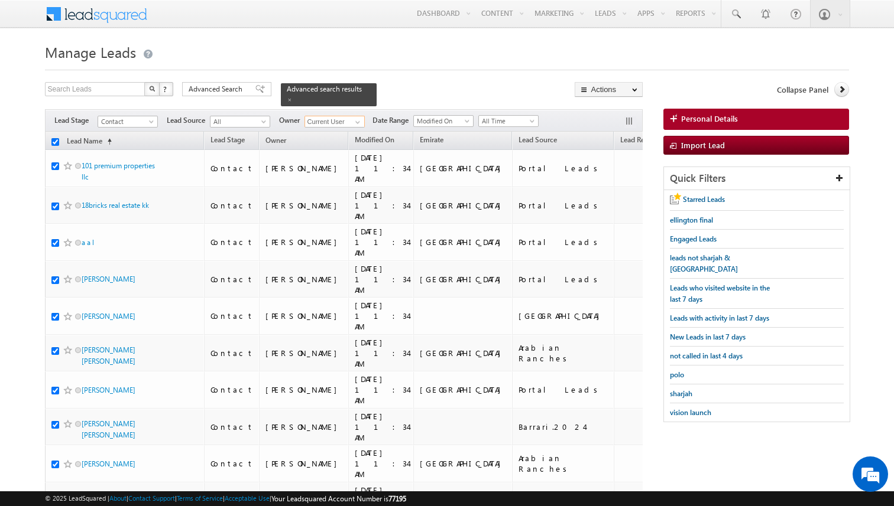
checkbox input "true"
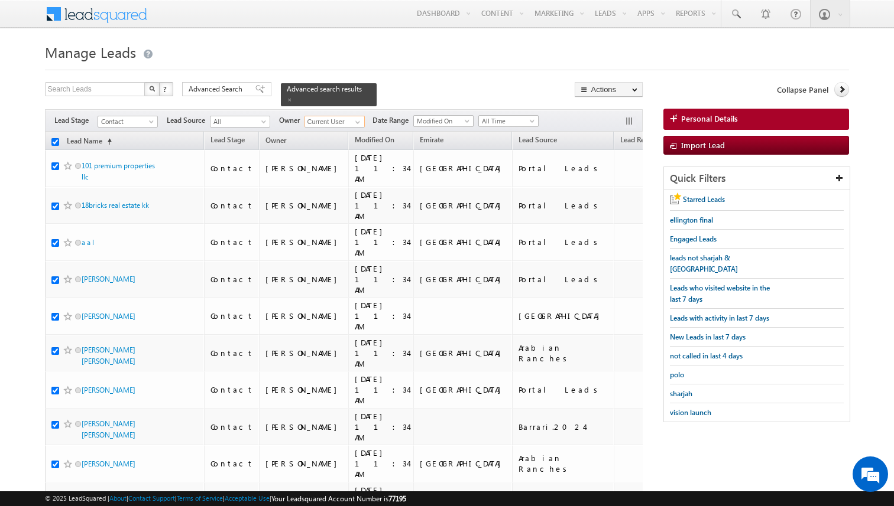
checkbox input "true"
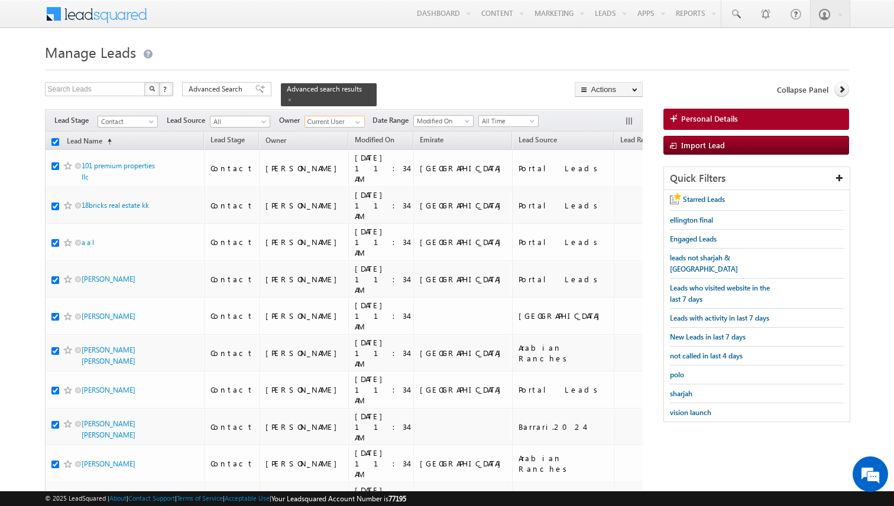
checkbox input "true"
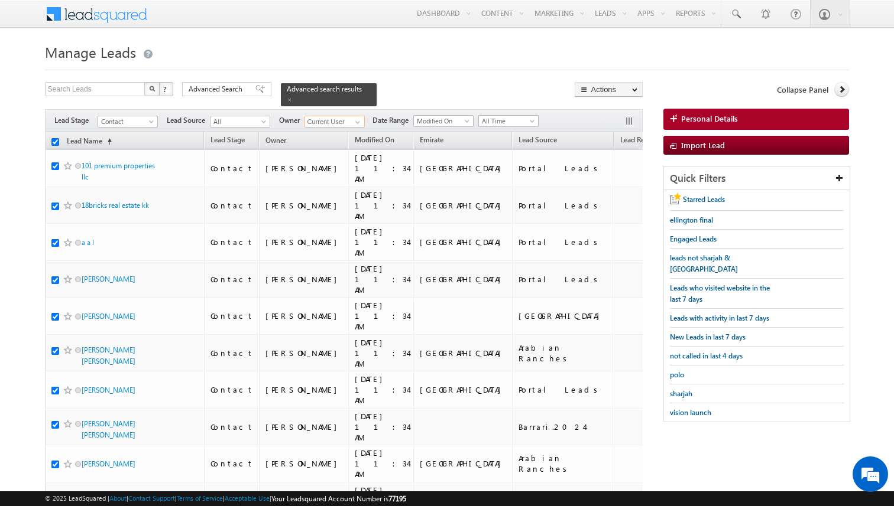
checkbox input "true"
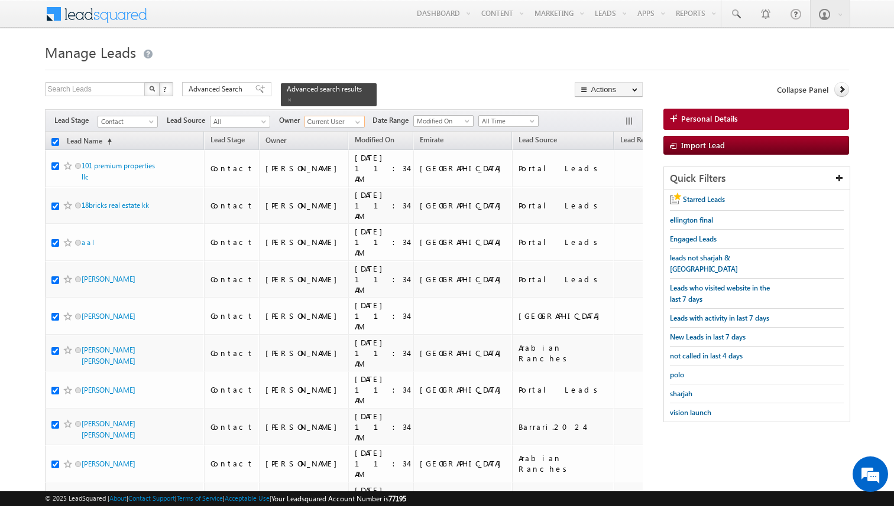
checkbox input "true"
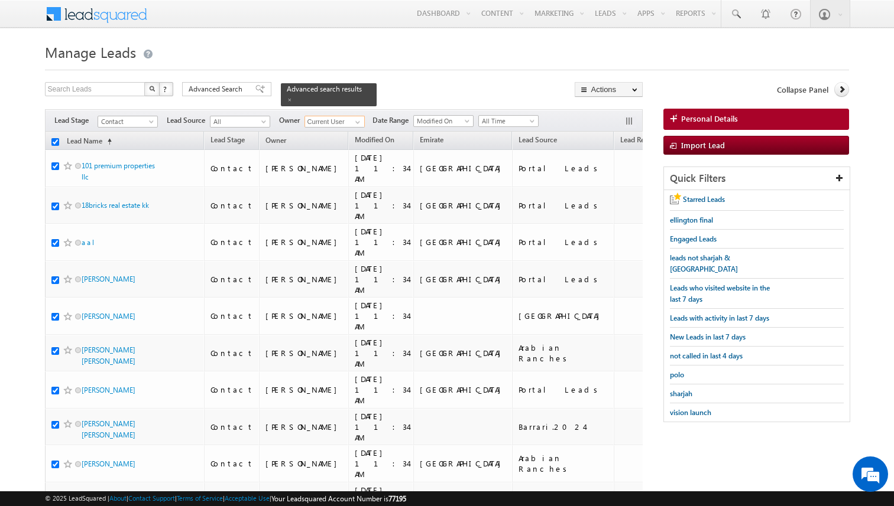
checkbox input "true"
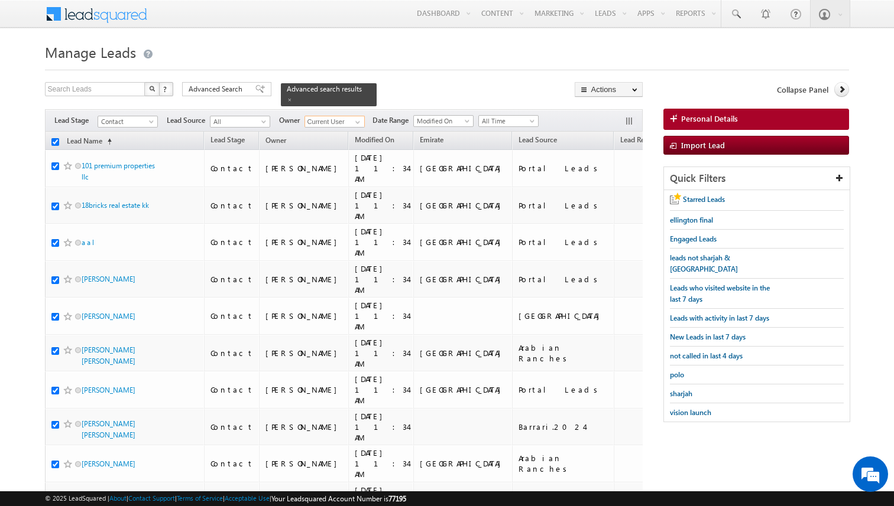
checkbox input "true"
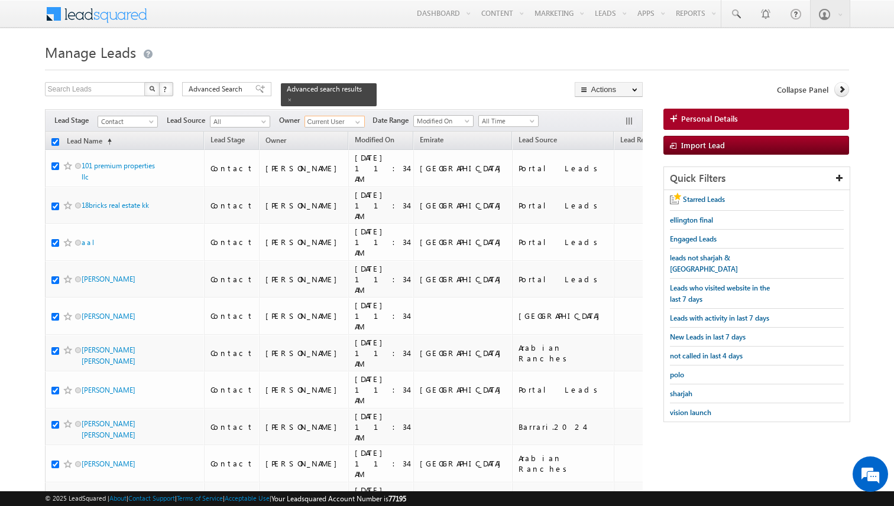
checkbox input "true"
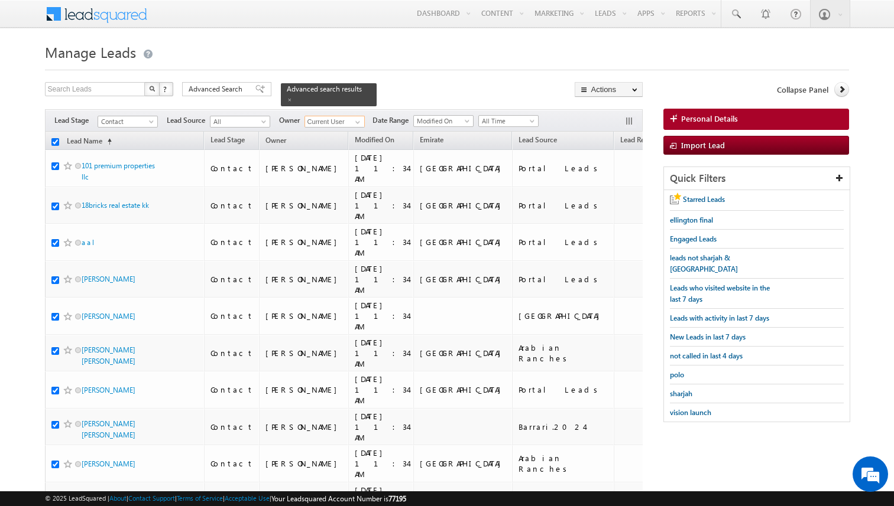
checkbox input "true"
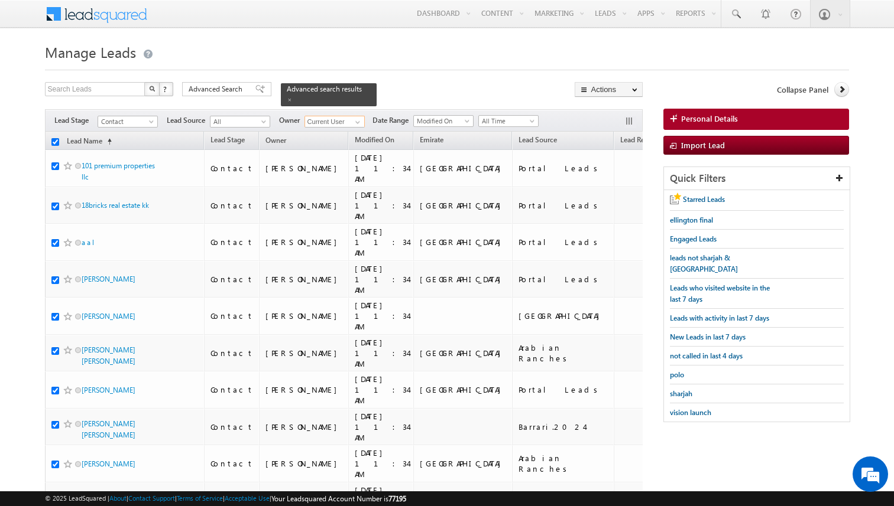
checkbox input "true"
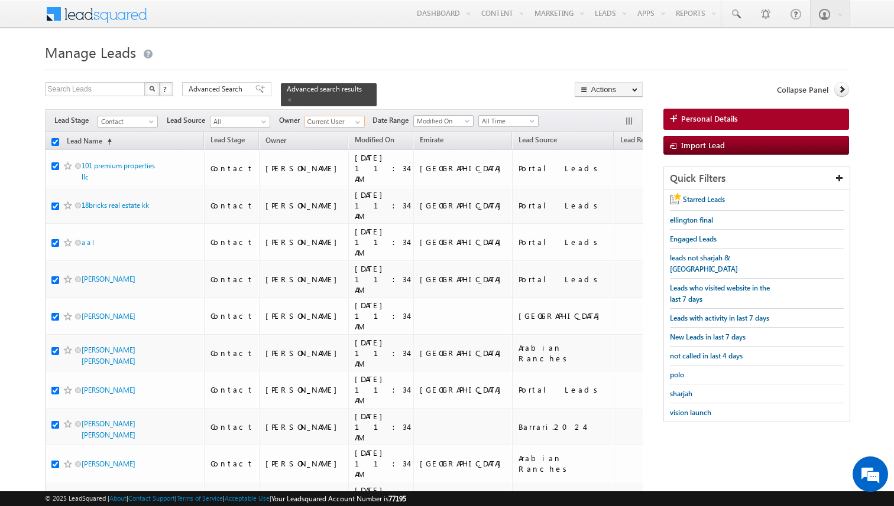
checkbox input "true"
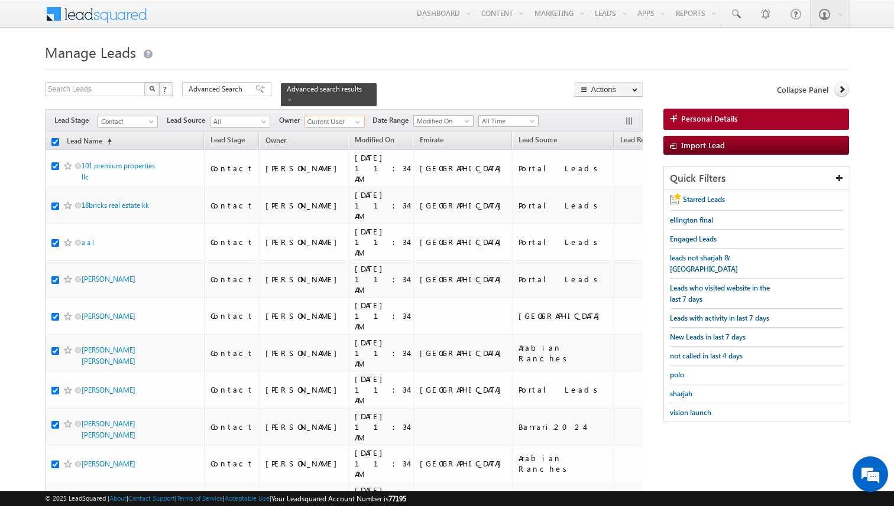
checkbox input "true"
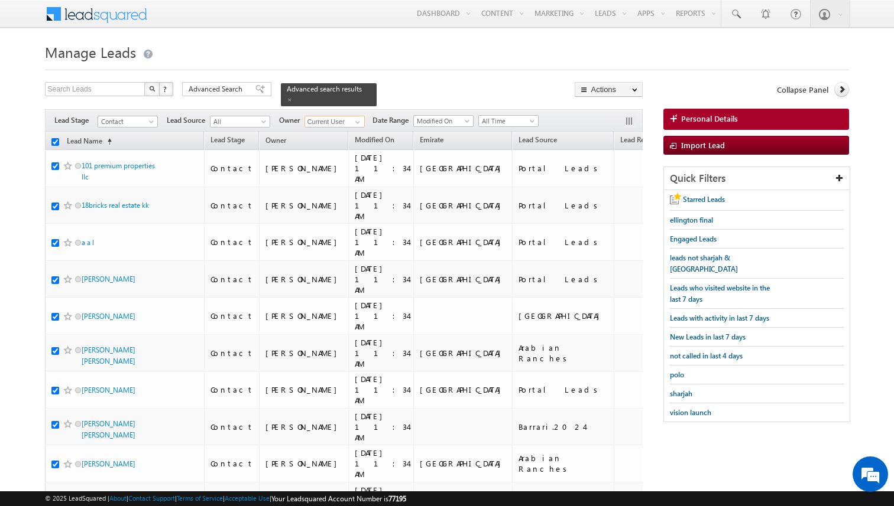
checkbox input "true"
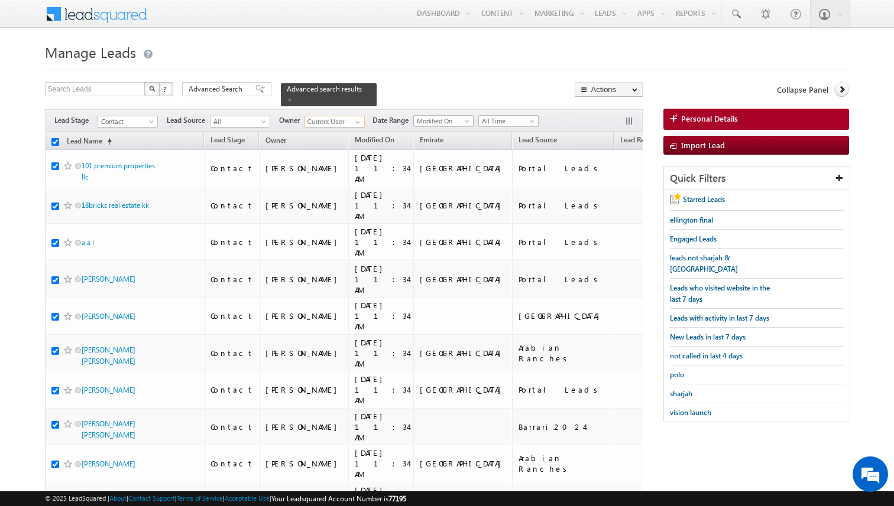
checkbox input "true"
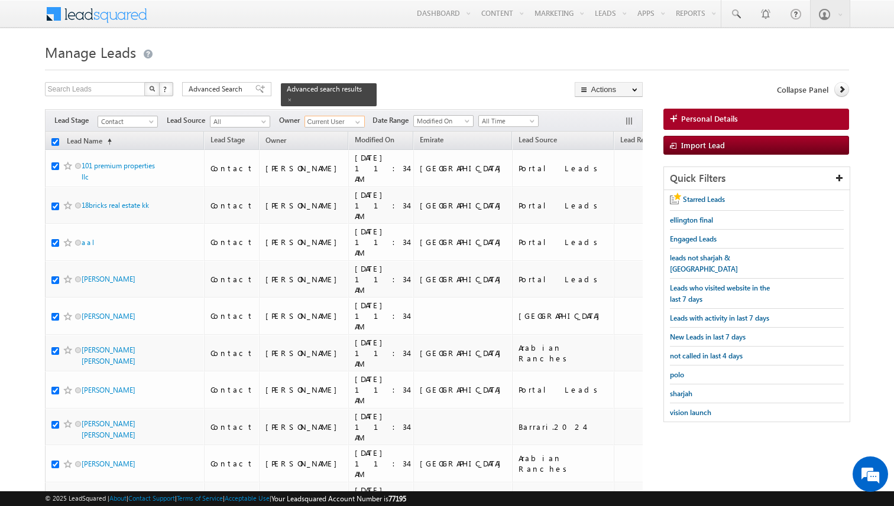
checkbox input "true"
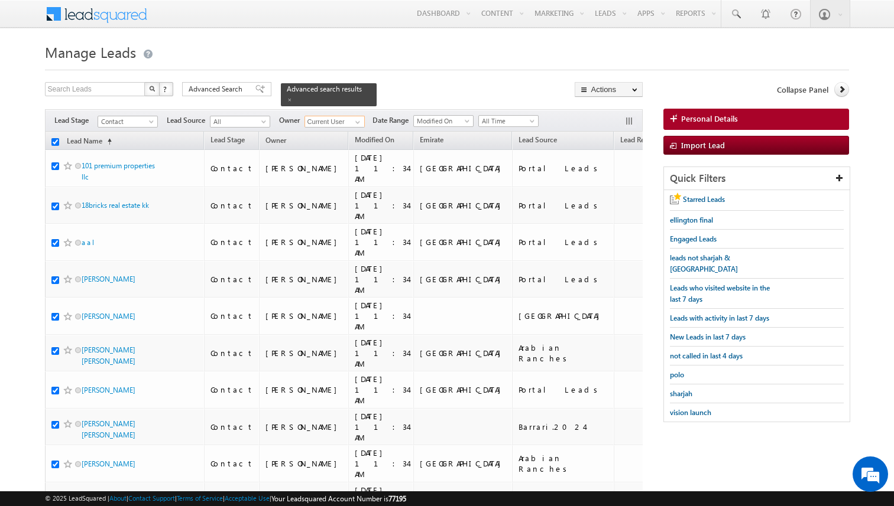
checkbox input "true"
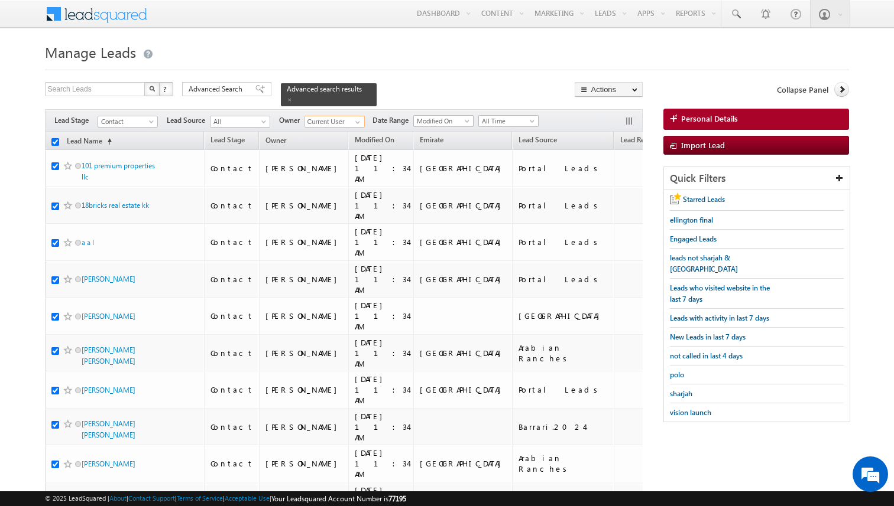
checkbox input "true"
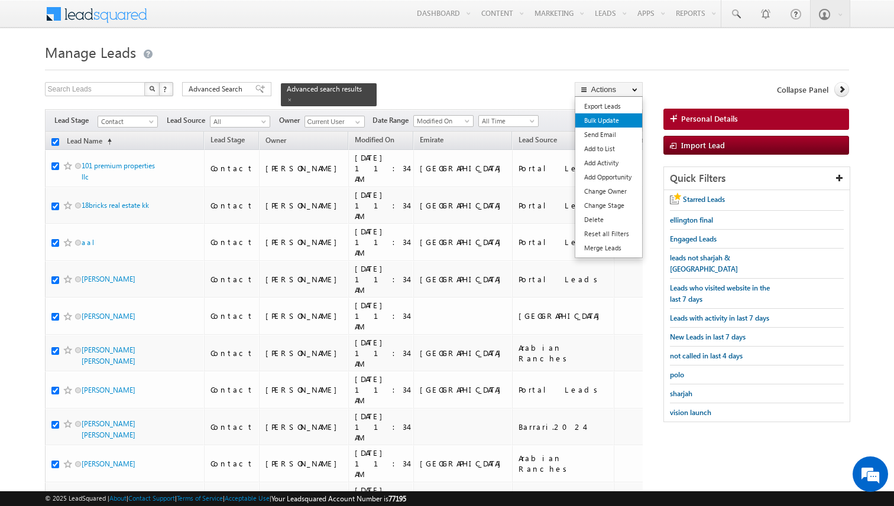
click at [604, 120] on link "Bulk Update" at bounding box center [608, 120] width 67 height 14
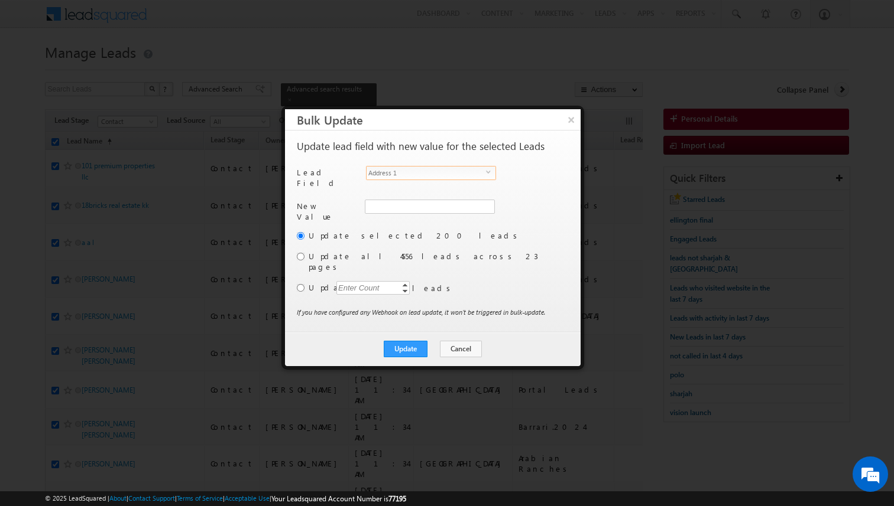
click at [454, 175] on span "Address 1" at bounding box center [425, 173] width 119 height 13
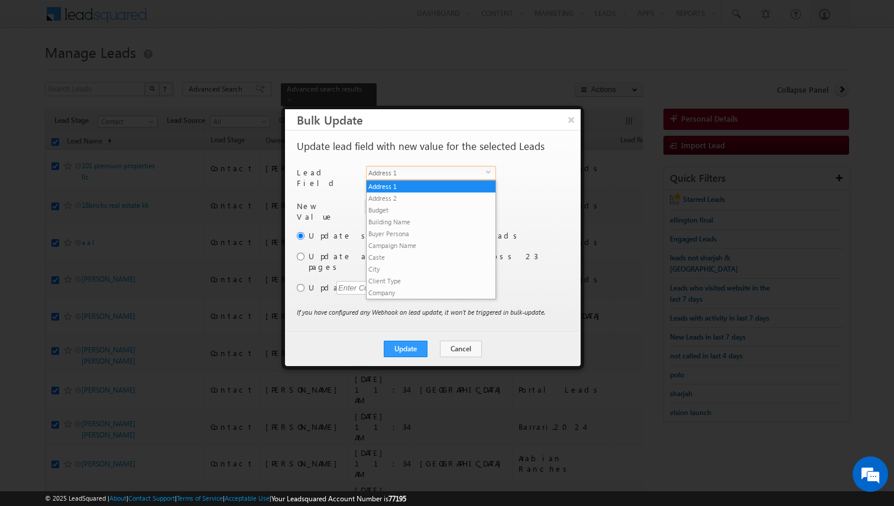
scroll to position [450, 0]
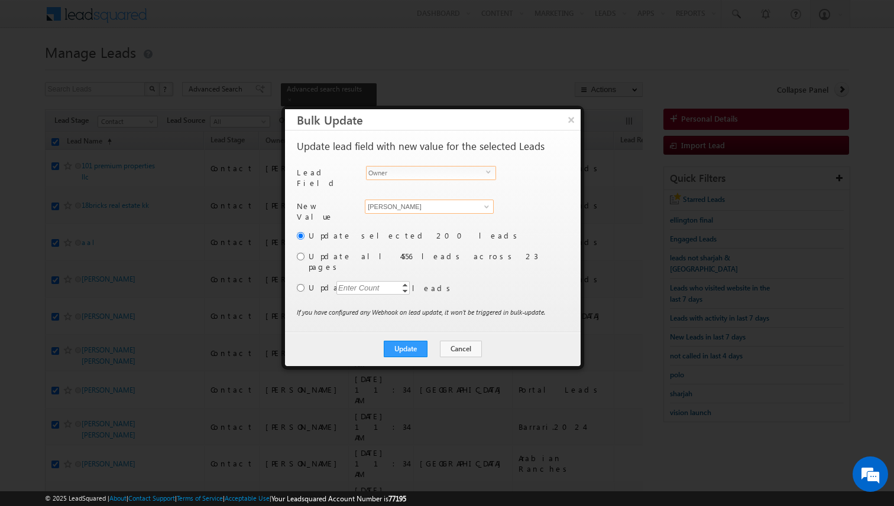
click at [431, 201] on input "[PERSON_NAME]" at bounding box center [429, 207] width 129 height 14
click at [301, 284] on input "radio" at bounding box center [301, 288] width 8 height 8
click at [363, 281] on div "Enter Count" at bounding box center [358, 288] width 45 height 14
click at [493, 282] on label "Update" at bounding box center [437, 287] width 258 height 11
click at [469, 307] on p "If you have configured any Webhook on lead update, it won’t be triggered in bul…" at bounding box center [421, 312] width 248 height 11
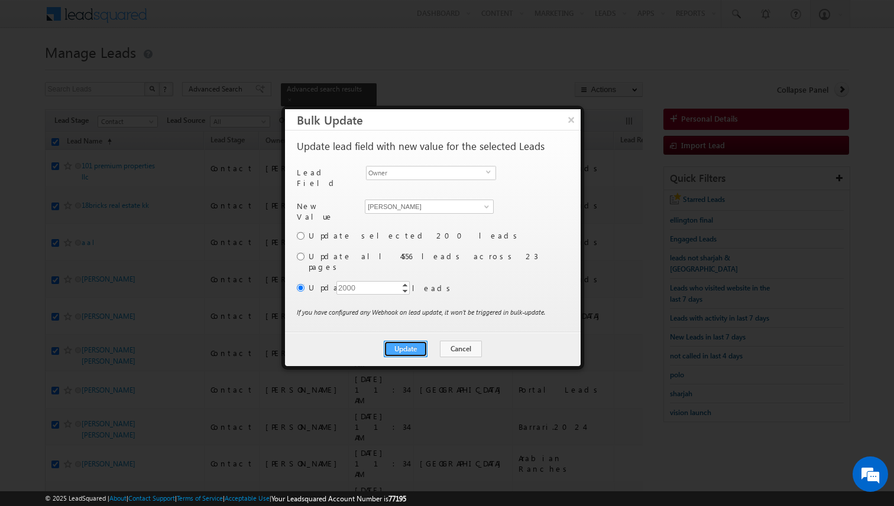
click at [411, 341] on button "Update" at bounding box center [406, 349] width 44 height 17
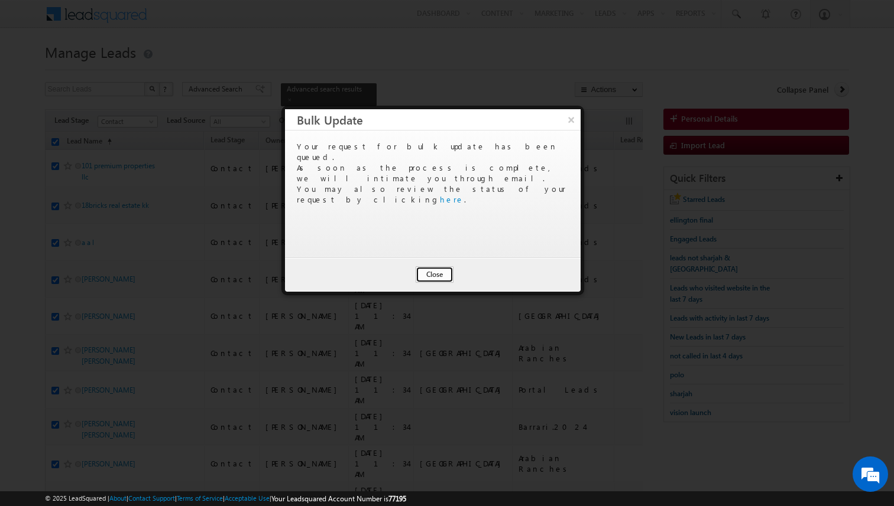
click at [443, 281] on button "Close" at bounding box center [434, 275] width 38 height 17
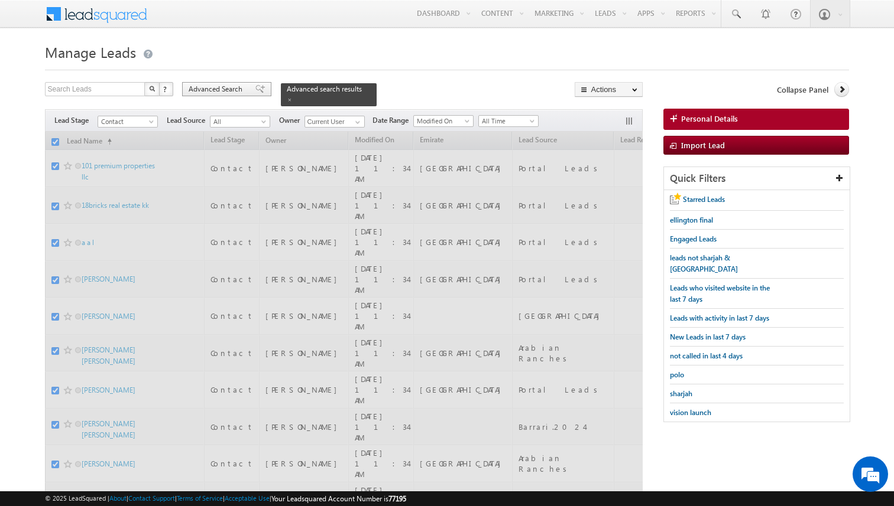
click at [240, 87] on span "Advanced Search" at bounding box center [217, 89] width 57 height 11
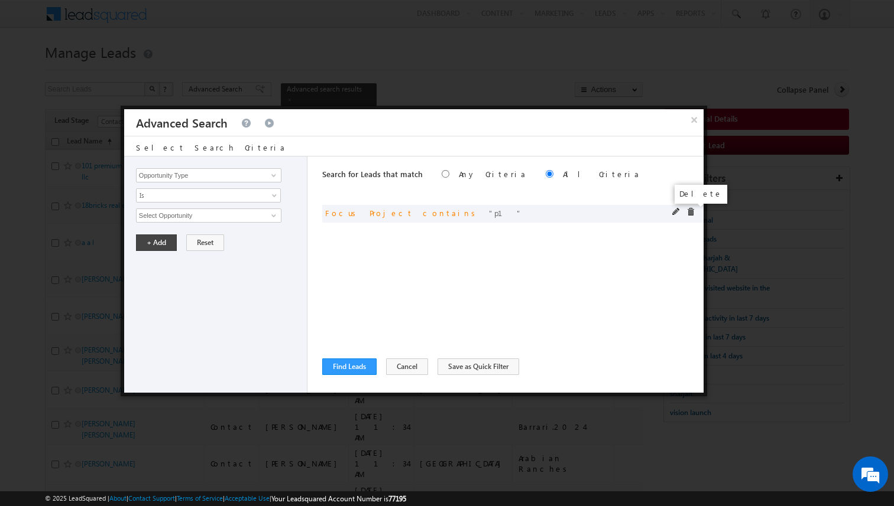
click at [691, 213] on span at bounding box center [690, 212] width 8 height 8
click at [254, 176] on input "Opportunity Type" at bounding box center [208, 175] width 145 height 14
click at [222, 215] on span "None Selected" at bounding box center [204, 215] width 134 height 13
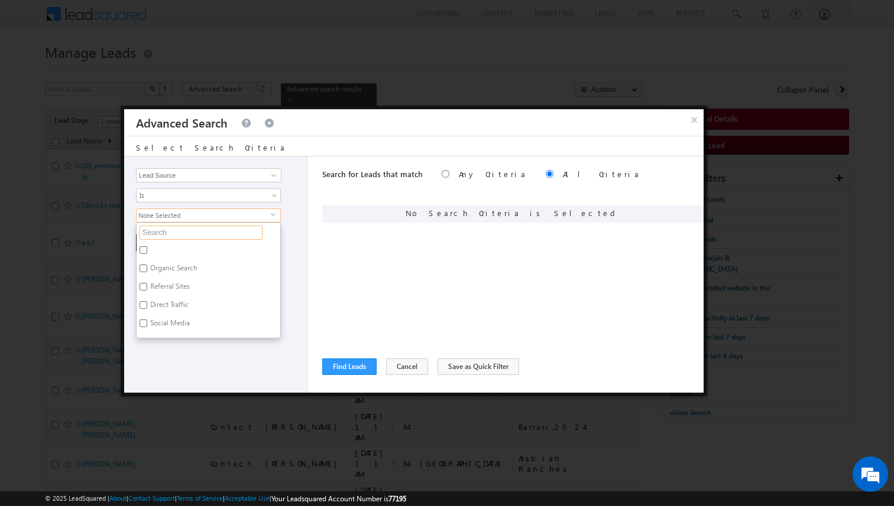
click at [202, 230] on input "text" at bounding box center [200, 233] width 123 height 14
click at [173, 302] on label "Sharjah-Scl" at bounding box center [167, 307] width 60 height 18
click at [147, 302] on input "Sharjah-Scl" at bounding box center [143, 305] width 8 height 8
click at [277, 293] on li "Sharjah-Scl" at bounding box center [209, 289] width 144 height 18
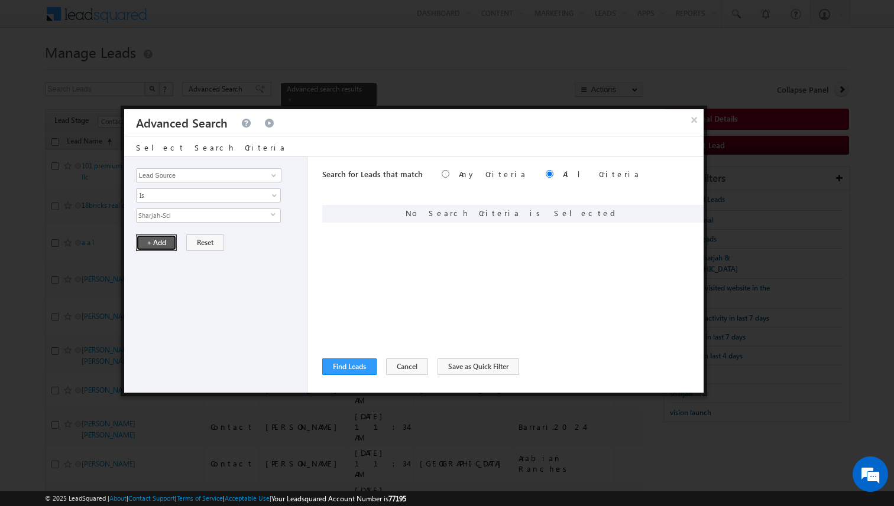
click at [158, 239] on button "+ Add" at bounding box center [156, 243] width 41 height 17
click at [392, 311] on div "Search for Leads that match Any Criteria All Criteria Note that the current tri…" at bounding box center [512, 275] width 381 height 236
click at [688, 212] on span at bounding box center [690, 212] width 8 height 8
click at [259, 176] on input "Opportunity Type" at bounding box center [208, 175] width 145 height 14
click at [210, 218] on span "All Time" at bounding box center [201, 215] width 128 height 11
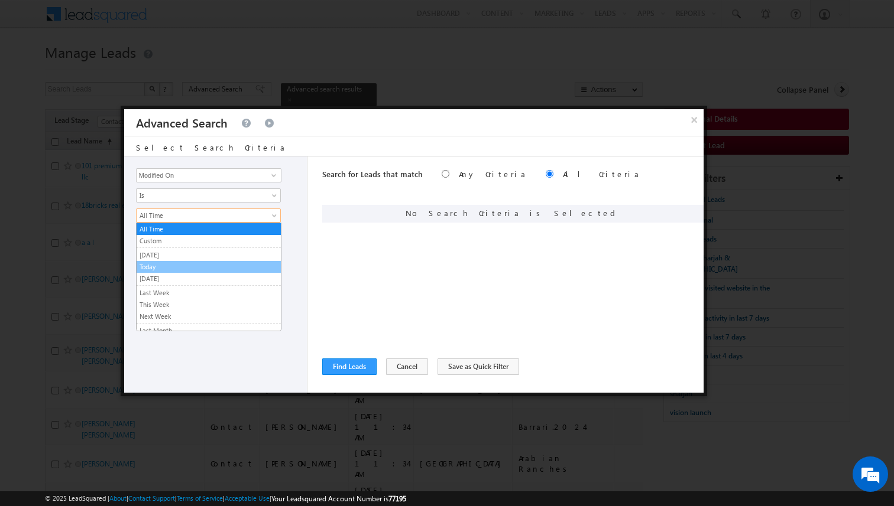
click at [171, 265] on link "Today" at bounding box center [209, 267] width 144 height 11
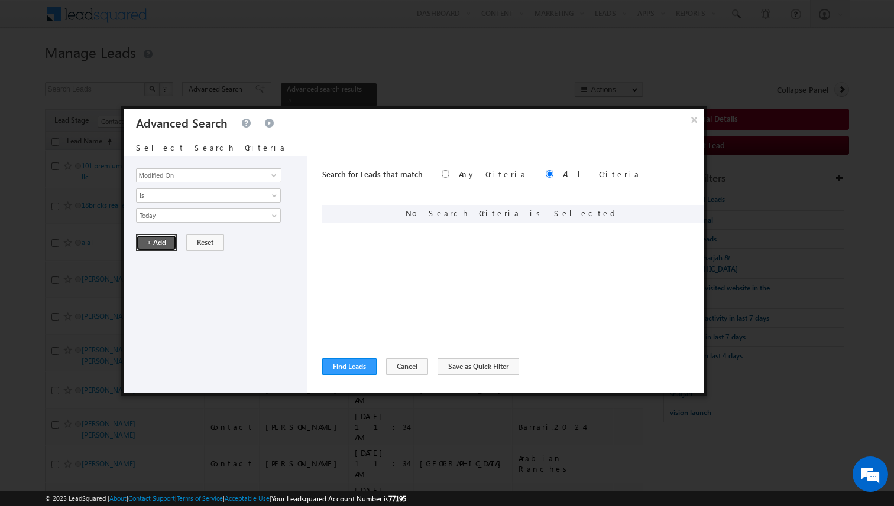
click at [165, 238] on button "+ Add" at bounding box center [156, 243] width 41 height 17
click at [196, 178] on input "Opportunity Type" at bounding box center [208, 175] width 145 height 14
click at [180, 196] on span "Is" at bounding box center [201, 195] width 128 height 11
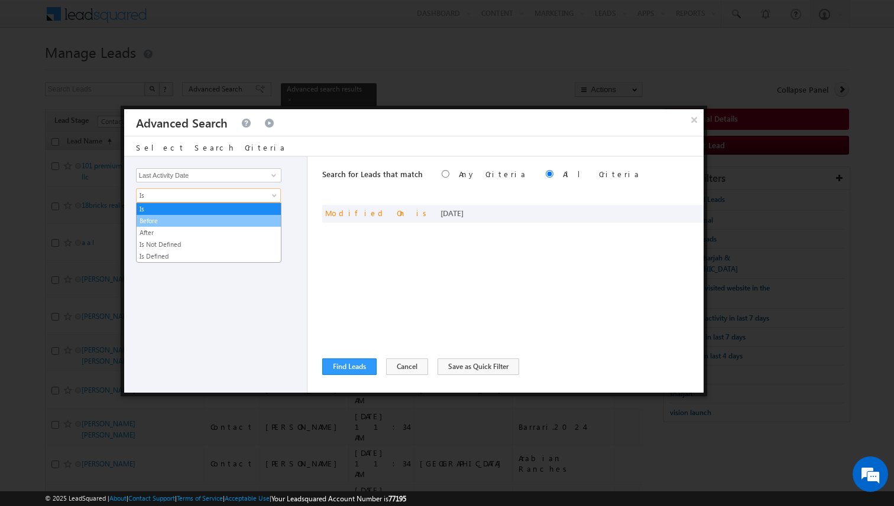
click at [165, 220] on link "Before" at bounding box center [209, 221] width 144 height 11
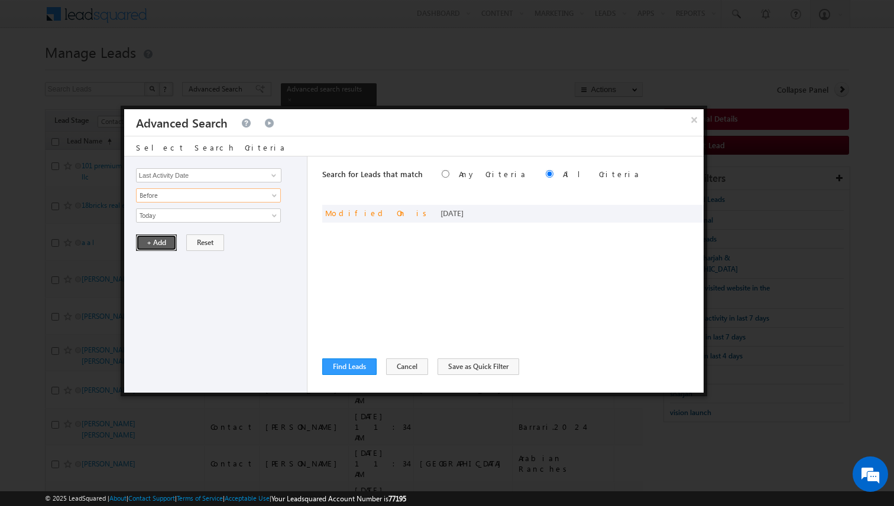
click at [158, 242] on button "+ Add" at bounding box center [156, 243] width 41 height 17
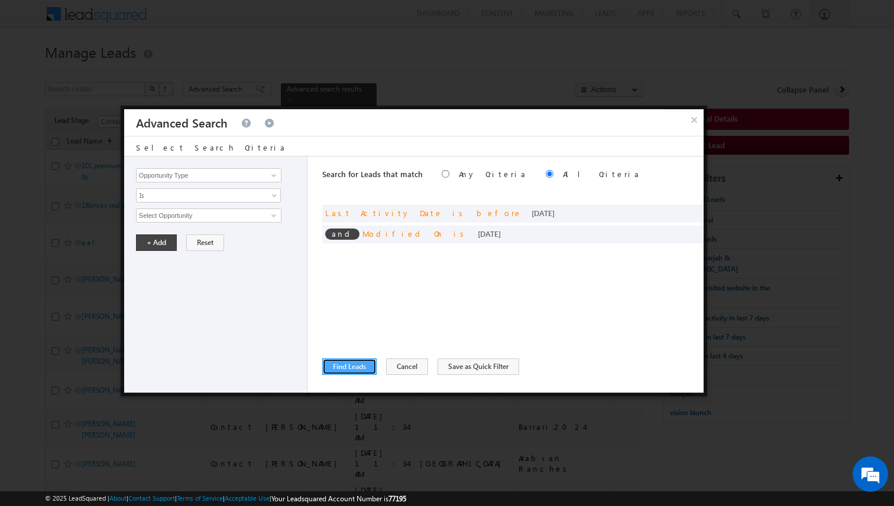
click at [339, 364] on button "Find Leads" at bounding box center [349, 367] width 54 height 17
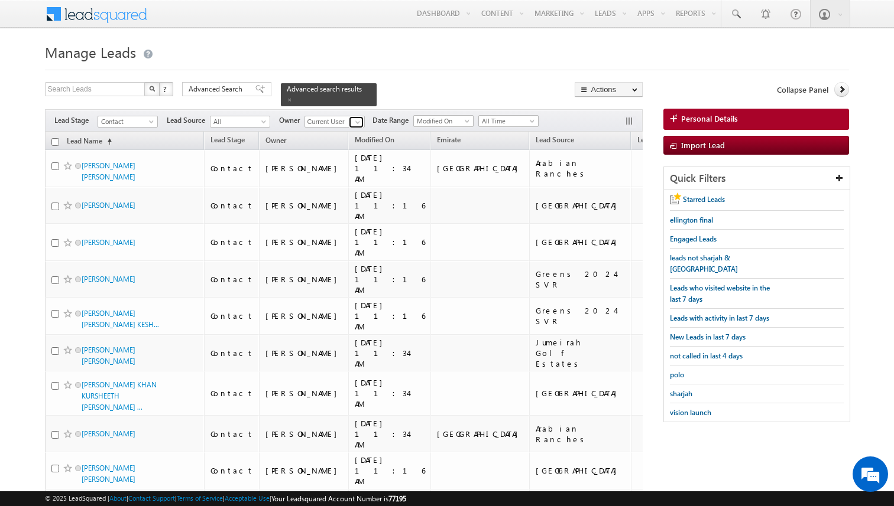
click at [358, 124] on span at bounding box center [357, 122] width 9 height 9
click at [359, 134] on link "[PERSON_NAME] [PERSON_NAME][EMAIL_ADDRESS][DOMAIN_NAME]" at bounding box center [363, 138] width 118 height 22
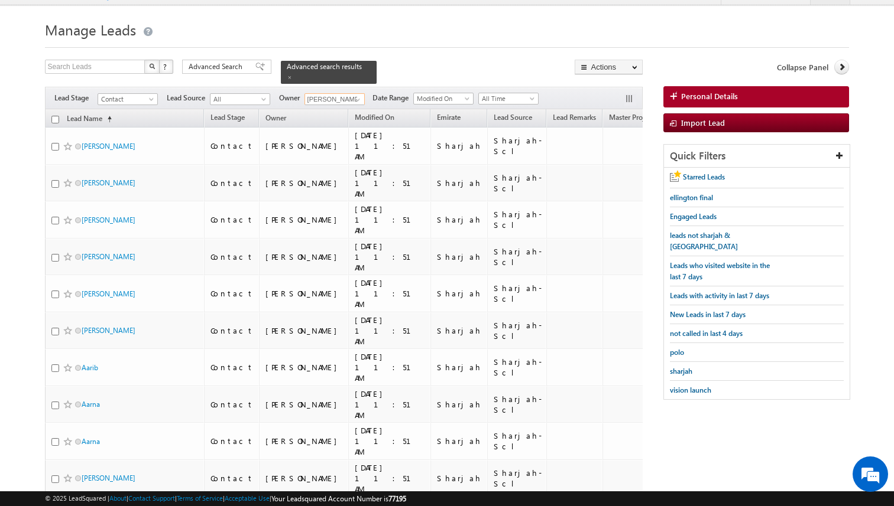
scroll to position [0, 0]
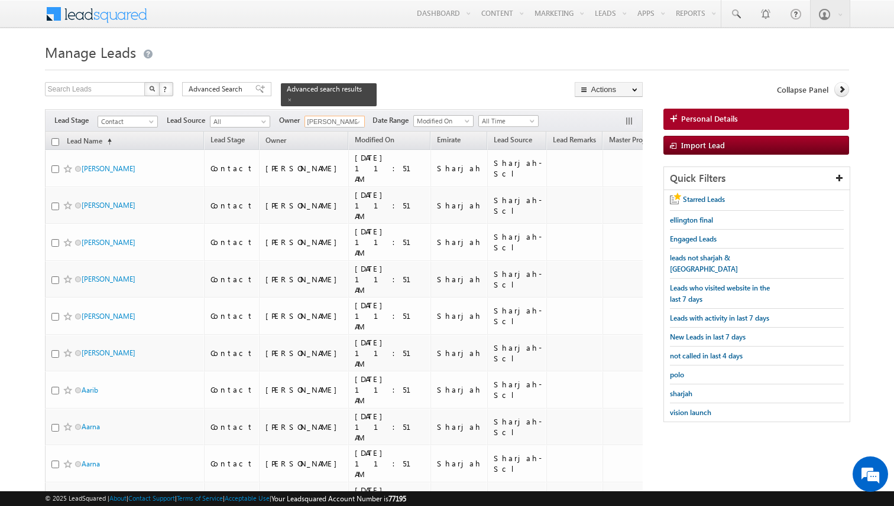
click at [57, 144] on input "checkbox" at bounding box center [55, 142] width 8 height 8
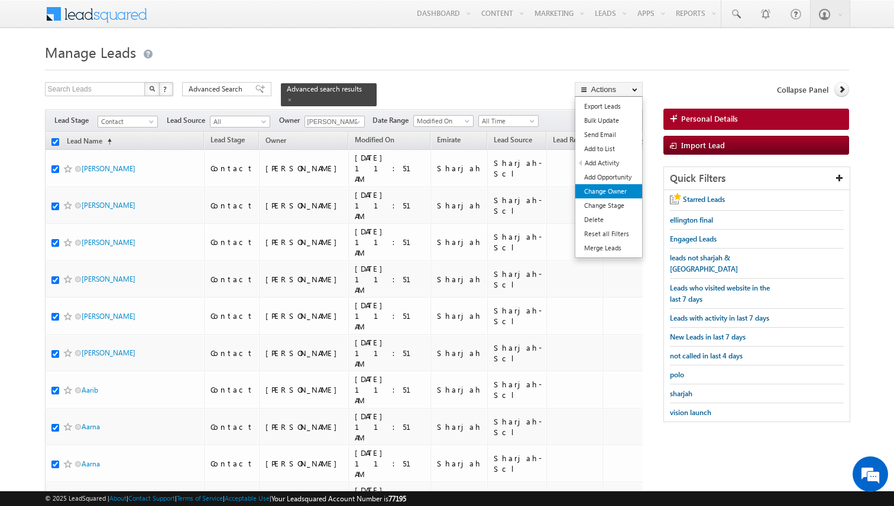
click at [610, 189] on link "Change Owner" at bounding box center [608, 191] width 67 height 14
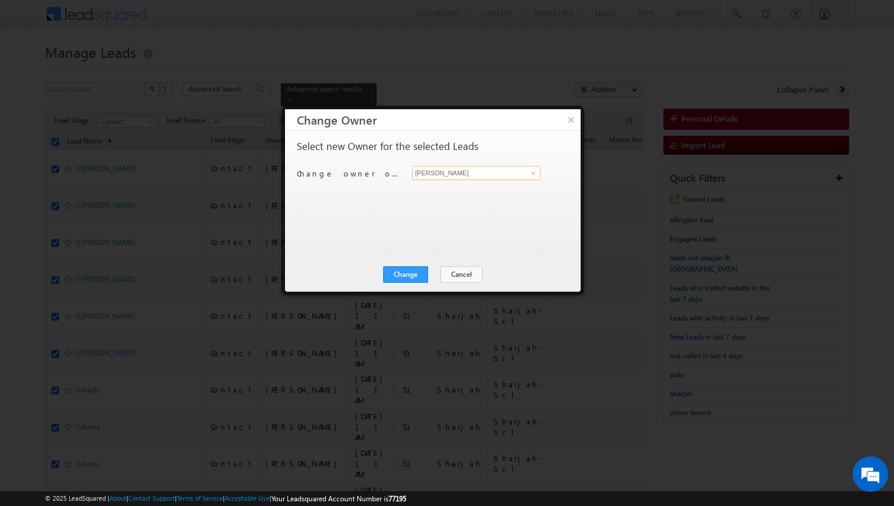
click at [460, 178] on input "[PERSON_NAME]" at bounding box center [476, 173] width 128 height 14
click at [417, 272] on button "Change" at bounding box center [405, 275] width 45 height 17
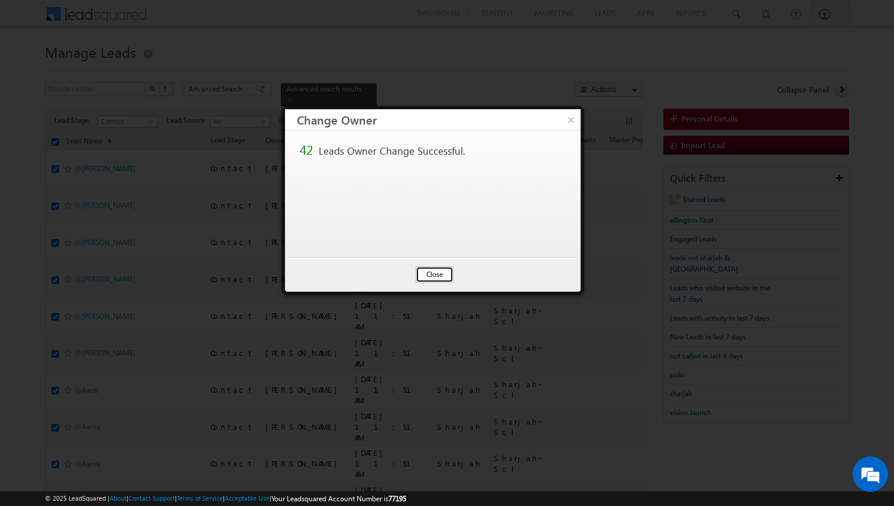
click at [432, 275] on button "Close" at bounding box center [434, 275] width 38 height 17
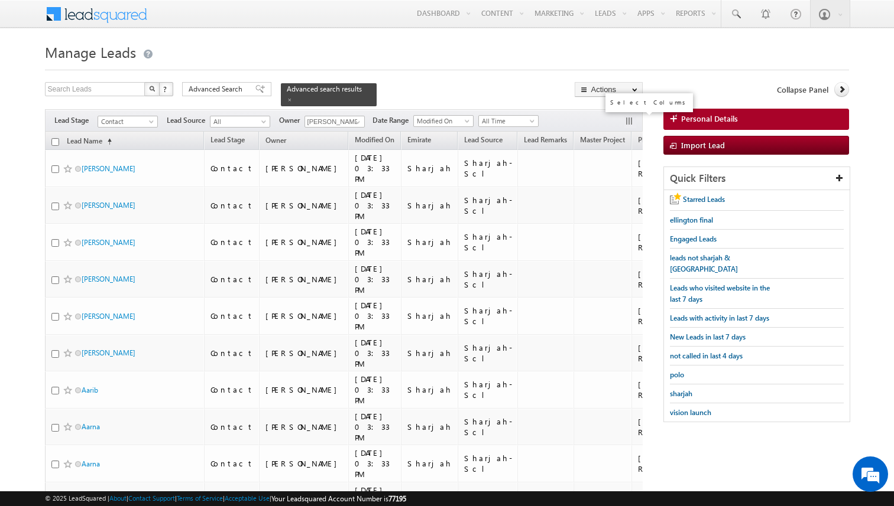
click at [626, 122] on button "button" at bounding box center [630, 122] width 12 height 12
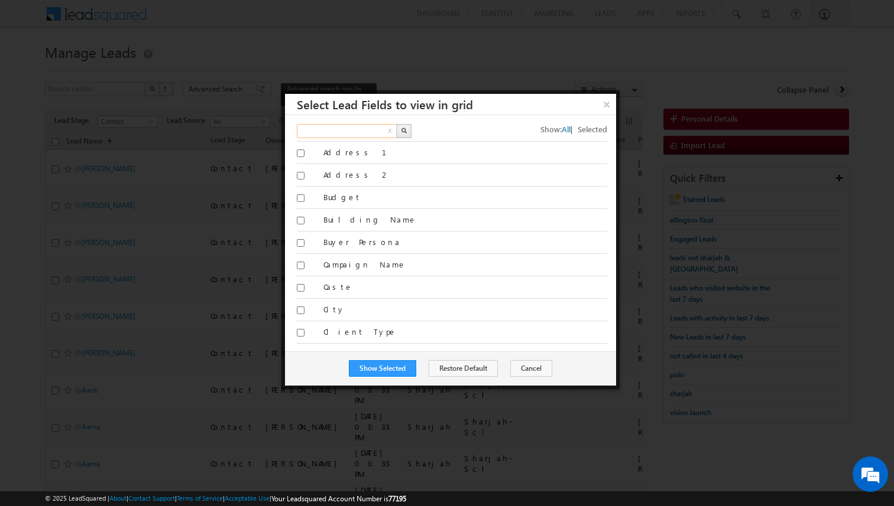
click at [379, 133] on input "text" at bounding box center [347, 131] width 101 height 14
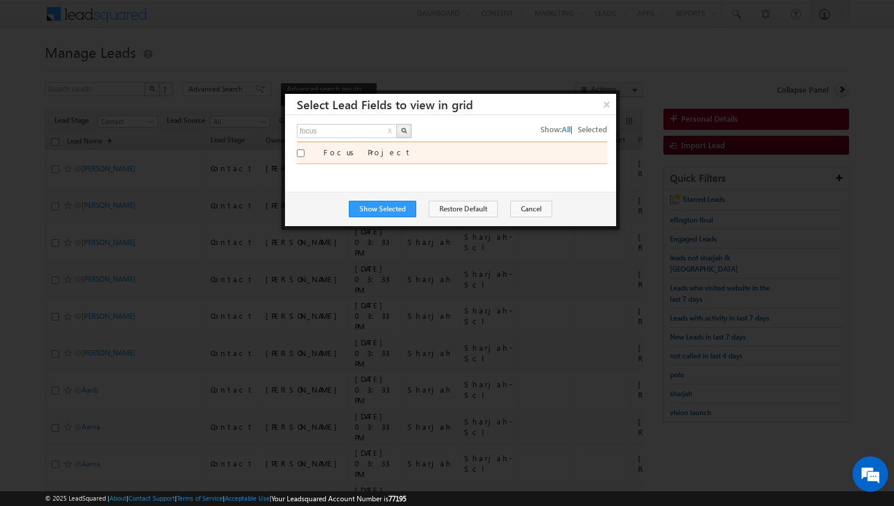
click at [328, 156] on label "Focus Project" at bounding box center [465, 152] width 284 height 11
click at [304, 156] on input "Focus Project" at bounding box center [301, 154] width 8 height 8
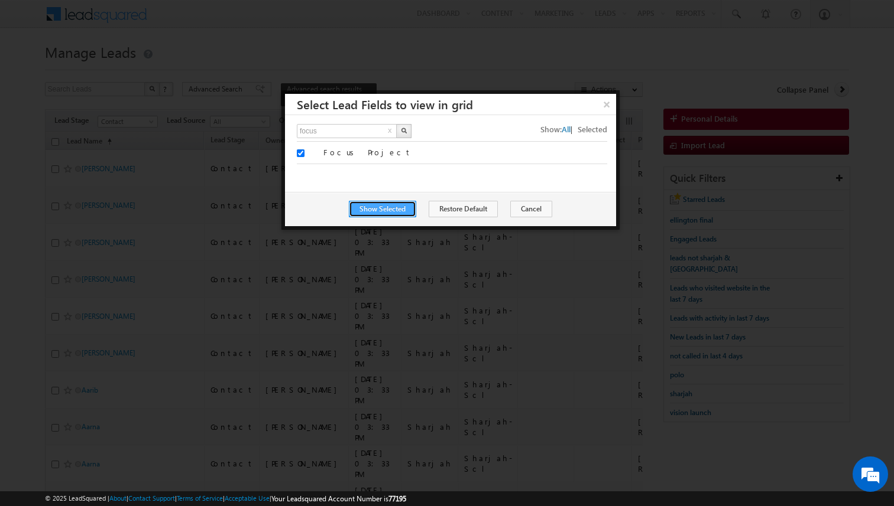
click at [407, 211] on button "Show Selected" at bounding box center [382, 209] width 67 height 17
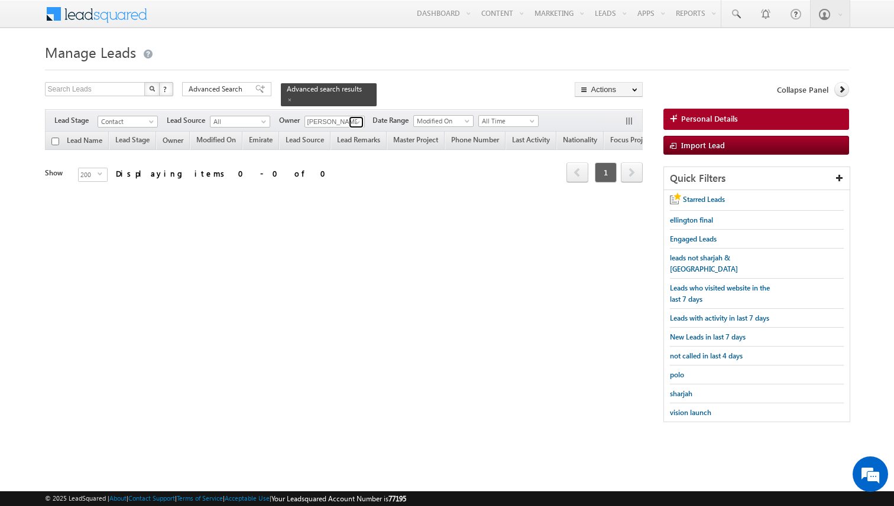
click at [353, 118] on span at bounding box center [357, 122] width 9 height 9
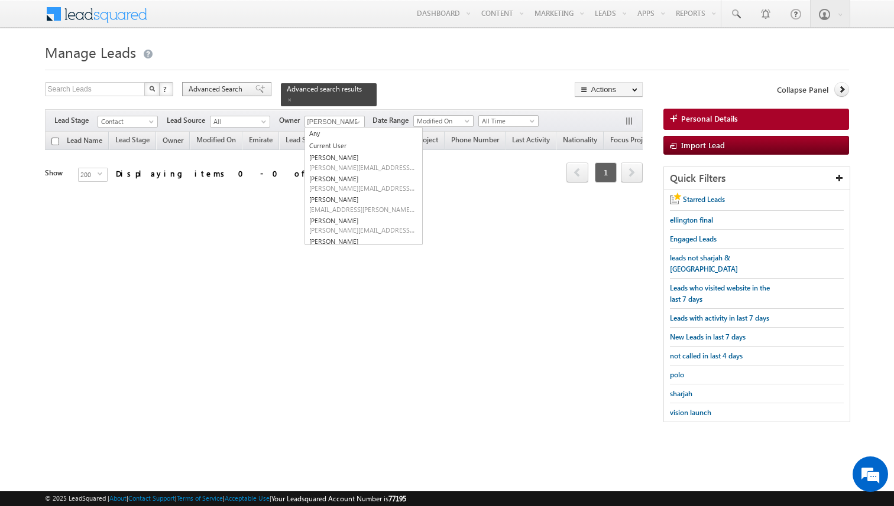
click at [246, 93] on div "Advanced Search" at bounding box center [226, 89] width 89 height 14
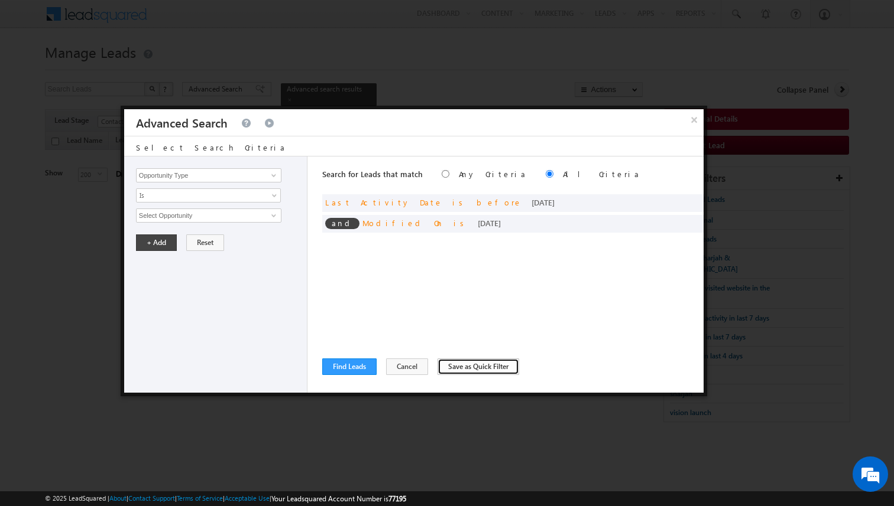
click at [457, 369] on button "Save as Quick Filter" at bounding box center [478, 367] width 82 height 17
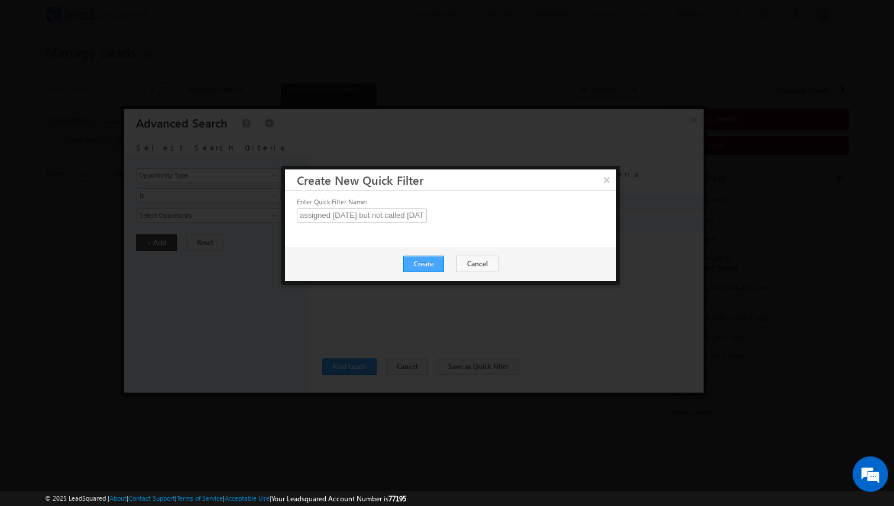
click at [426, 267] on button "Create" at bounding box center [423, 264] width 41 height 17
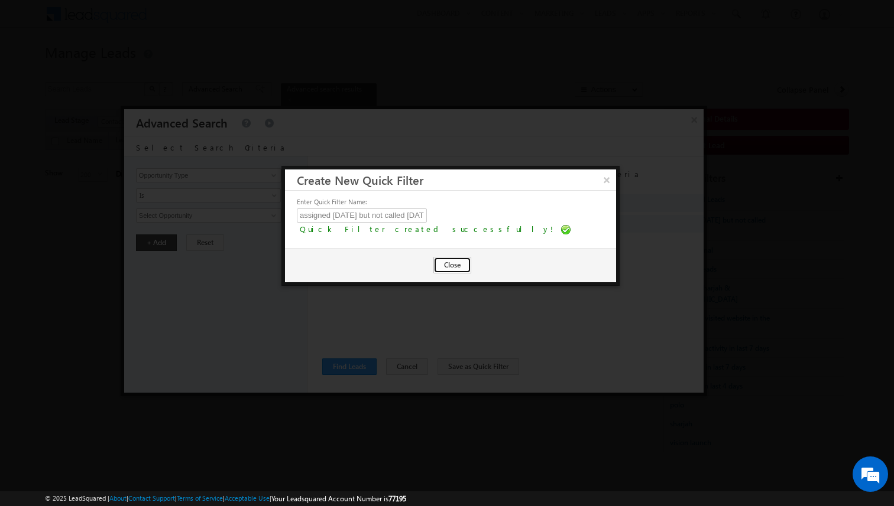
click at [447, 265] on button "Close" at bounding box center [452, 265] width 38 height 17
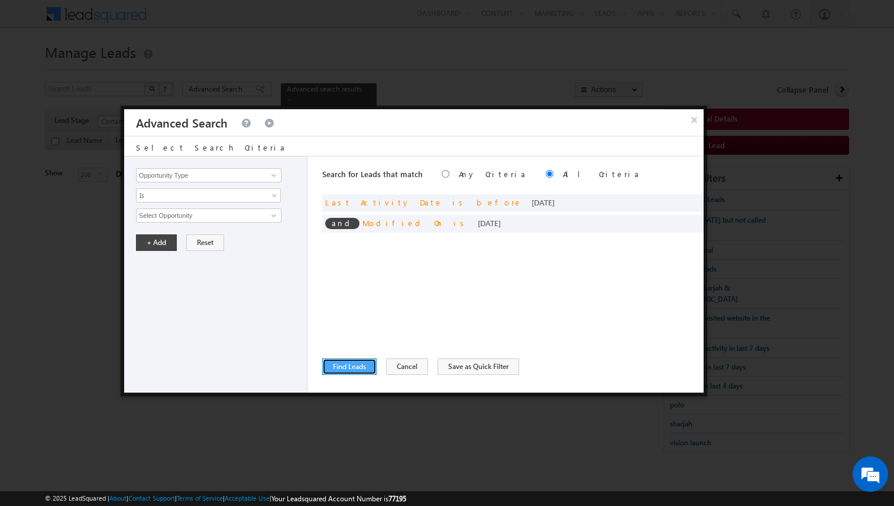
click at [368, 365] on button "Find Leads" at bounding box center [349, 367] width 54 height 17
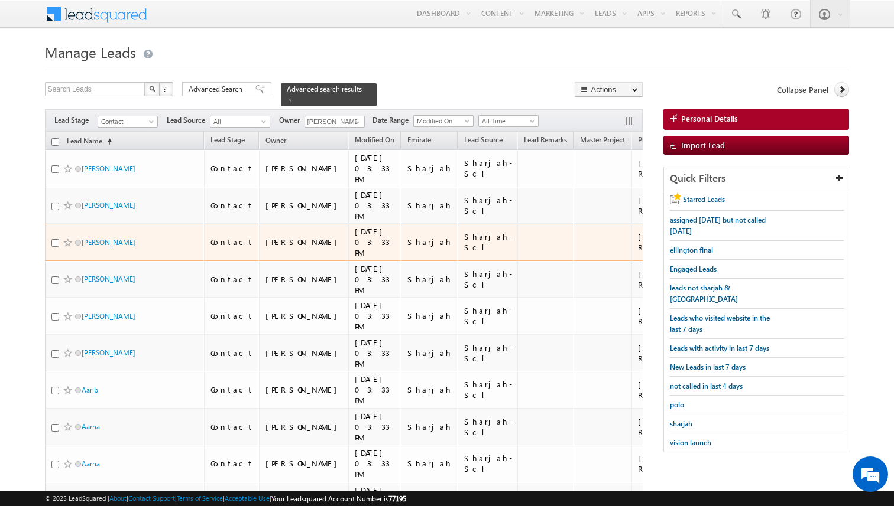
scroll to position [17, 0]
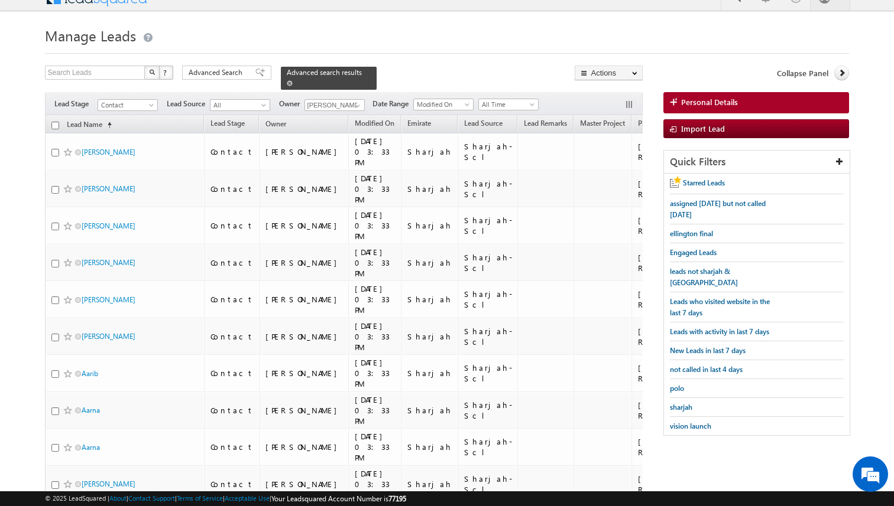
click at [287, 83] on span at bounding box center [290, 83] width 6 height 6
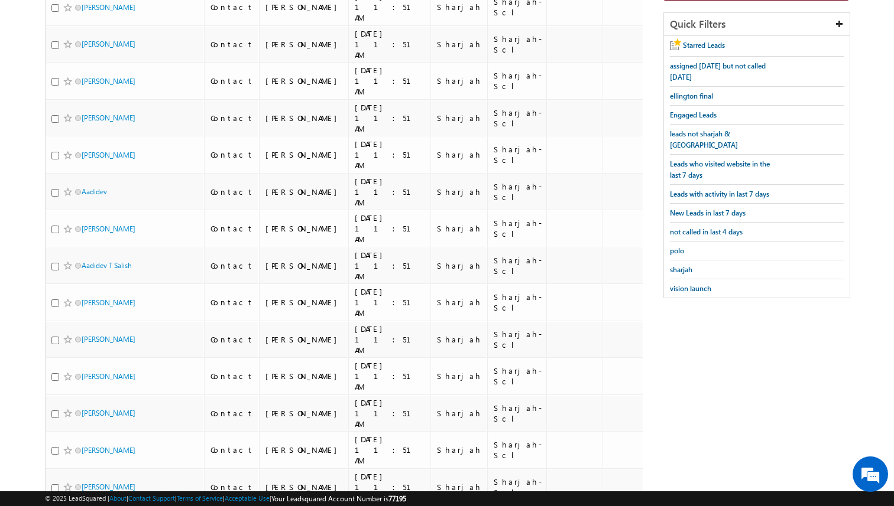
scroll to position [0, 0]
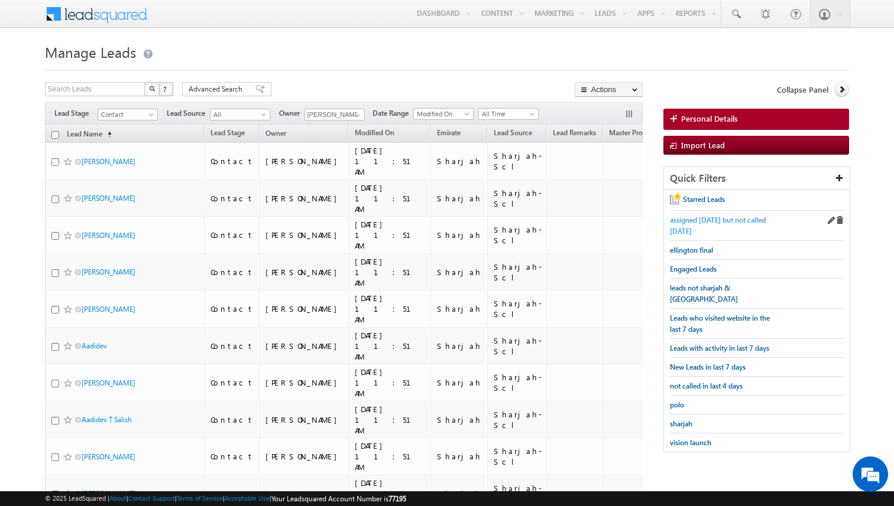
click at [680, 223] on span "assigned [DATE] but not called [DATE]" at bounding box center [718, 226] width 96 height 20
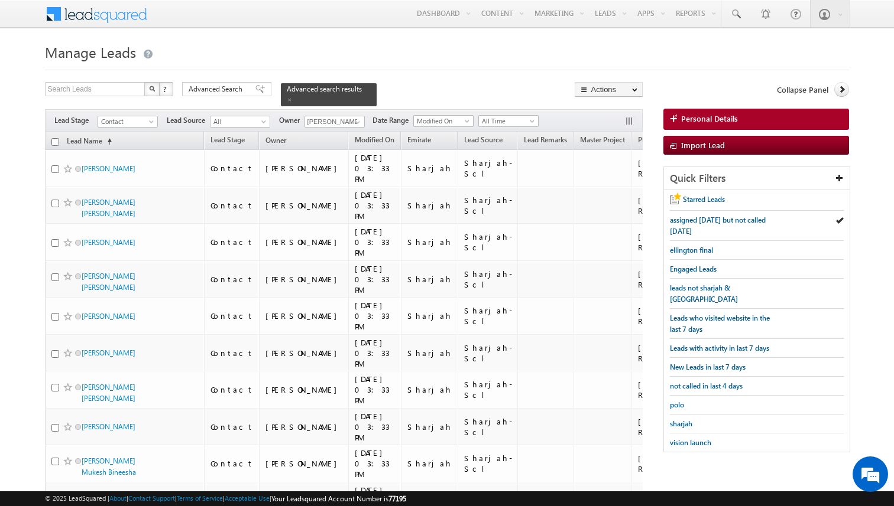
click at [356, 122] on span at bounding box center [357, 122] width 9 height 9
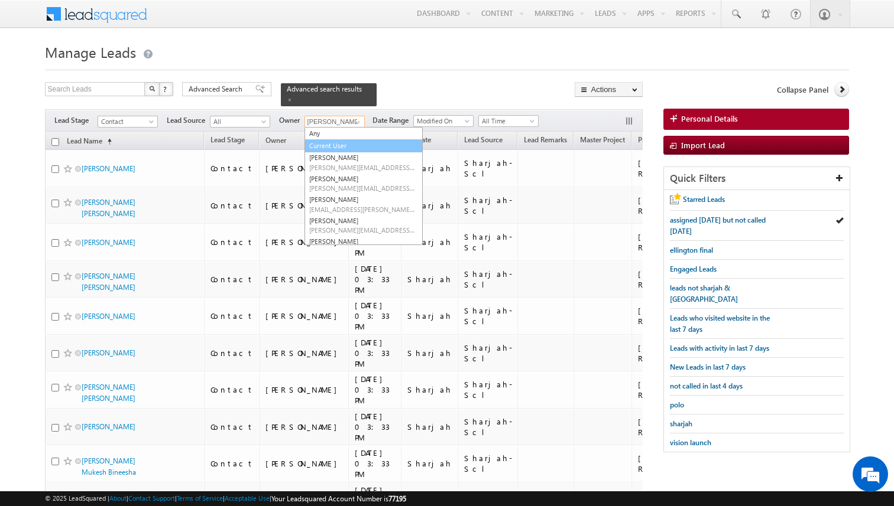
click at [337, 148] on link "Current User" at bounding box center [363, 146] width 118 height 14
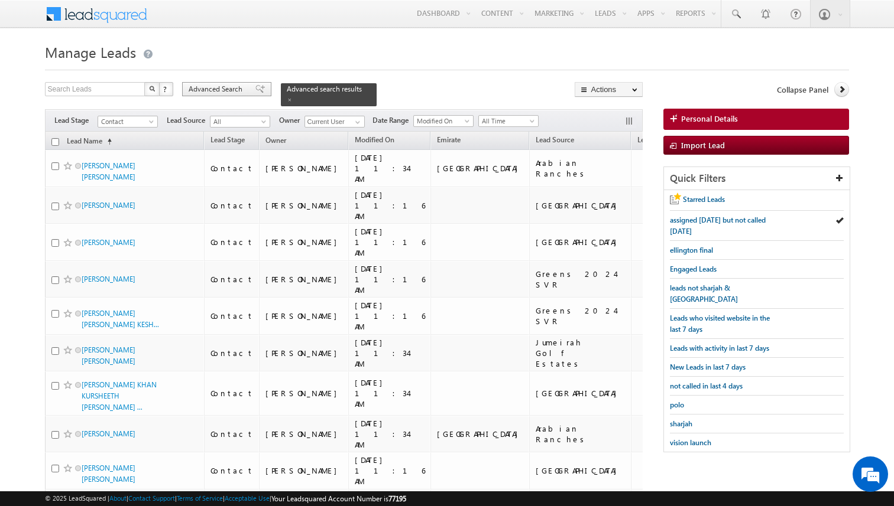
click at [246, 92] on div "Advanced Search" at bounding box center [226, 89] width 89 height 14
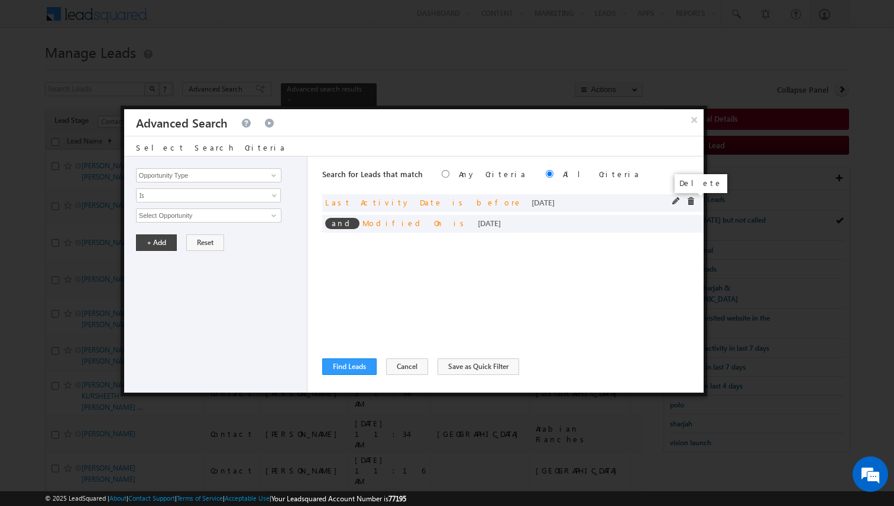
click at [692, 200] on span at bounding box center [690, 201] width 8 height 8
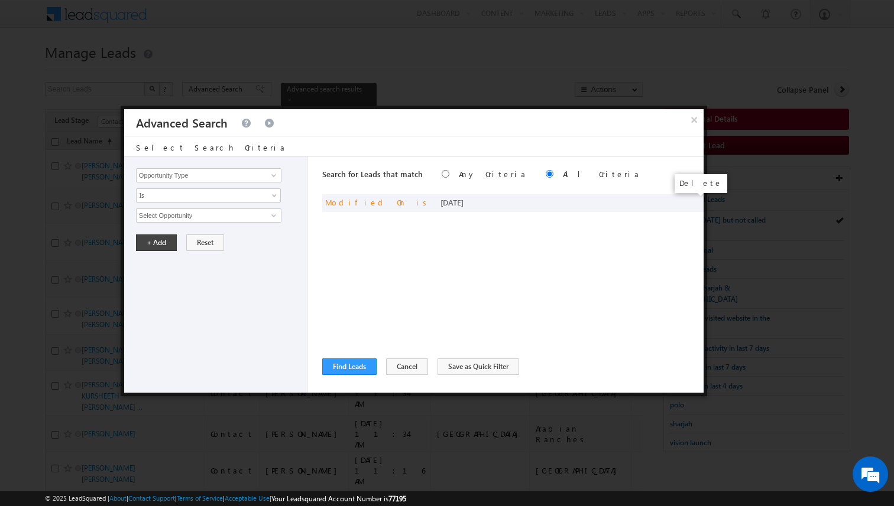
click at [0, 0] on span at bounding box center [0, 0] width 0 height 0
click at [427, 230] on div "Search for Leads that match Any Criteria All Criteria Note that the current tri…" at bounding box center [512, 275] width 381 height 236
click at [261, 173] on input "Opportunity Type" at bounding box center [208, 175] width 145 height 14
click at [216, 214] on span "None Selected" at bounding box center [204, 215] width 134 height 13
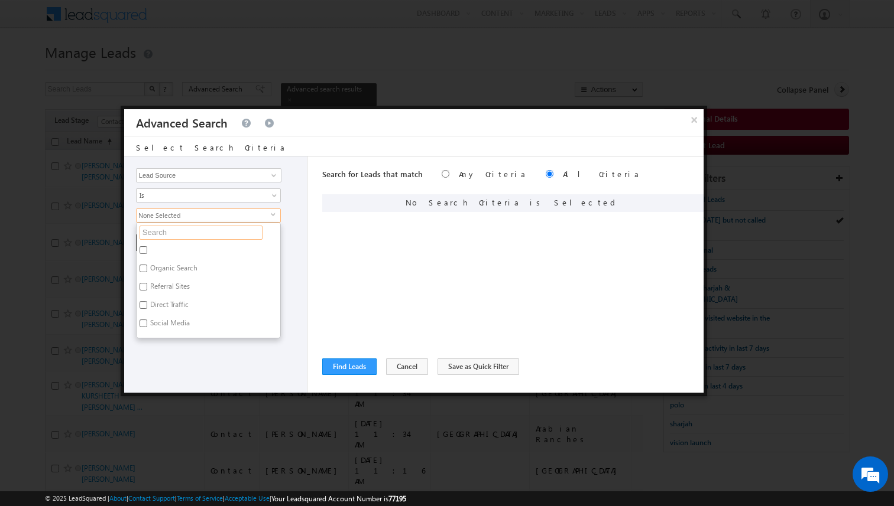
click at [194, 228] on input "text" at bounding box center [200, 233] width 123 height 14
click at [164, 256] on label "Dubai-Scl" at bounding box center [165, 252] width 56 height 18
click at [147, 254] on input "Dubai-Scl" at bounding box center [143, 250] width 8 height 8
click at [165, 254] on label "Dubai-Scl" at bounding box center [165, 252] width 56 height 18
click at [147, 254] on input "Dubai-Scl" at bounding box center [143, 250] width 8 height 8
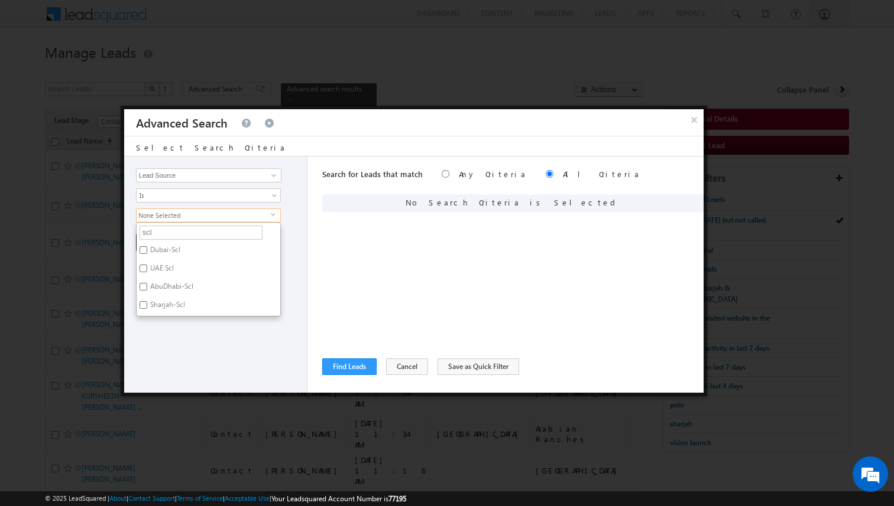
click at [171, 305] on label "Sharjah-Scl" at bounding box center [167, 307] width 60 height 18
click at [147, 305] on input "Sharjah-Scl" at bounding box center [143, 305] width 8 height 8
click at [294, 290] on div "Opportunity Type Lead Activity Task Sales Group Prospect Id Address 1 Address 2…" at bounding box center [215, 275] width 183 height 236
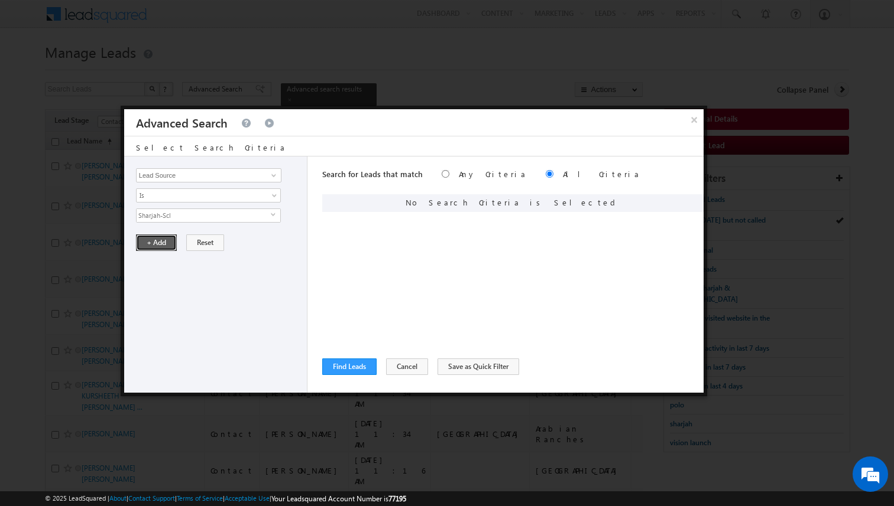
click at [150, 249] on button "+ Add" at bounding box center [156, 243] width 41 height 17
click at [343, 367] on button "Find Leads" at bounding box center [349, 367] width 54 height 17
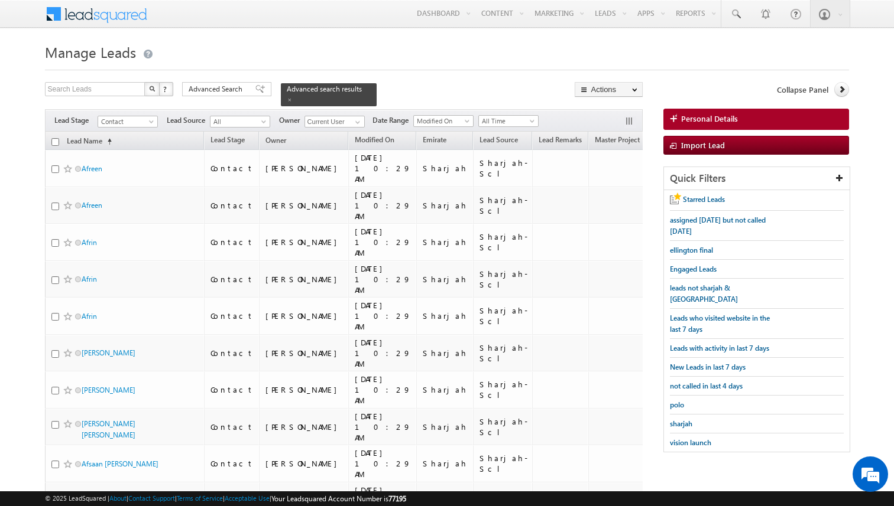
click at [56, 141] on input "checkbox" at bounding box center [55, 142] width 8 height 8
click at [249, 95] on div "Advanced Search" at bounding box center [226, 89] width 89 height 14
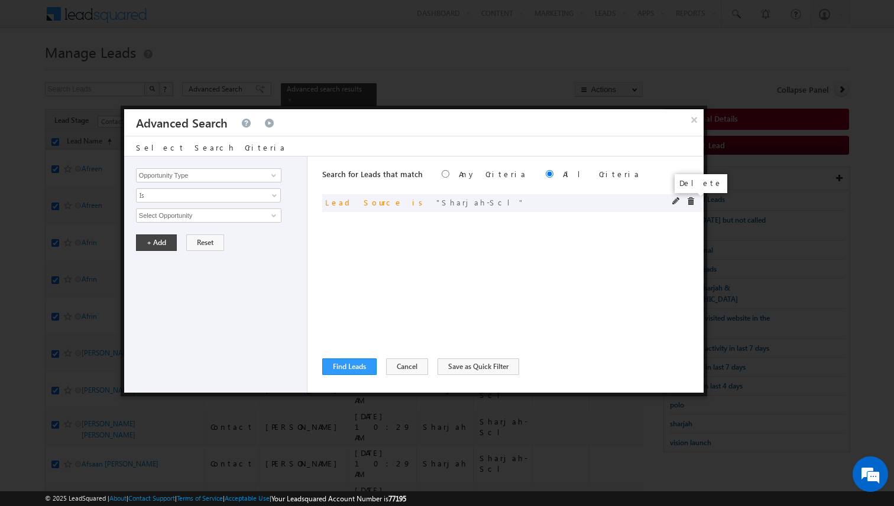
click at [691, 202] on span at bounding box center [690, 201] width 8 height 8
click at [202, 181] on input "Opportunity Type" at bounding box center [208, 175] width 145 height 14
click at [191, 212] on span "None Selected" at bounding box center [204, 215] width 134 height 13
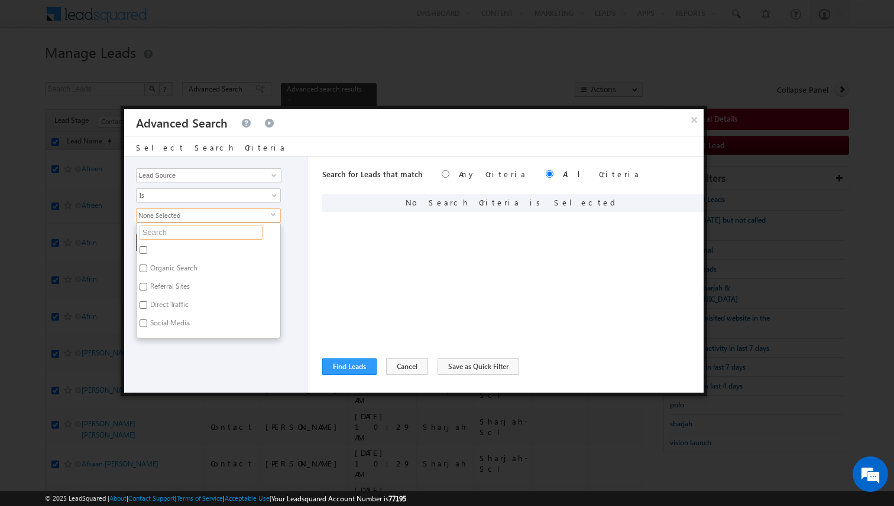
click at [180, 228] on input "text" at bounding box center [200, 233] width 123 height 14
click at [174, 248] on label "Dubai-Scl" at bounding box center [165, 252] width 56 height 18
click at [147, 248] on input "Dubai-Scl" at bounding box center [143, 250] width 8 height 8
click at [171, 267] on label "UAE Scl" at bounding box center [161, 270] width 49 height 18
click at [147, 267] on input "UAE Scl" at bounding box center [143, 269] width 8 height 8
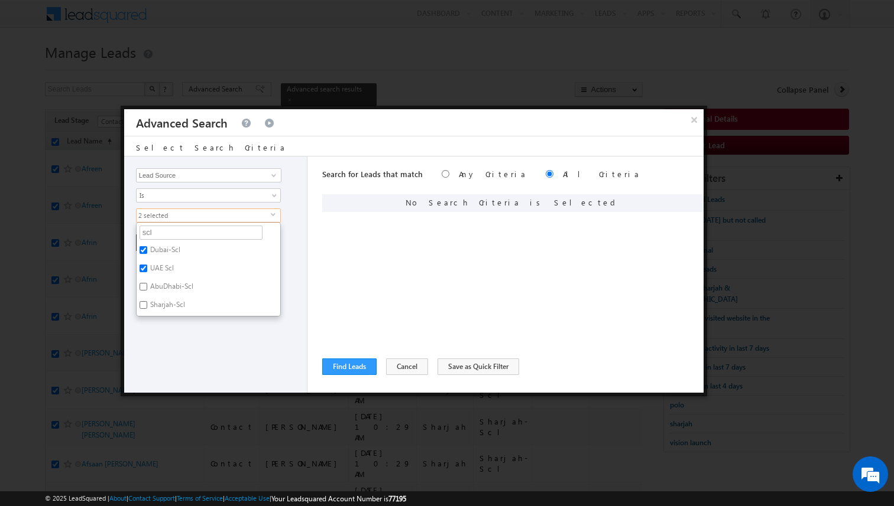
click at [300, 282] on div "Opportunity Type Lead Activity Task Sales Group Prospect Id Address 1 Address 2…" at bounding box center [215, 275] width 183 height 236
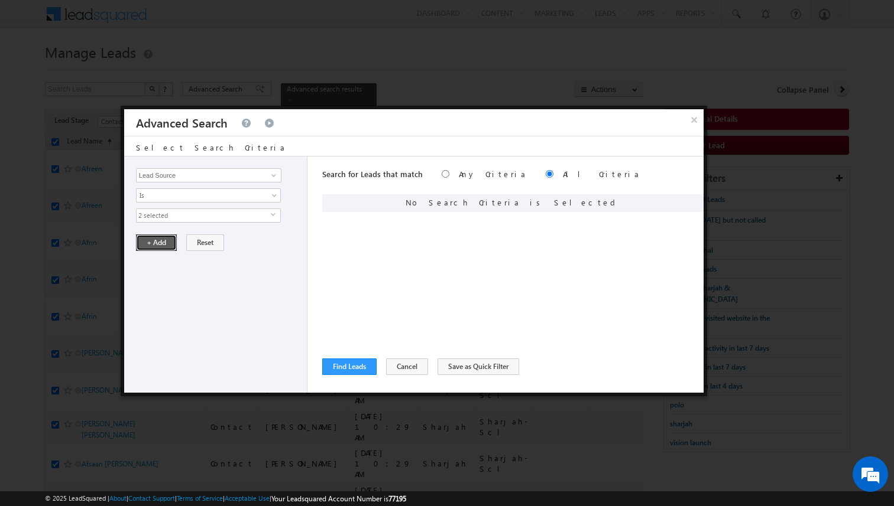
click at [169, 248] on button "+ Add" at bounding box center [156, 243] width 41 height 17
click at [358, 369] on button "Find Leads" at bounding box center [349, 367] width 54 height 17
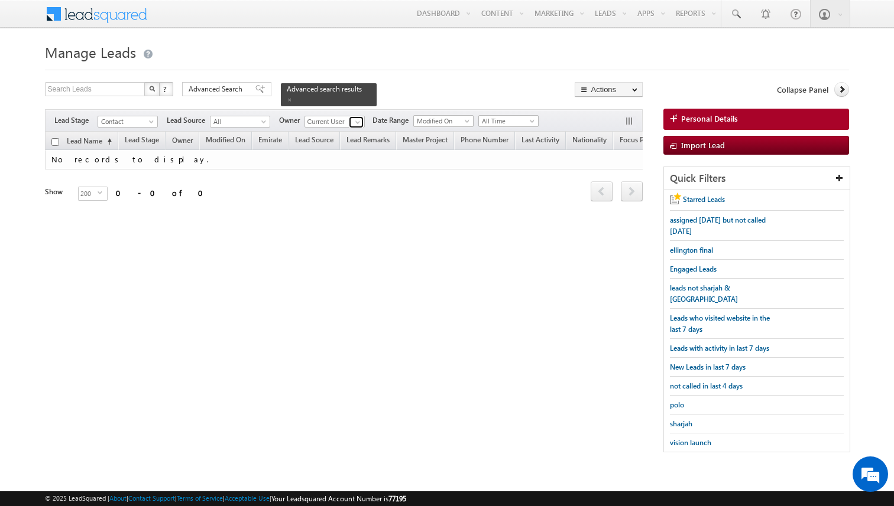
click at [355, 124] on span at bounding box center [357, 122] width 9 height 9
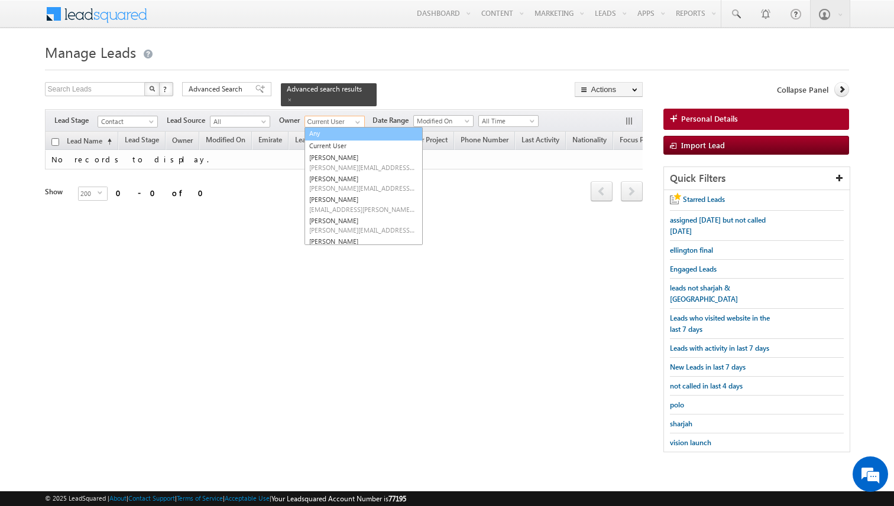
click at [333, 134] on link "Any" at bounding box center [363, 134] width 118 height 14
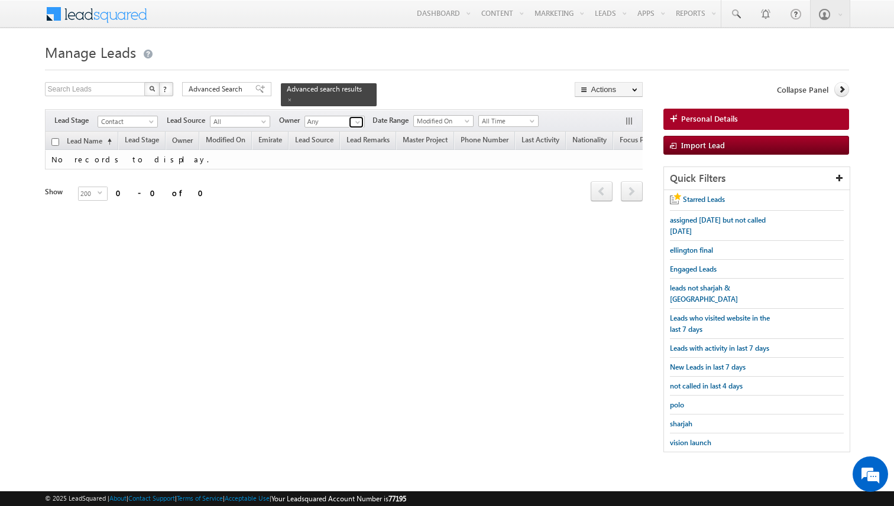
click at [353, 123] on span at bounding box center [357, 122] width 9 height 9
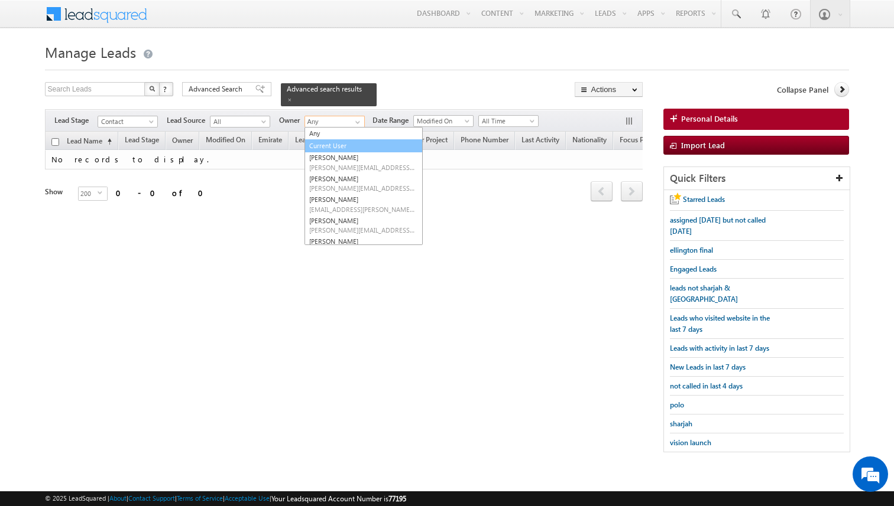
click at [334, 144] on link "Current User" at bounding box center [363, 146] width 118 height 14
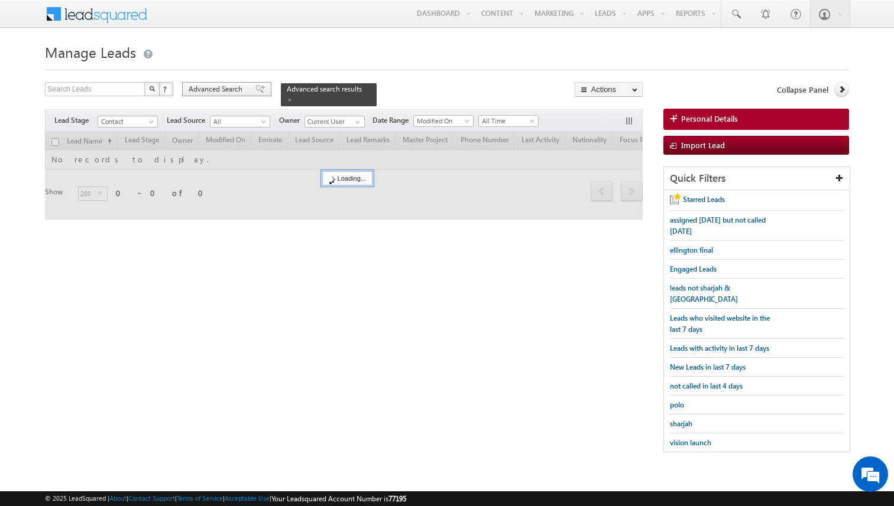
click at [246, 90] on div "Advanced Search" at bounding box center [226, 89] width 89 height 14
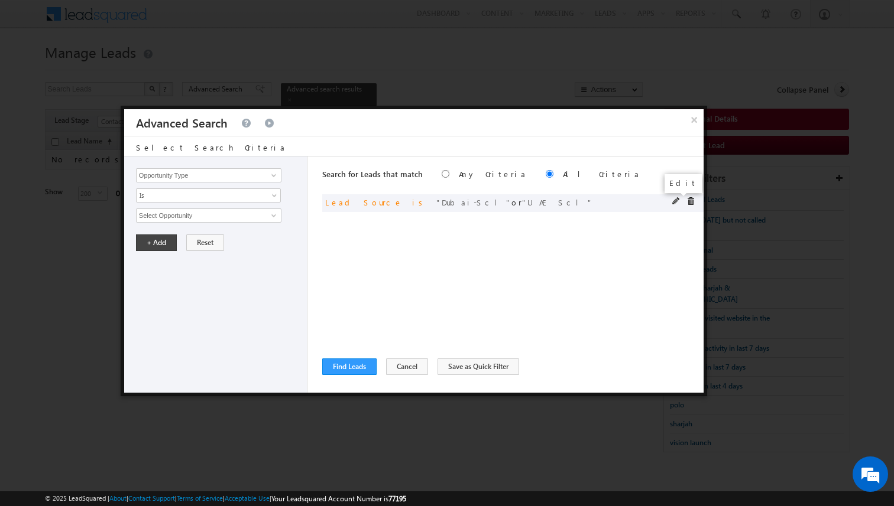
click at [675, 203] on span at bounding box center [676, 201] width 8 height 8
click at [256, 215] on span "None Selected" at bounding box center [204, 215] width 134 height 13
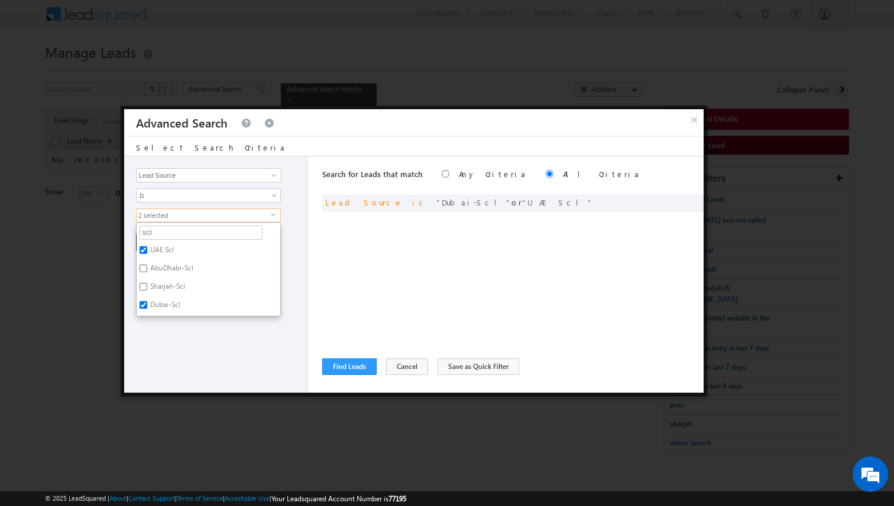
click at [169, 247] on label "UAE Scl" at bounding box center [161, 252] width 49 height 18
click at [147, 247] on input "UAE Scl" at bounding box center [143, 250] width 8 height 8
click at [169, 303] on label "Dubai-Scl" at bounding box center [165, 307] width 56 height 18
click at [147, 303] on input "Dubai-Scl" at bounding box center [143, 305] width 8 height 8
click at [174, 284] on label "Sharjah-Scl" at bounding box center [167, 289] width 60 height 18
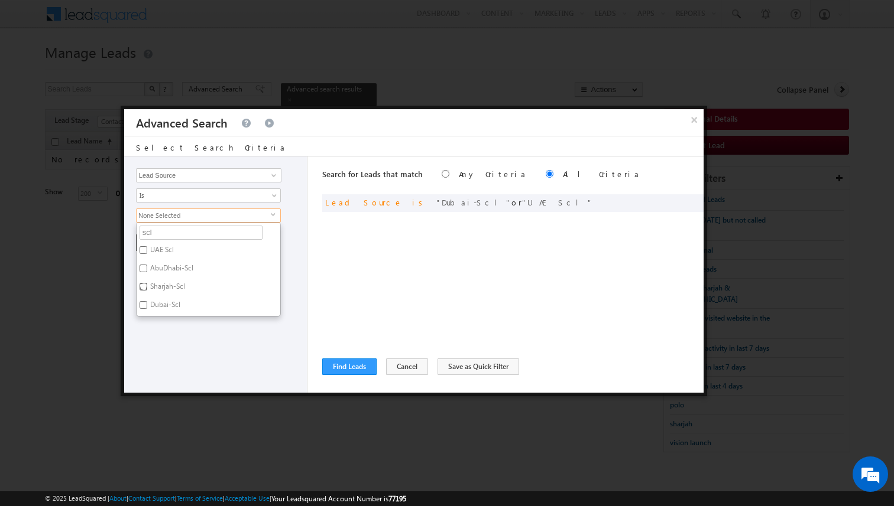
click at [147, 284] on input "Sharjah-Scl" at bounding box center [143, 287] width 8 height 8
click at [311, 278] on div "Opportunity Type Lead Activity Task Sales Group Prospect Id Address 1 Address 2…" at bounding box center [413, 275] width 579 height 236
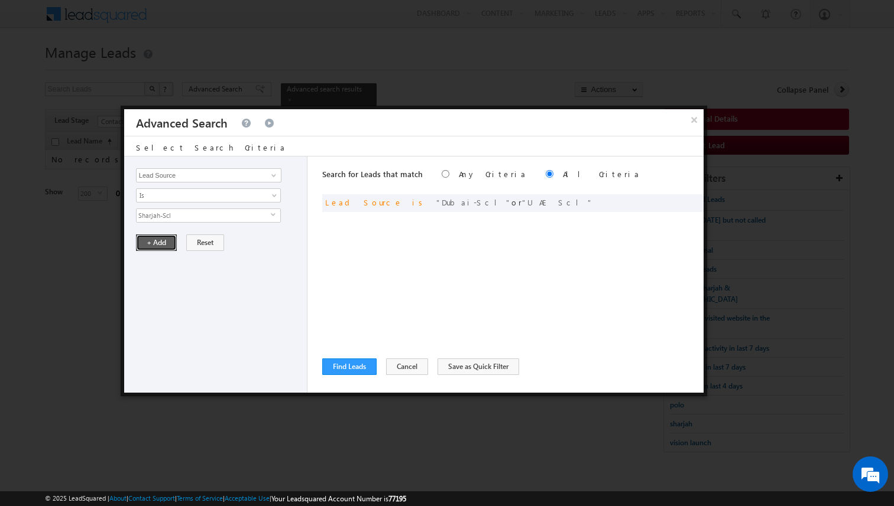
click at [154, 241] on button "+ Add" at bounding box center [156, 243] width 41 height 17
click at [346, 366] on button "Find Leads" at bounding box center [349, 367] width 54 height 17
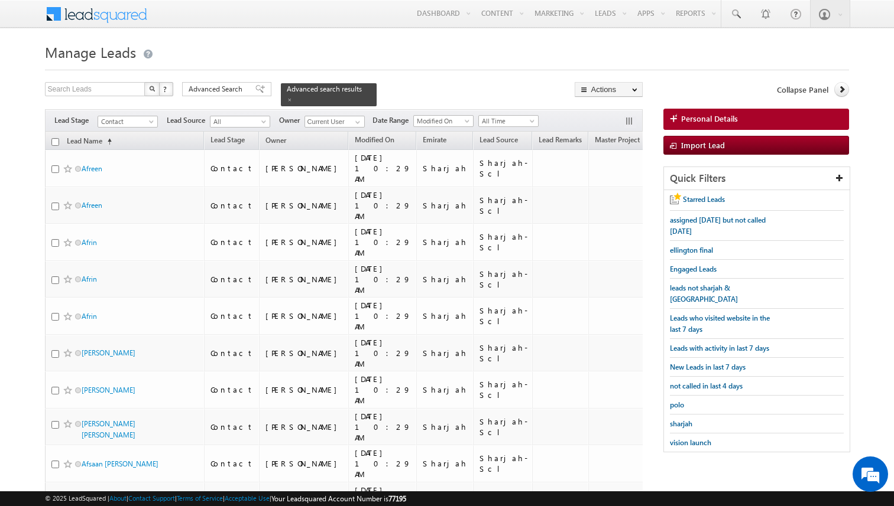
click at [54, 142] on input "checkbox" at bounding box center [55, 142] width 8 height 8
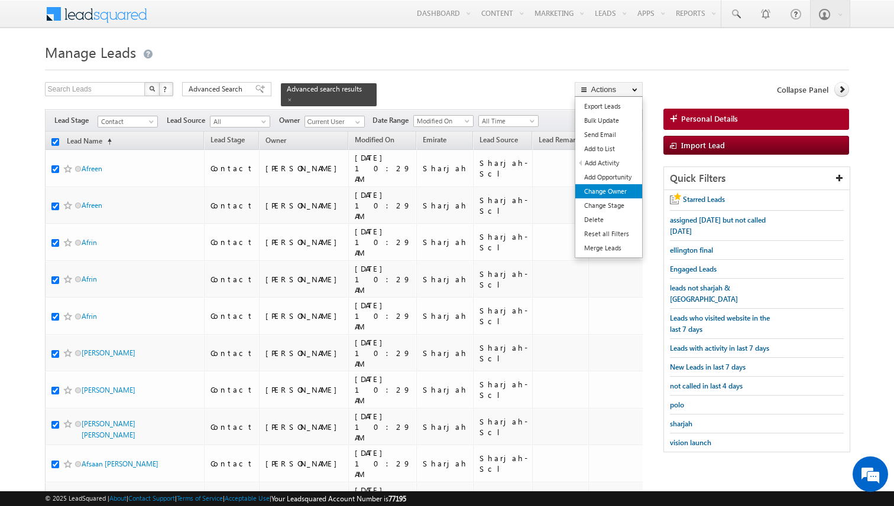
click at [603, 194] on link "Change Owner" at bounding box center [608, 191] width 67 height 14
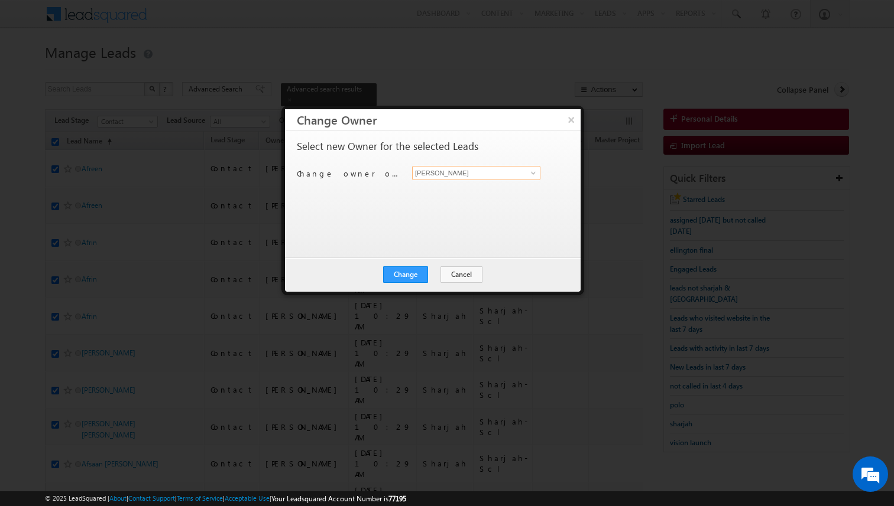
click at [472, 174] on input "[PERSON_NAME]" at bounding box center [476, 173] width 128 height 14
click at [411, 239] on div "Select new Owner for the selected Leads Change owner of 200 leads to [PERSON_NA…" at bounding box center [432, 194] width 295 height 127
click at [414, 275] on button "Change" at bounding box center [405, 275] width 45 height 17
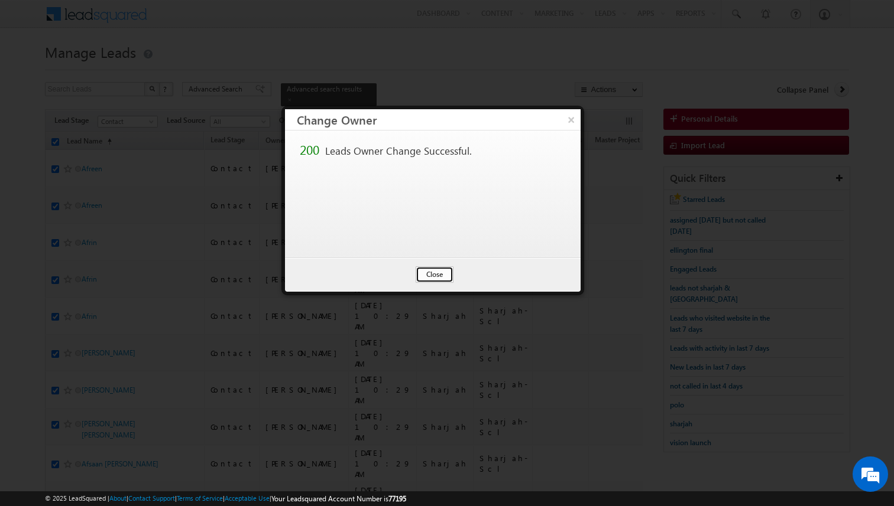
click at [436, 272] on button "Close" at bounding box center [434, 275] width 38 height 17
